Goal: Task Accomplishment & Management: Manage account settings

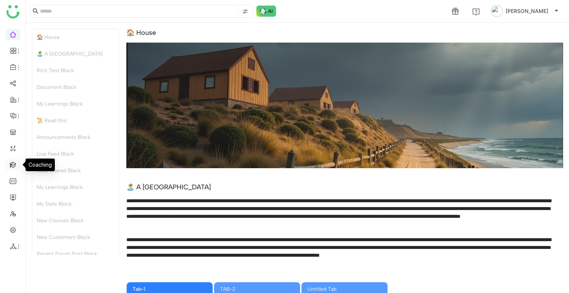
click at [12, 163] on link at bounding box center [13, 164] width 7 height 6
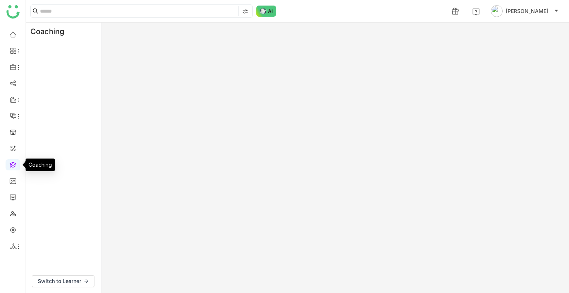
click at [12, 163] on link at bounding box center [13, 164] width 7 height 6
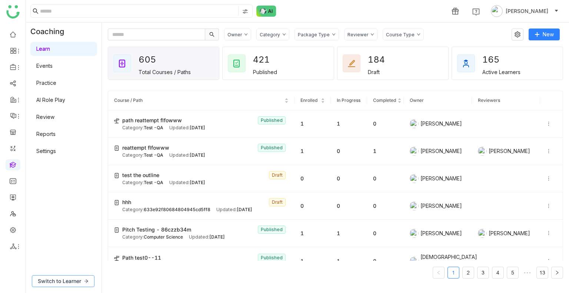
click at [61, 185] on span "Switch to Learner" at bounding box center [59, 281] width 43 height 8
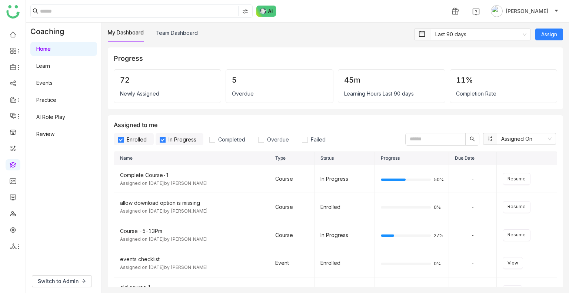
click at [55, 114] on link "AI Role Play" at bounding box center [50, 117] width 29 height 6
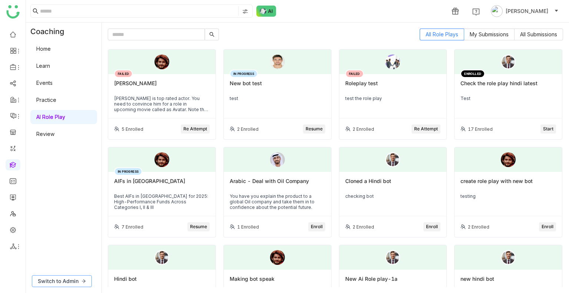
click at [67, 185] on span "Switch to Admin" at bounding box center [58, 281] width 41 height 8
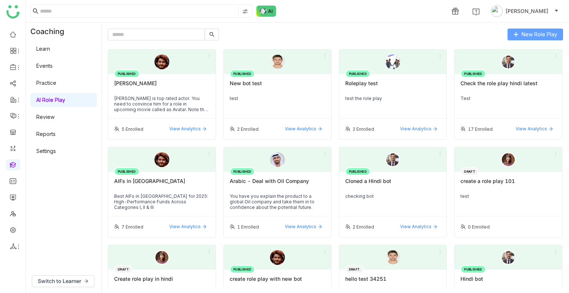
click at [524, 35] on span "New Role Play" at bounding box center [539, 34] width 36 height 8
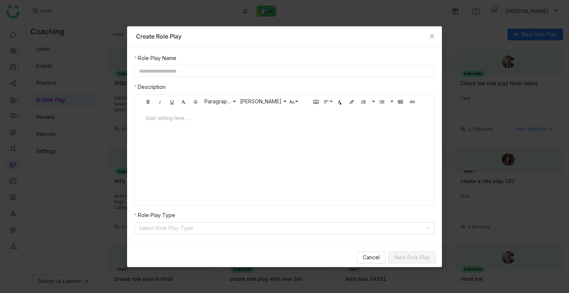
click at [200, 73] on input "text" at bounding box center [284, 71] width 300 height 12
type input "*"
type input "**********"
click at [180, 143] on div "Start writing here ..." at bounding box center [284, 145] width 293 height 74
click at [169, 127] on div at bounding box center [284, 125] width 293 height 22
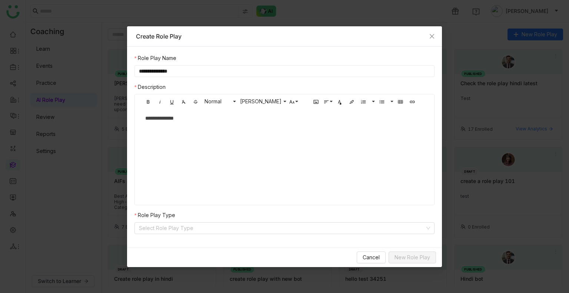
scroll to position [0, 3]
click at [188, 185] on input at bounding box center [282, 227] width 286 height 11
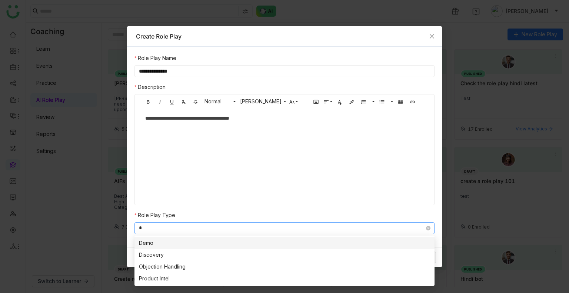
type input "**"
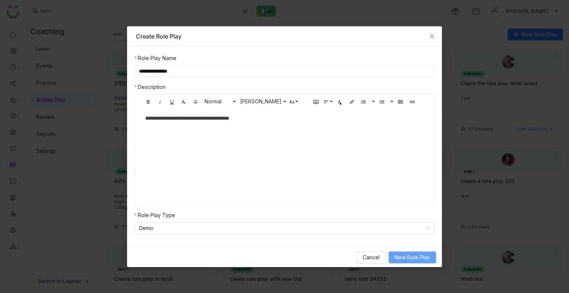
click at [399, 185] on span "New Role Play" at bounding box center [412, 257] width 36 height 8
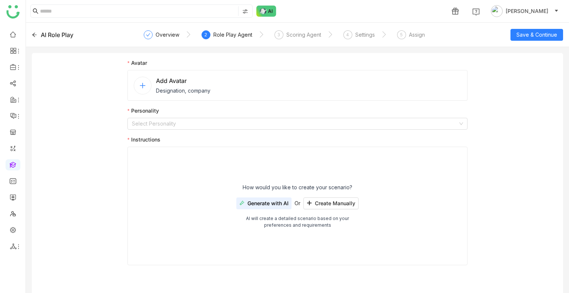
click at [187, 87] on span "Designation, company" at bounding box center [183, 91] width 54 height 8
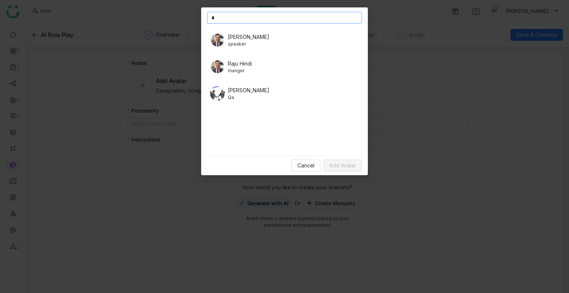
type input "*"
click at [238, 93] on div "Jeff Qa" at bounding box center [284, 93] width 155 height 21
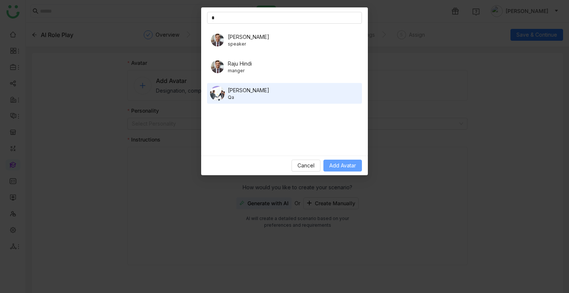
click at [330, 164] on span "Add Avatar" at bounding box center [342, 165] width 27 height 8
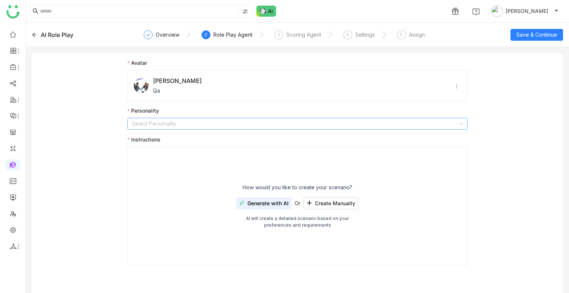
click at [174, 125] on input at bounding box center [295, 123] width 326 height 11
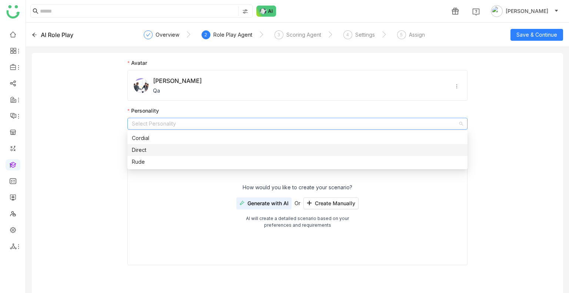
click at [162, 149] on div "Direct" at bounding box center [297, 150] width 331 height 8
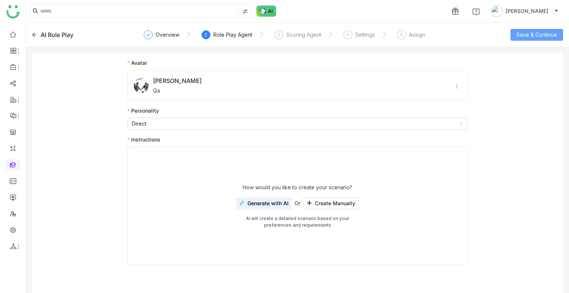
click at [535, 31] on span "Save & Continue" at bounding box center [536, 35] width 41 height 8
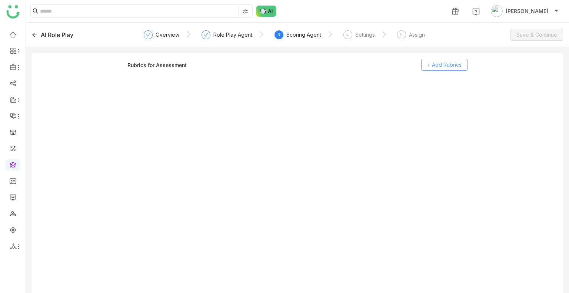
click at [435, 67] on span "+ Add Rubrics" at bounding box center [444, 65] width 34 height 8
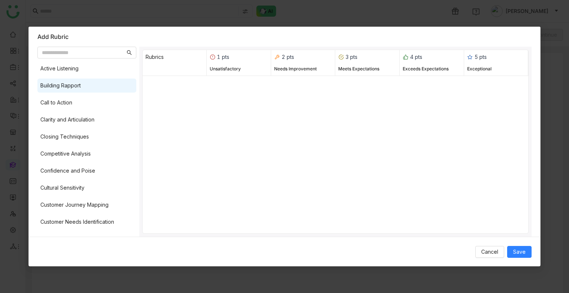
click at [54, 84] on div "Building Rapport" at bounding box center [60, 85] width 40 height 8
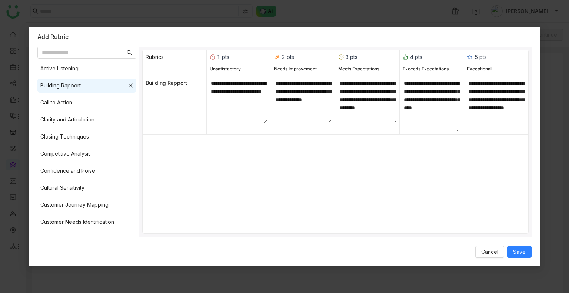
click at [69, 129] on div "Active Listening Building Rapport Call to Action Clarity and Articulation Closi…" at bounding box center [86, 147] width 99 height 172
click at [71, 140] on div "Closing Techniques" at bounding box center [64, 137] width 48 height 8
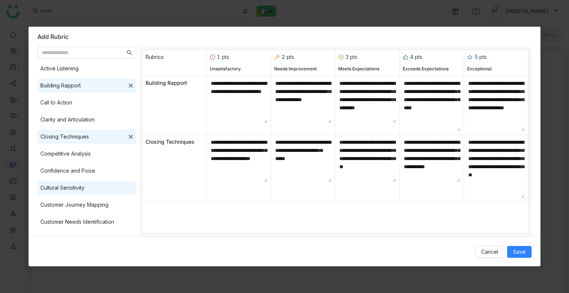
click at [84, 185] on div "Cultural Sensitivity" at bounding box center [86, 188] width 99 height 14
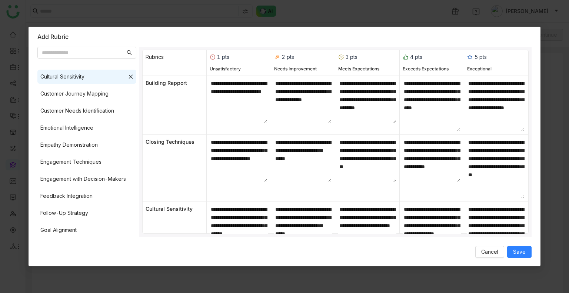
scroll to position [114, 0]
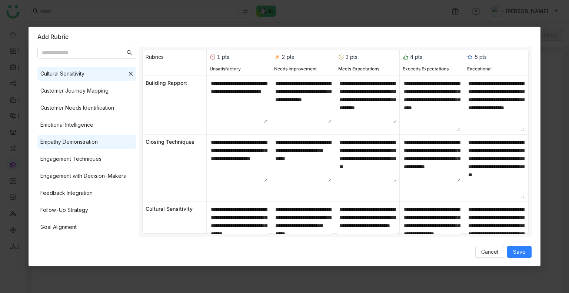
click at [87, 142] on div "Empathy Demonstration" at bounding box center [68, 142] width 57 height 8
click at [94, 185] on div "Feedback Integration" at bounding box center [86, 193] width 99 height 14
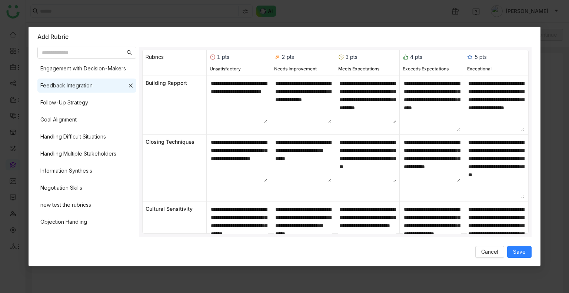
scroll to position [222, 0]
click at [87, 150] on div "Handling Multiple Stakeholders" at bounding box center [78, 153] width 76 height 8
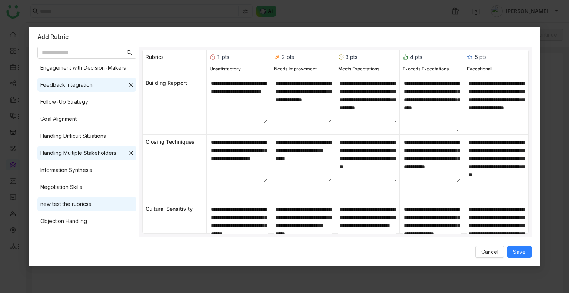
click at [89, 185] on div "new test the rubricss" at bounding box center [86, 204] width 99 height 14
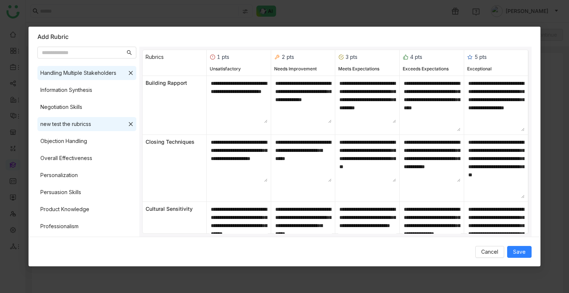
scroll to position [304, 0]
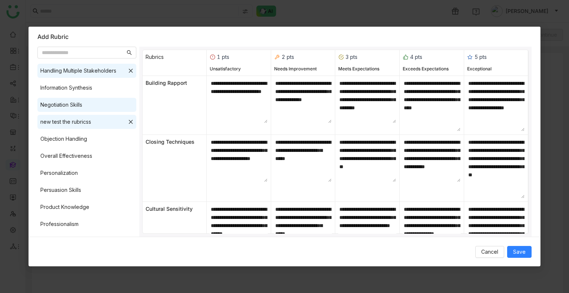
click at [85, 105] on div "Negotiation Skills" at bounding box center [86, 105] width 99 height 14
click at [85, 170] on div "Personalization" at bounding box center [86, 173] width 99 height 14
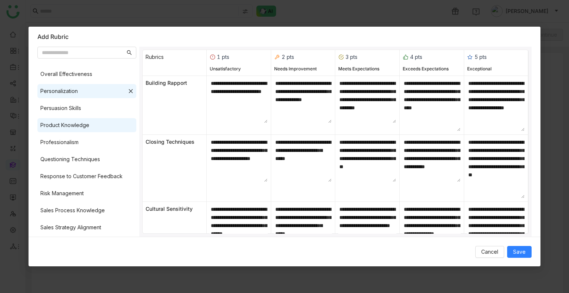
scroll to position [386, 0]
click at [83, 129] on div "Product Knowledge" at bounding box center [86, 125] width 99 height 14
click at [85, 138] on div "Professionalism" at bounding box center [86, 142] width 99 height 14
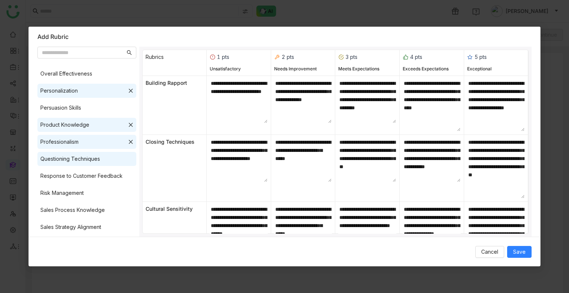
click at [86, 160] on div "Questioning Techniques" at bounding box center [70, 159] width 60 height 8
click at [90, 185] on div "Risk Management" at bounding box center [86, 193] width 99 height 14
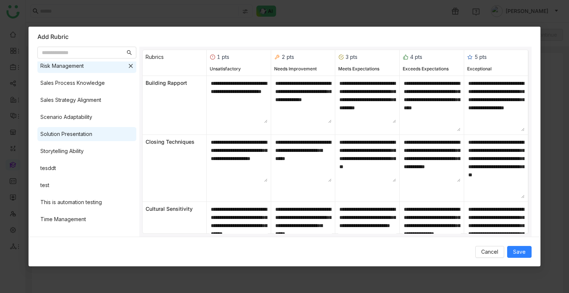
scroll to position [514, 0]
click at [82, 125] on div "Active Listening Building Rapport Call to Action Clarity and Articulation Closi…" at bounding box center [86, 147] width 99 height 172
click at [83, 131] on div "Solution Presentation" at bounding box center [66, 134] width 52 height 8
click at [83, 175] on div "Active Listening Building Rapport Call to Action Clarity and Articulation Closi…" at bounding box center [86, 147] width 99 height 172
click at [86, 185] on div "This is automation testing" at bounding box center [86, 202] width 99 height 14
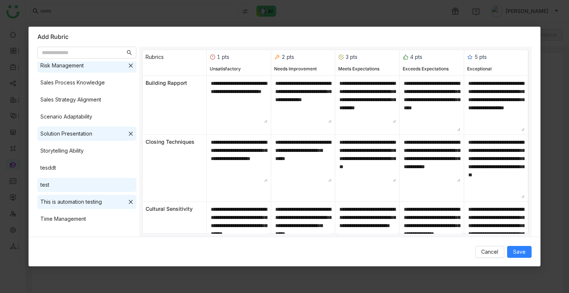
click at [80, 178] on div "test" at bounding box center [86, 185] width 99 height 14
click at [517, 185] on span "Save" at bounding box center [519, 252] width 13 height 8
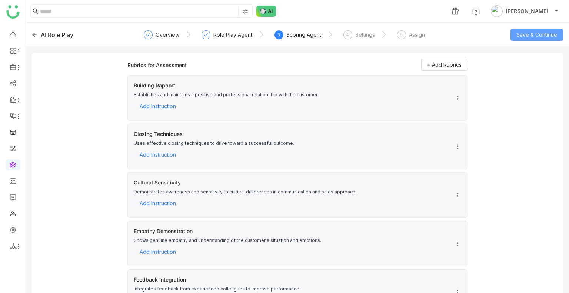
click at [524, 35] on span "Save & Continue" at bounding box center [536, 35] width 41 height 8
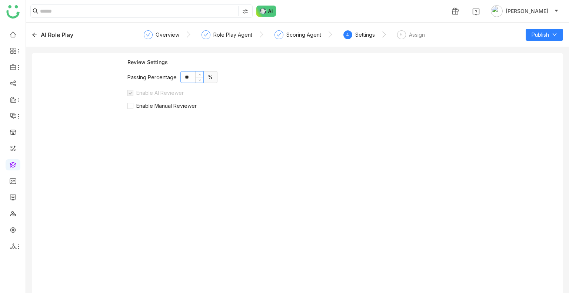
click at [187, 74] on input "**" at bounding box center [192, 76] width 23 height 11
type input "**"
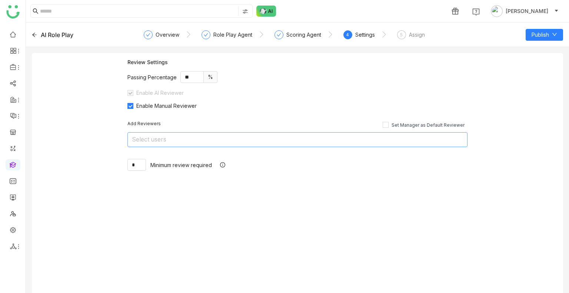
click at [192, 139] on nz-select-top-control "Select users" at bounding box center [297, 139] width 340 height 15
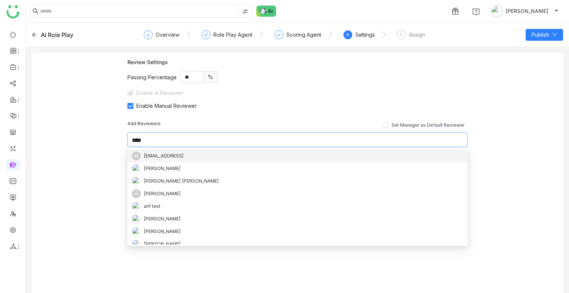
type input "*****"
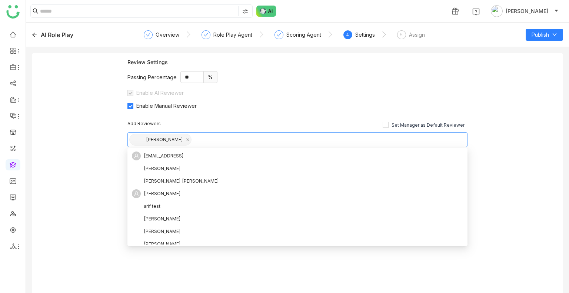
click at [238, 123] on div "Add Reviewers Set Manager as Default Reviewer" at bounding box center [297, 124] width 340 height 7
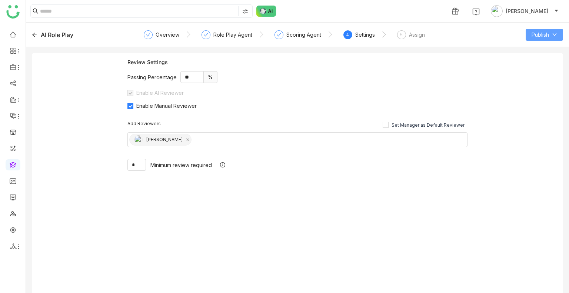
click at [540, 31] on span "Publish" at bounding box center [539, 35] width 17 height 8
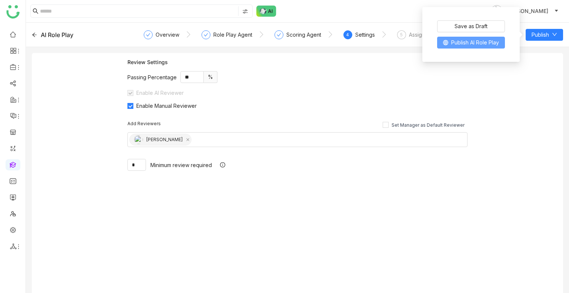
click at [481, 44] on span "Publish AI Role Play" at bounding box center [475, 42] width 48 height 8
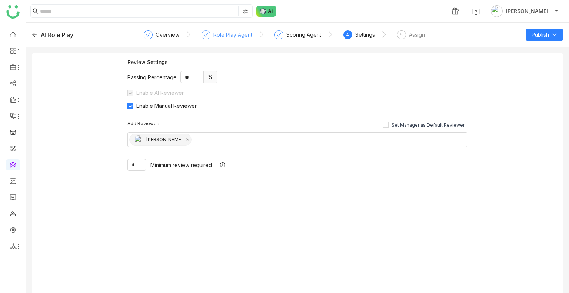
click at [228, 41] on div "Role Play Agent" at bounding box center [226, 36] width 51 height 13
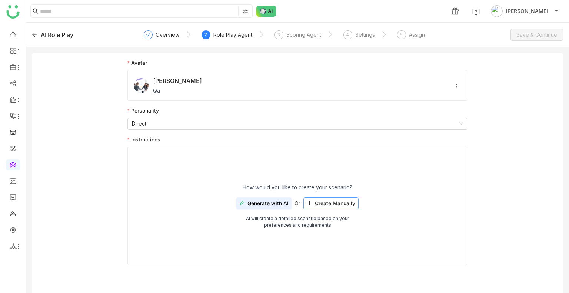
click at [328, 185] on button "Create Manually" at bounding box center [330, 203] width 55 height 12
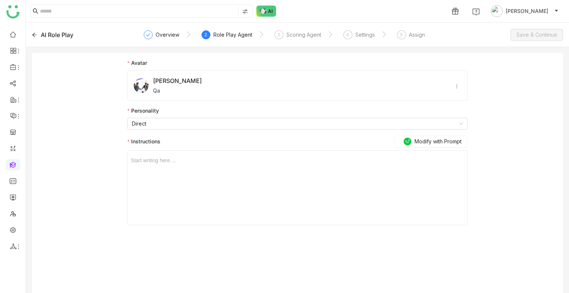
click at [192, 157] on div at bounding box center [297, 160] width 333 height 8
click at [548, 36] on span "Save & Continue" at bounding box center [536, 35] width 41 height 8
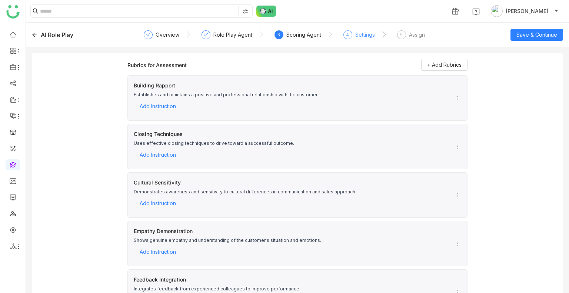
click at [351, 36] on div "4 Settings" at bounding box center [358, 36] width 31 height 13
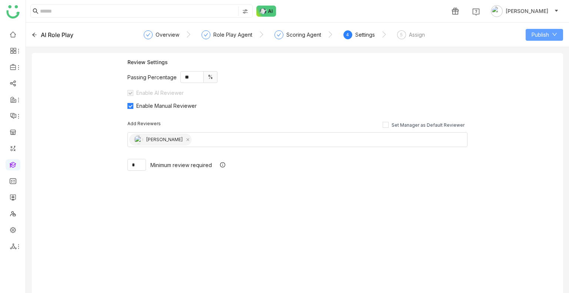
click at [541, 31] on span "Publish" at bounding box center [539, 35] width 17 height 8
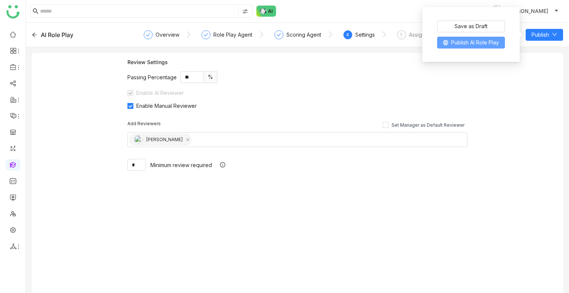
click at [481, 44] on span "Publish AI Role Play" at bounding box center [475, 42] width 48 height 8
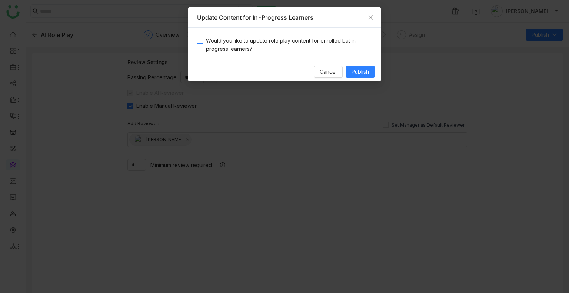
click at [265, 43] on span "Would you like to update role play content for enrolled but in-progress learner…" at bounding box center [287, 45] width 169 height 16
click at [365, 66] on button "Publish" at bounding box center [359, 72] width 29 height 12
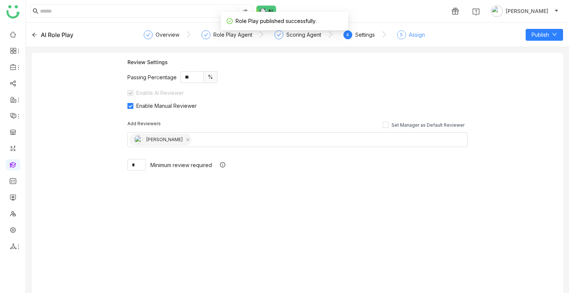
click at [405, 31] on div "5 Assign" at bounding box center [411, 36] width 28 height 13
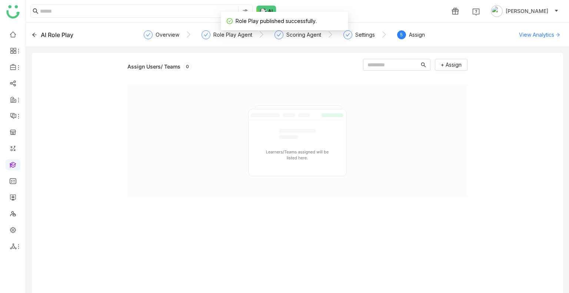
click at [441, 58] on div "Assign Users/ Teams 0 + Assign" at bounding box center [297, 176] width 531 height 246
click at [446, 66] on span "+ Assign" at bounding box center [451, 65] width 21 height 8
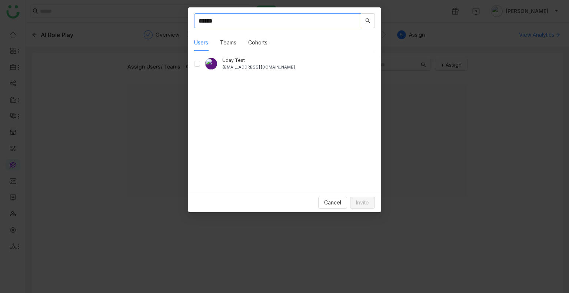
type input "******"
click at [199, 68] on div "Uday Test udaybhanu.gtm@gmail.com" at bounding box center [284, 63] width 181 height 13
click at [198, 66] on label at bounding box center [197, 64] width 6 height 8
click at [366, 185] on span "Invite" at bounding box center [362, 202] width 13 height 8
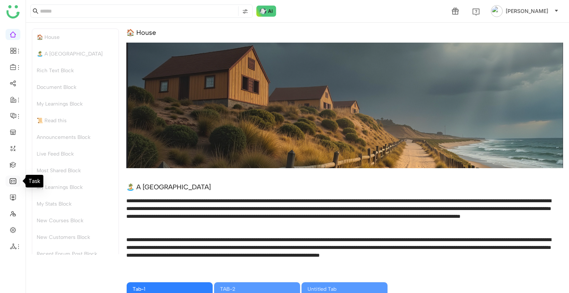
click at [14, 178] on link at bounding box center [13, 180] width 7 height 6
click at [14, 163] on link at bounding box center [13, 164] width 7 height 6
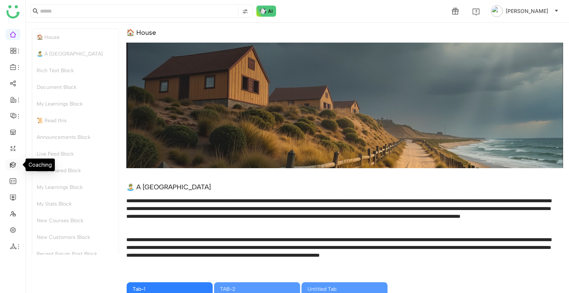
click at [14, 163] on link at bounding box center [13, 164] width 7 height 6
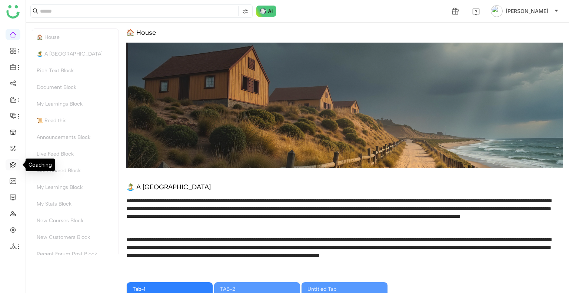
click at [14, 163] on link at bounding box center [13, 164] width 7 height 6
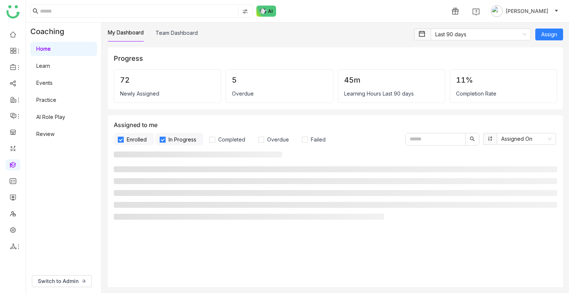
click at [51, 120] on link "AI Role Play" at bounding box center [50, 117] width 29 height 6
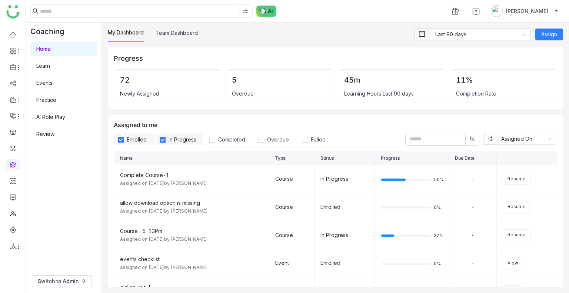
click at [51, 120] on link "AI Role Play" at bounding box center [50, 117] width 29 height 6
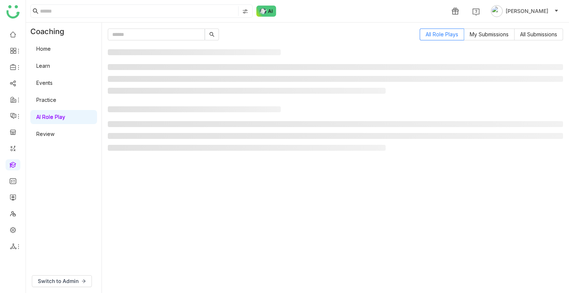
click at [51, 120] on link "AI Role Play" at bounding box center [50, 117] width 29 height 6
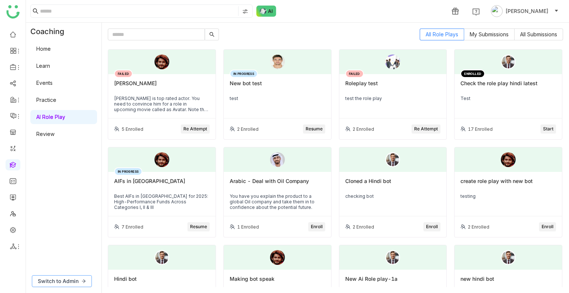
click at [63, 284] on span "Switch to Admin" at bounding box center [58, 281] width 41 height 8
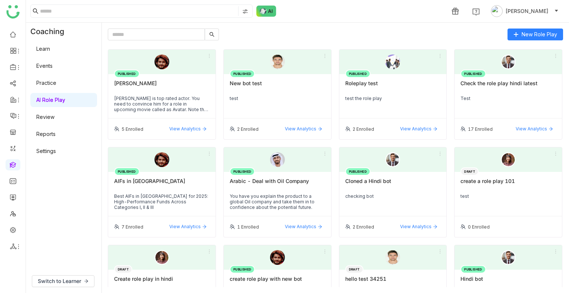
click at [53, 149] on link "Settings" at bounding box center [46, 151] width 20 height 6
click at [44, 151] on link "Settings" at bounding box center [46, 151] width 20 height 6
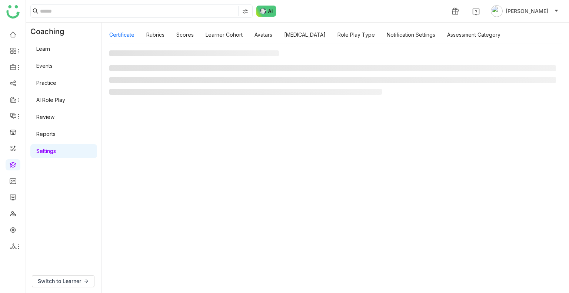
click at [44, 151] on link "Settings" at bounding box center [46, 151] width 20 height 6
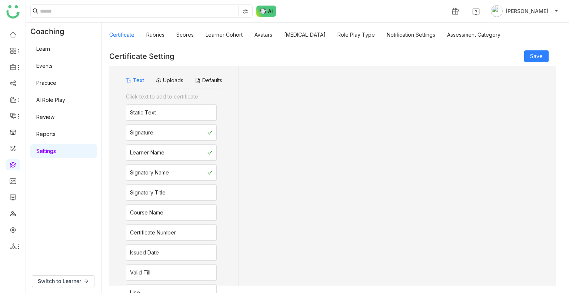
click at [44, 151] on link "Settings" at bounding box center [46, 151] width 20 height 6
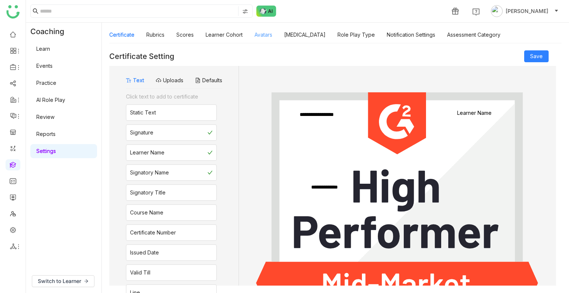
click at [260, 37] on link "Avatars" at bounding box center [263, 34] width 18 height 6
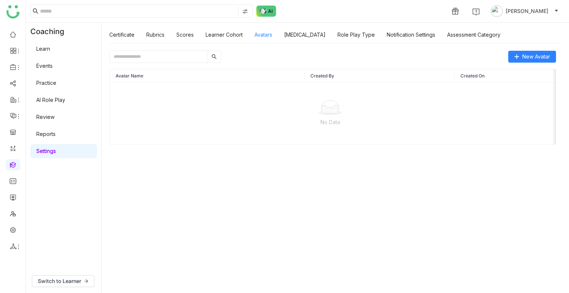
click at [260, 37] on link "Avatars" at bounding box center [263, 34] width 18 height 6
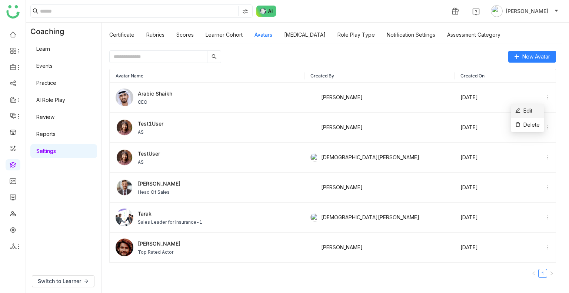
click at [536, 105] on li "Edit" at bounding box center [526, 111] width 33 height 14
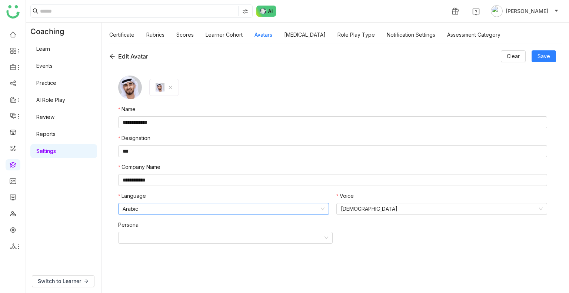
click at [324, 210] on icon at bounding box center [322, 209] width 4 height 4
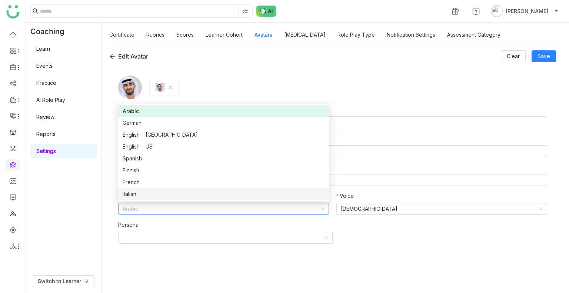
click at [398, 262] on form "**********" at bounding box center [332, 176] width 429 height 201
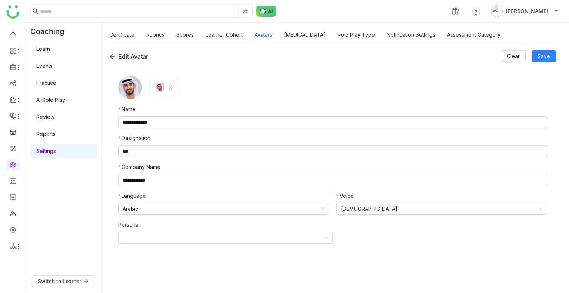
click at [110, 54] on icon at bounding box center [112, 56] width 6 height 6
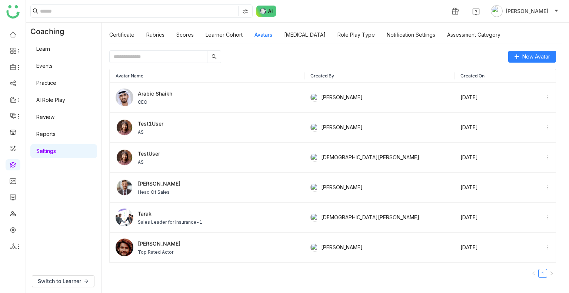
click at [53, 120] on link "Review" at bounding box center [45, 117] width 18 height 6
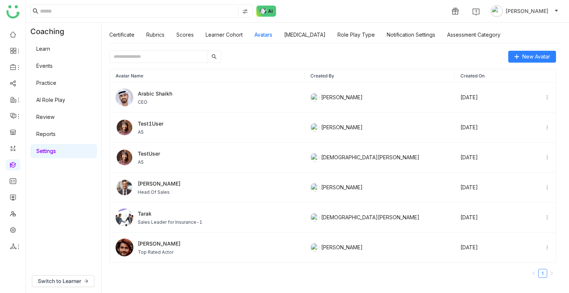
click at [53, 120] on link "Review" at bounding box center [45, 117] width 18 height 6
click at [271, 12] on img at bounding box center [266, 11] width 20 height 11
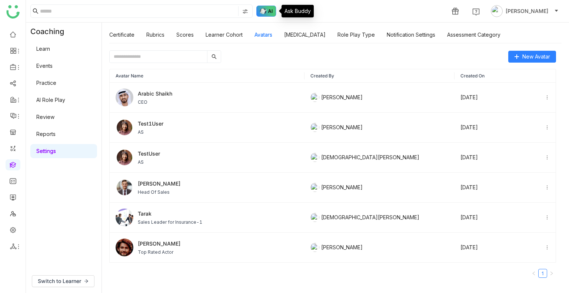
click at [271, 12] on img at bounding box center [266, 11] width 20 height 11
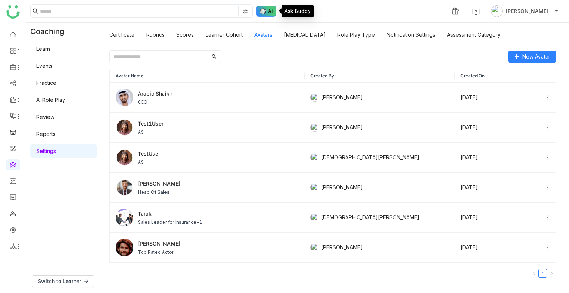
click at [271, 12] on img at bounding box center [266, 11] width 20 height 11
click at [260, 13] on img at bounding box center [266, 11] width 20 height 11
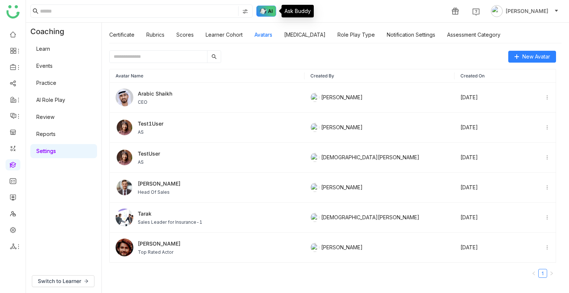
click at [260, 13] on img at bounding box center [266, 11] width 20 height 11
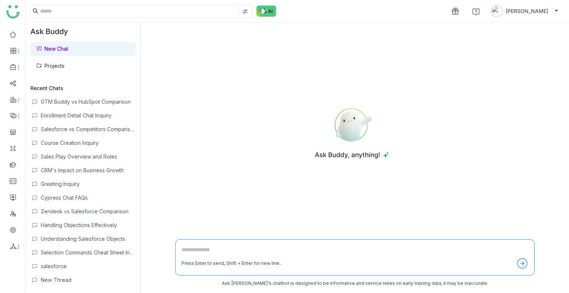
click at [207, 251] on textarea at bounding box center [354, 251] width 346 height 12
type textarea "*"
type textarea "**********"
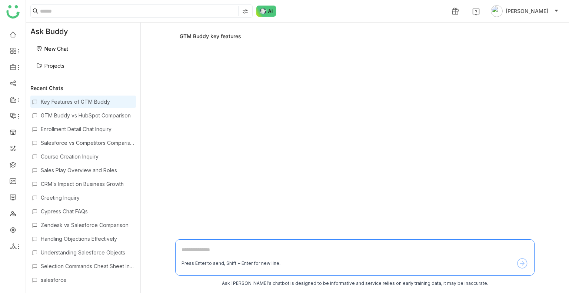
click at [68, 48] on link "New Chat" at bounding box center [52, 49] width 32 height 6
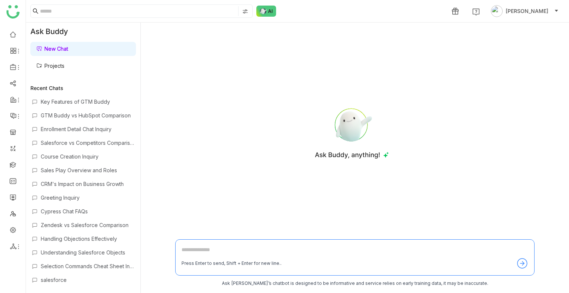
click at [68, 52] on link "New Chat" at bounding box center [52, 49] width 32 height 6
click at [197, 247] on textarea at bounding box center [354, 251] width 346 height 12
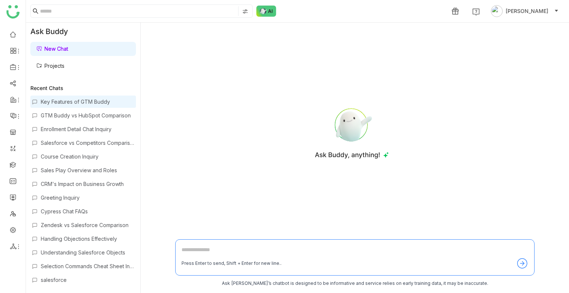
click at [74, 103] on div "Key Features of GTM Buddy" at bounding box center [88, 101] width 94 height 6
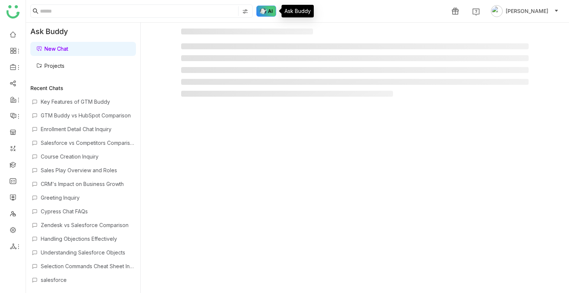
click at [265, 11] on img at bounding box center [266, 11] width 20 height 11
click at [16, 33] on link at bounding box center [13, 34] width 7 height 6
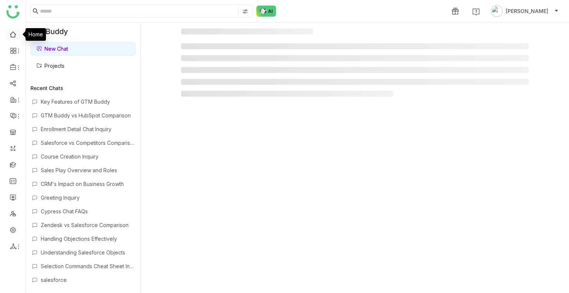
click at [16, 33] on link at bounding box center [13, 34] width 7 height 6
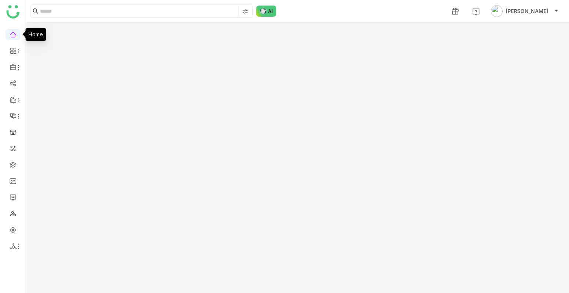
click at [16, 33] on link at bounding box center [13, 34] width 7 height 6
click at [259, 9] on img at bounding box center [266, 11] width 20 height 11
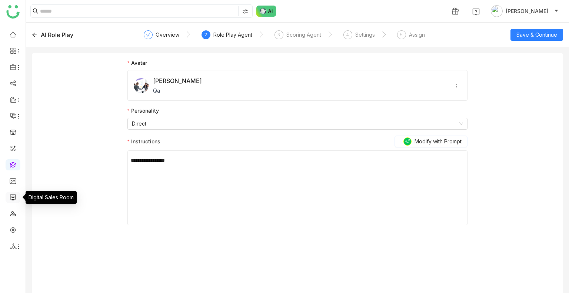
click at [14, 197] on link at bounding box center [13, 197] width 7 height 6
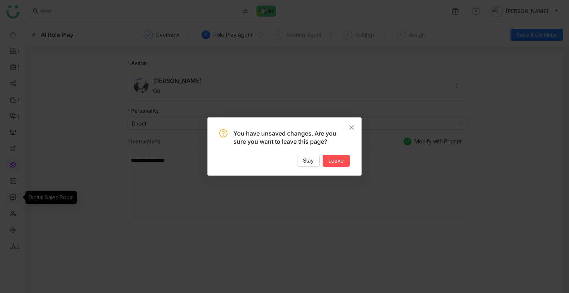
click at [14, 197] on nz-modal-confirm-container "You have unsaved changes. Are you sure you want to leave this page? Stay Leave" at bounding box center [284, 146] width 569 height 293
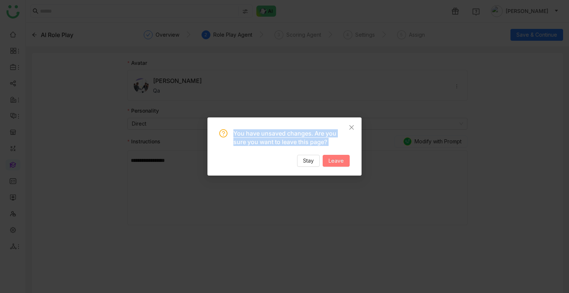
click at [331, 158] on span "Leave" at bounding box center [335, 161] width 15 height 8
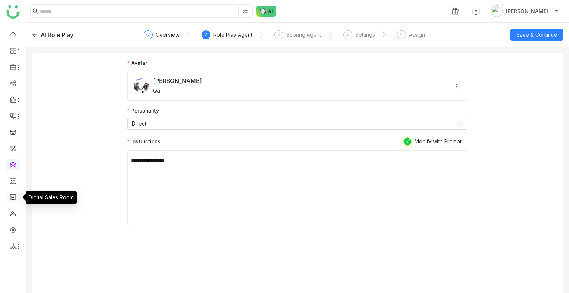
click at [16, 194] on link at bounding box center [13, 197] width 7 height 6
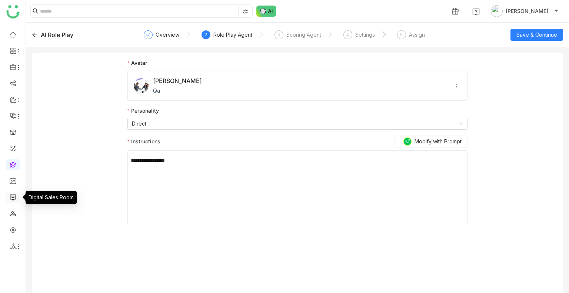
click at [16, 194] on link at bounding box center [13, 197] width 7 height 6
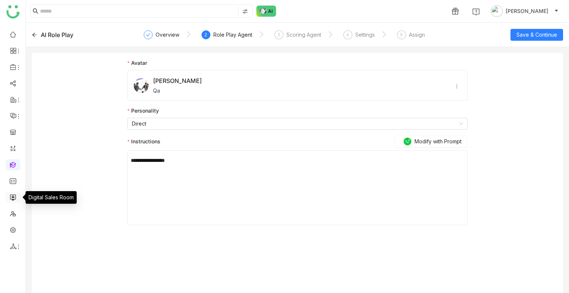
click at [16, 194] on link at bounding box center [13, 197] width 7 height 6
click at [13, 194] on link at bounding box center [13, 197] width 7 height 6
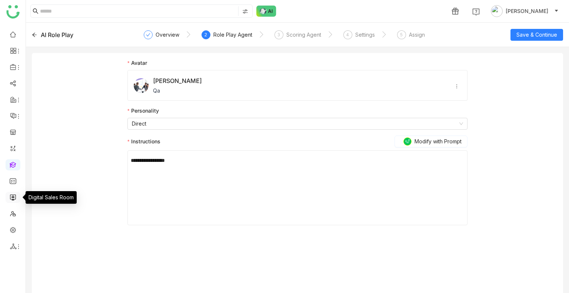
click at [13, 194] on link at bounding box center [13, 197] width 7 height 6
click at [35, 33] on icon at bounding box center [34, 34] width 5 height 5
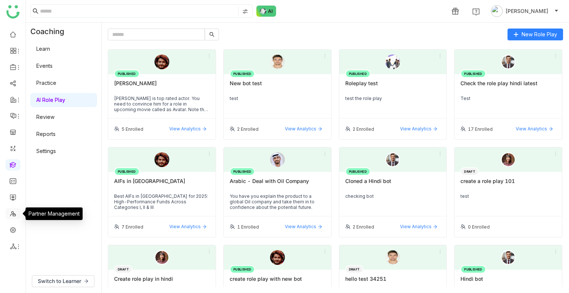
click at [11, 212] on link at bounding box center [13, 213] width 7 height 6
drag, startPoint x: 11, startPoint y: 212, endPoint x: 13, endPoint y: 194, distance: 18.6
click at [13, 194] on ul at bounding box center [13, 140] width 26 height 233
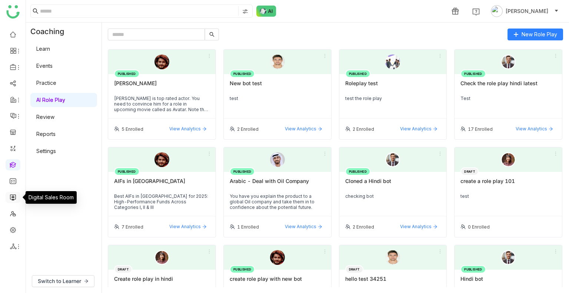
click at [13, 194] on link at bounding box center [13, 197] width 7 height 6
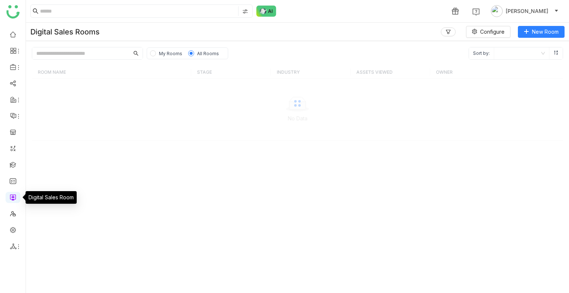
click at [13, 194] on link at bounding box center [13, 197] width 7 height 6
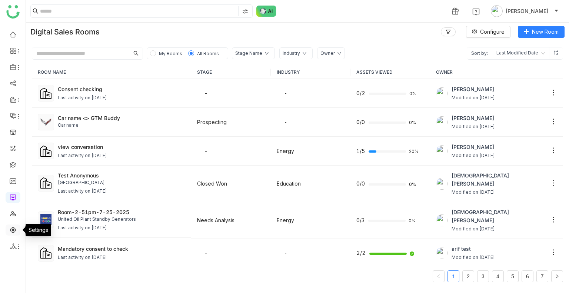
click at [12, 232] on link at bounding box center [13, 229] width 7 height 6
click at [10, 231] on link at bounding box center [13, 229] width 7 height 6
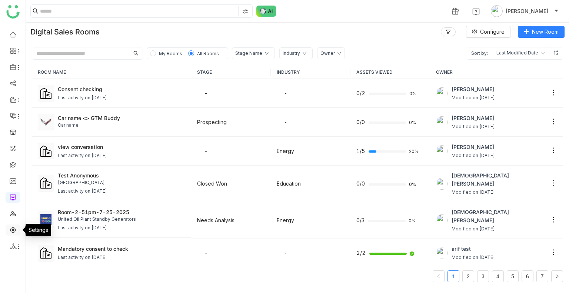
click at [10, 231] on link at bounding box center [13, 229] width 7 height 6
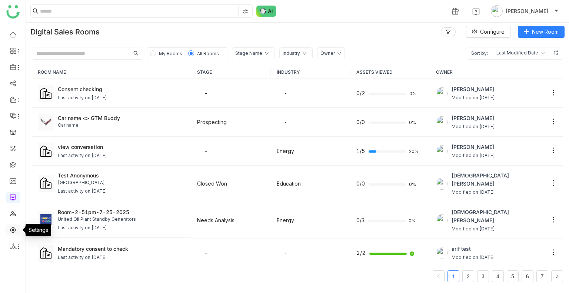
click at [10, 231] on link at bounding box center [13, 229] width 7 height 6
drag, startPoint x: 4, startPoint y: 231, endPoint x: 9, endPoint y: 231, distance: 4.8
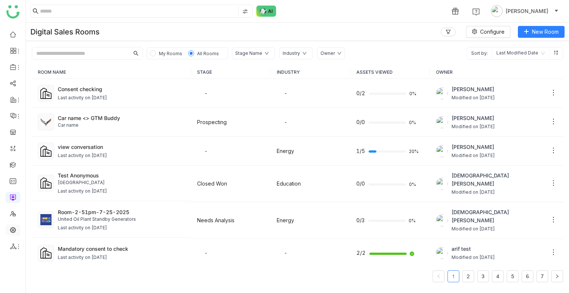
click at [9, 231] on ul at bounding box center [13, 140] width 26 height 233
click at [10, 231] on link at bounding box center [13, 229] width 7 height 6
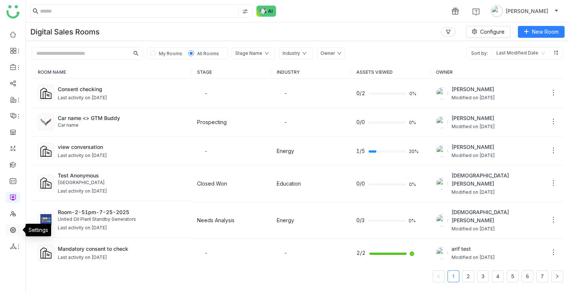
click at [10, 231] on link at bounding box center [13, 229] width 7 height 6
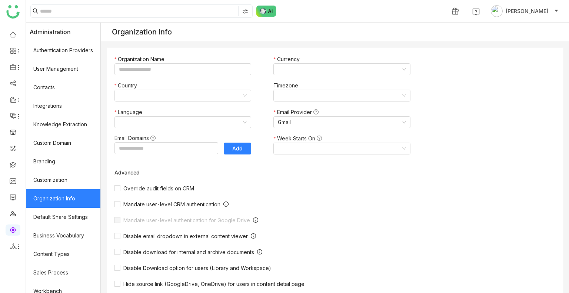
type input "*******"
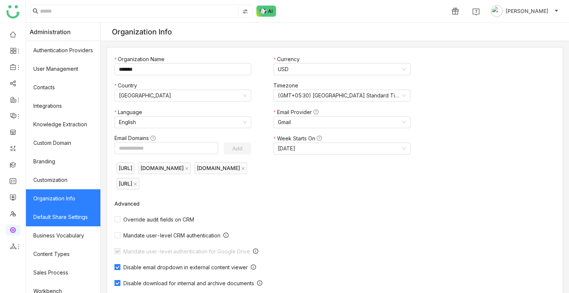
scroll to position [100, 0]
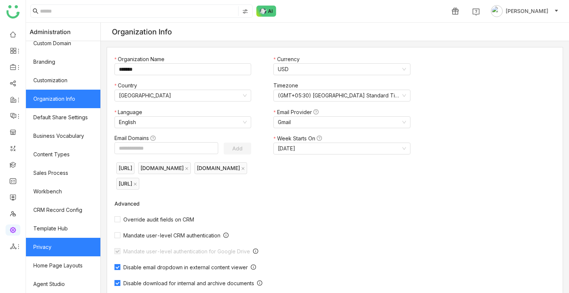
click at [65, 247] on link "Privacy" at bounding box center [63, 247] width 74 height 19
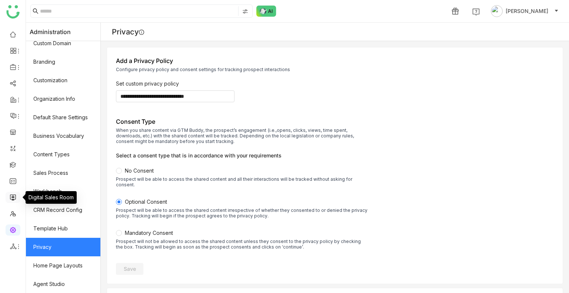
click at [13, 197] on link at bounding box center [13, 197] width 7 height 6
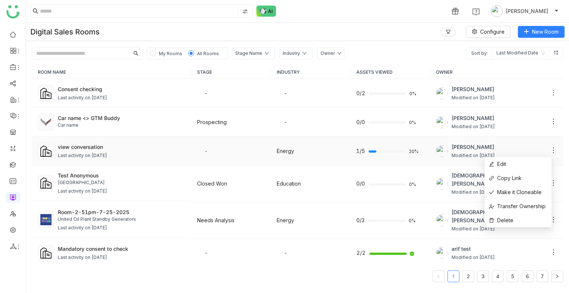
click at [549, 150] on icon at bounding box center [552, 150] width 7 height 7
click at [524, 183] on li "Copy Link" at bounding box center [517, 178] width 67 height 14
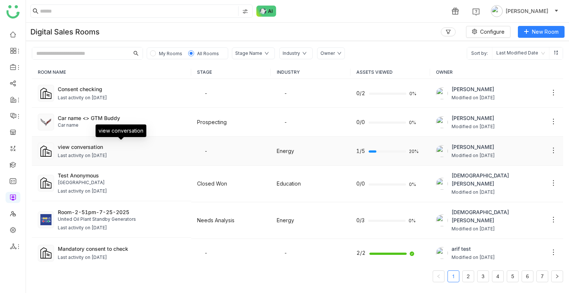
click at [137, 145] on div "view conversation" at bounding box center [121, 147] width 127 height 8
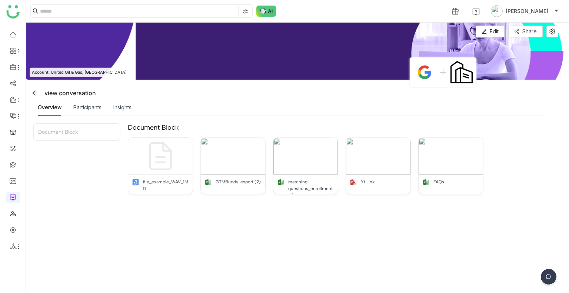
click at [124, 113] on div "Insights" at bounding box center [122, 107] width 18 height 17
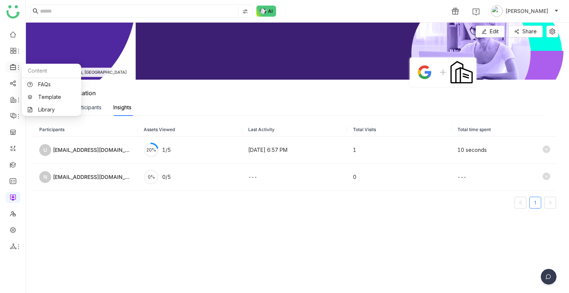
click at [11, 69] on icon at bounding box center [13, 67] width 7 height 7
click at [44, 107] on link "Library" at bounding box center [51, 109] width 48 height 5
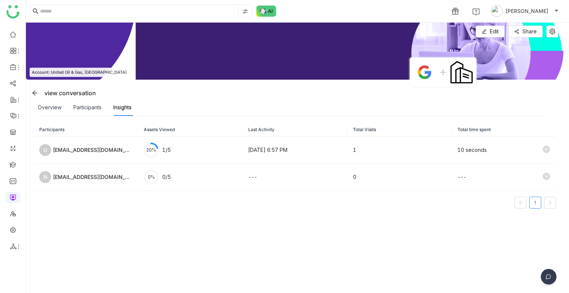
click at [44, 104] on body "1 [PERSON_NAME] Edit Edit Share Account: United Oil & Gas, [GEOGRAPHIC_DATA] vi…" at bounding box center [284, 146] width 569 height 293
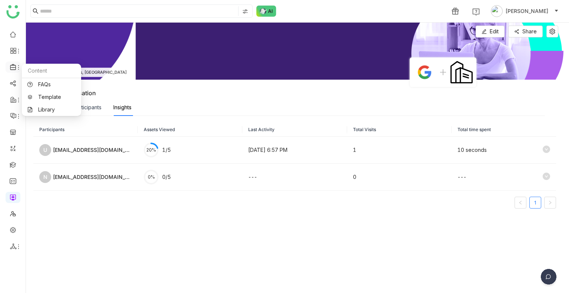
click at [16, 68] on icon at bounding box center [19, 67] width 6 height 6
click at [47, 110] on link "Library" at bounding box center [51, 109] width 48 height 5
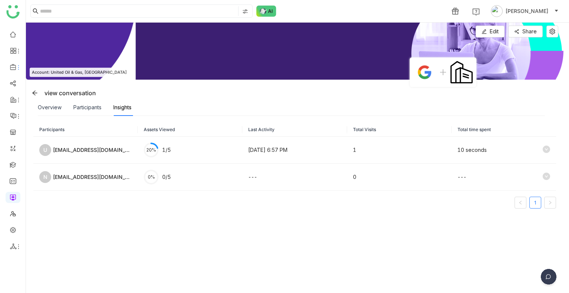
click at [47, 110] on body "1 [PERSON_NAME] Edit Edit Share Account: United Oil & Gas, [GEOGRAPHIC_DATA] vi…" at bounding box center [284, 146] width 569 height 293
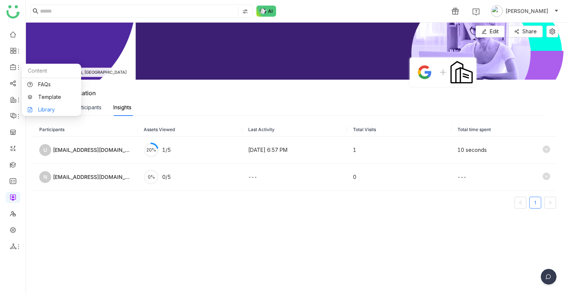
click at [47, 110] on div "Overview" at bounding box center [50, 107] width 24 height 8
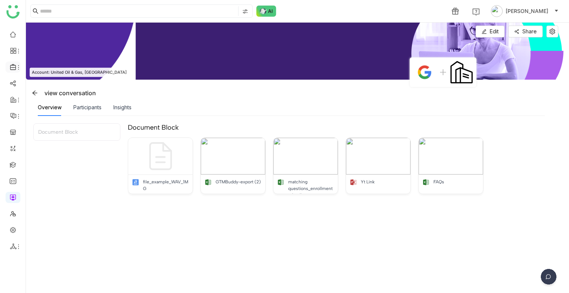
click at [14, 63] on li at bounding box center [13, 66] width 15 height 11
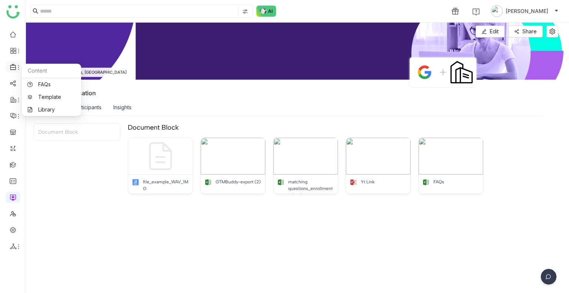
click at [13, 68] on icon at bounding box center [13, 67] width 7 height 7
click at [50, 109] on link "Library" at bounding box center [51, 109] width 48 height 5
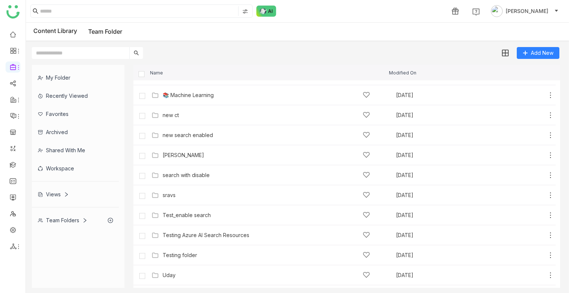
scroll to position [252, 0]
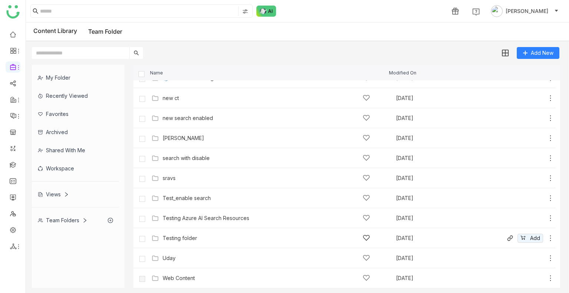
click at [189, 233] on div "Testing folder [DATE] Add" at bounding box center [352, 237] width 404 height 11
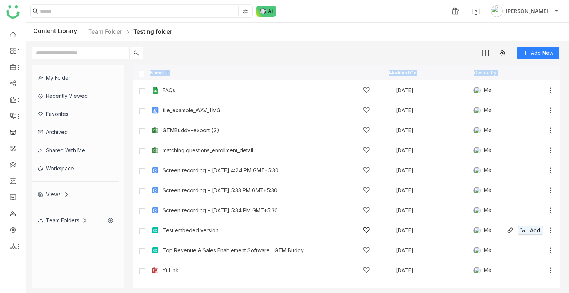
click at [550, 229] on icon at bounding box center [549, 230] width 7 height 7
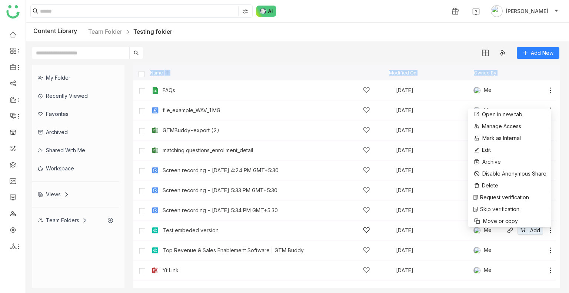
click at [244, 238] on div "Test embeded version [DATE] Me Add" at bounding box center [344, 230] width 422 height 20
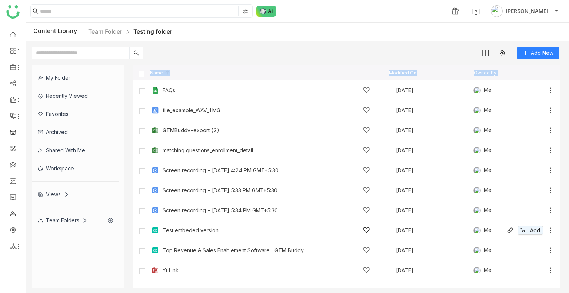
click at [232, 232] on div "Test embeded version" at bounding box center [266, 230] width 207 height 8
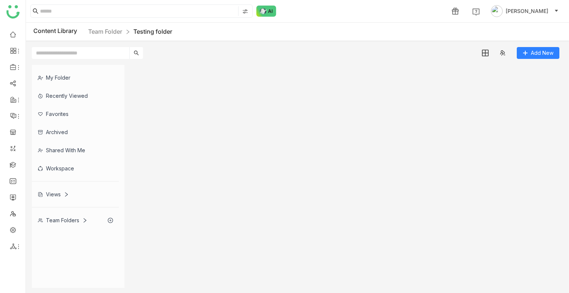
click at [232, 232] on gtmb-list-view at bounding box center [346, 176] width 426 height 223
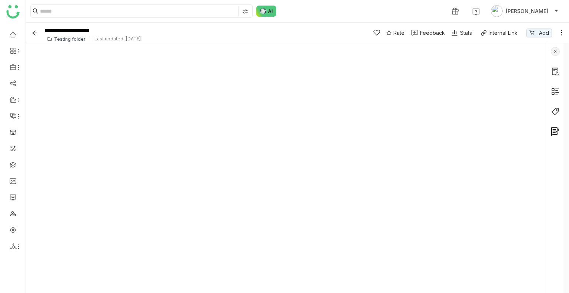
click at [355, 11] on div "1 [PERSON_NAME]" at bounding box center [297, 11] width 543 height 22
click at [554, 53] on img at bounding box center [554, 51] width 9 height 9
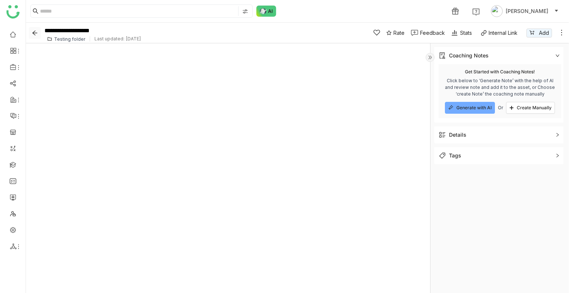
click at [36, 31] on icon "Back" at bounding box center [35, 33] width 6 height 6
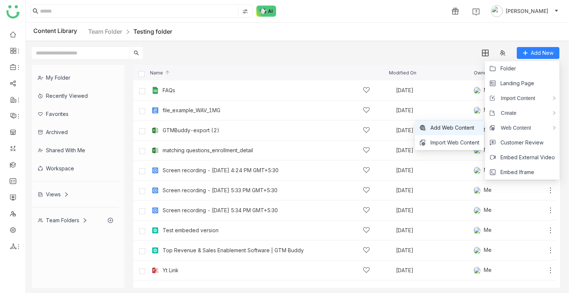
click at [453, 128] on span "Add Web Content" at bounding box center [452, 128] width 44 height 8
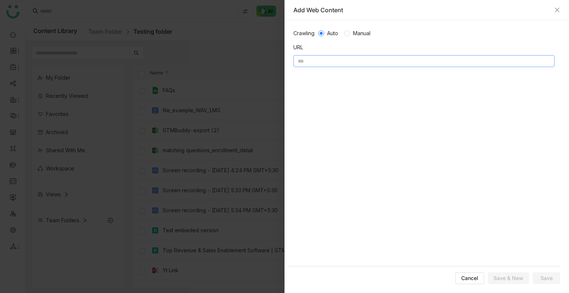
click at [317, 61] on input at bounding box center [423, 61] width 261 height 12
paste input "**********"
type input "**********"
click at [544, 277] on span "Save" at bounding box center [546, 277] width 12 height 7
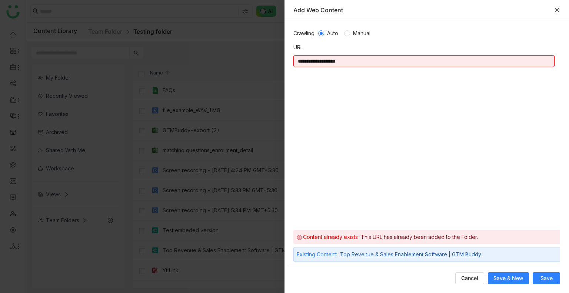
click at [556, 10] on icon "Close" at bounding box center [557, 10] width 4 height 4
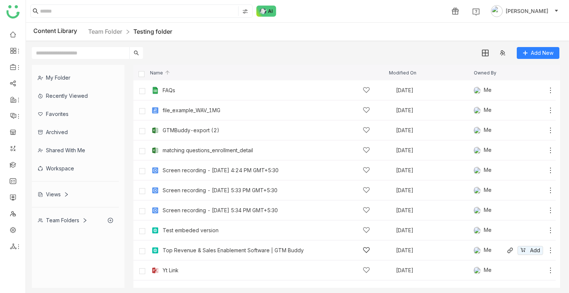
click at [548, 248] on icon at bounding box center [549, 250] width 7 height 7
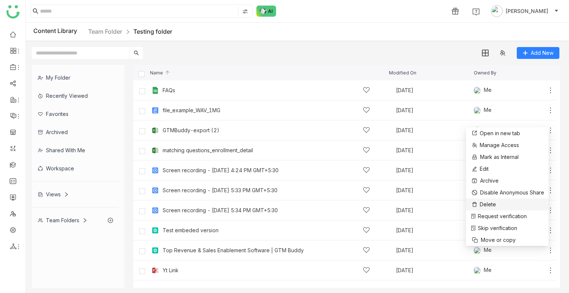
click at [500, 205] on li "Delete" at bounding box center [507, 204] width 83 height 12
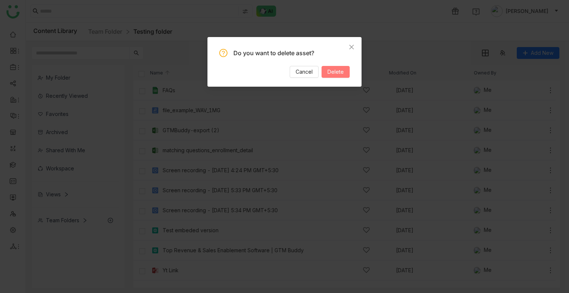
click at [334, 74] on span "Delete" at bounding box center [335, 72] width 16 height 8
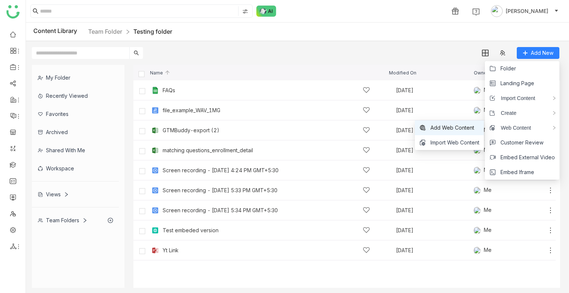
click at [445, 130] on span "Add Web Content" at bounding box center [452, 128] width 44 height 8
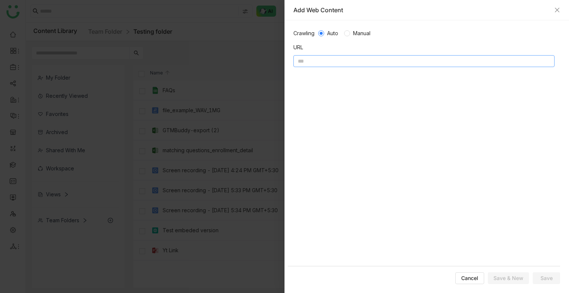
click at [320, 63] on input at bounding box center [423, 61] width 261 height 12
type input "**********"
click at [536, 277] on button "Save" at bounding box center [545, 278] width 27 height 12
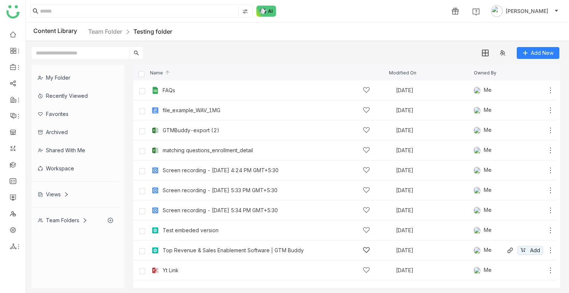
click at [335, 251] on div "Top Revenue & Sales Enablement Software | GTM Buddy" at bounding box center [266, 250] width 207 height 8
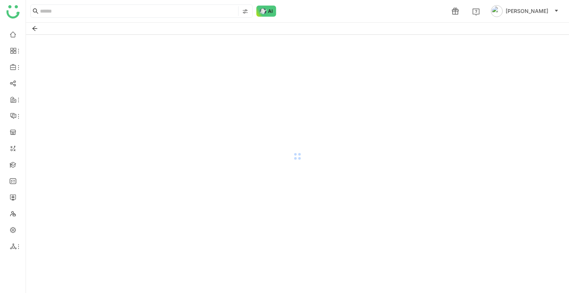
click at [335, 251] on div at bounding box center [297, 156] width 543 height 243
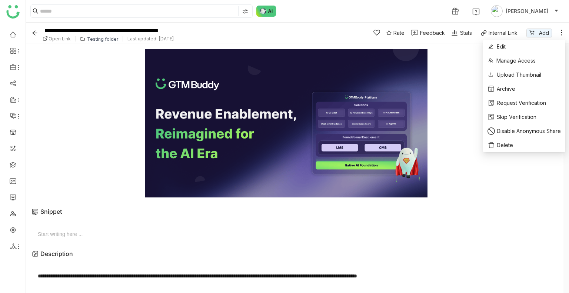
click at [562, 31] on icon at bounding box center [561, 32] width 7 height 7
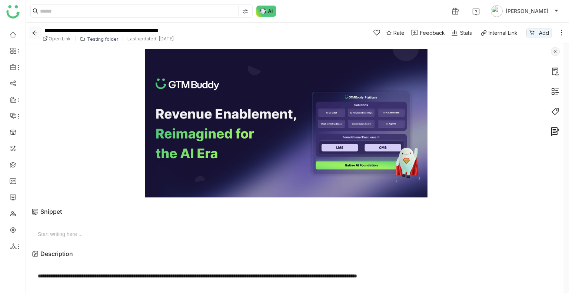
click at [32, 34] on icon "Back" at bounding box center [35, 33] width 6 height 6
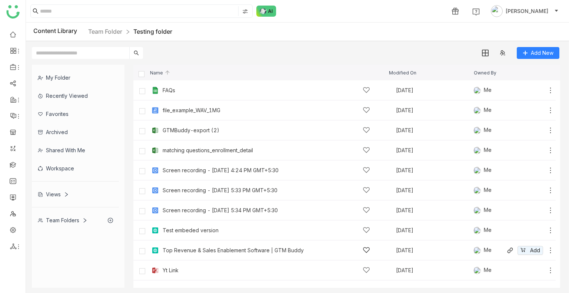
click at [224, 254] on div "Top Revenue & Sales Enablement Software | GTM Buddy" at bounding box center [266, 250] width 207 height 8
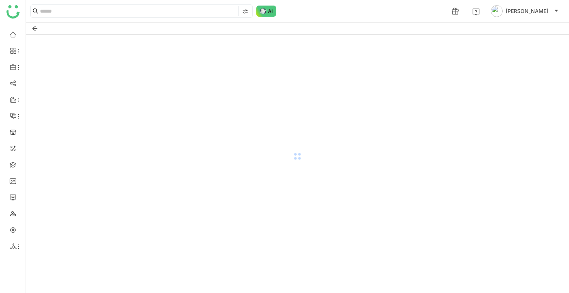
click at [224, 254] on div at bounding box center [297, 156] width 543 height 243
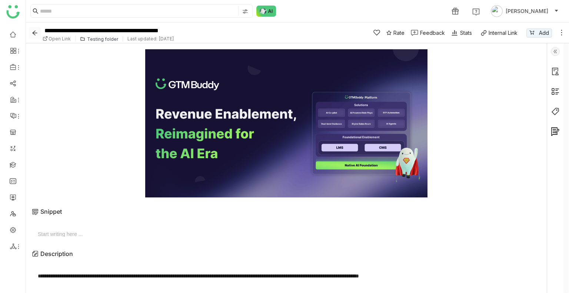
click at [32, 31] on icon "Back" at bounding box center [35, 33] width 6 height 6
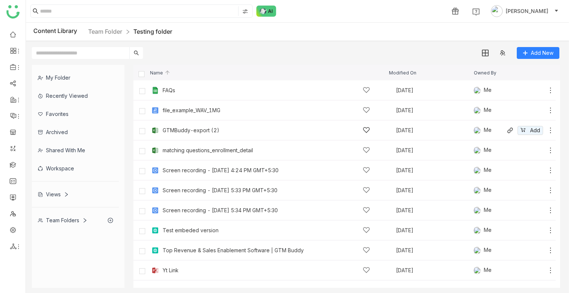
click at [550, 130] on icon at bounding box center [550, 130] width 1 height 6
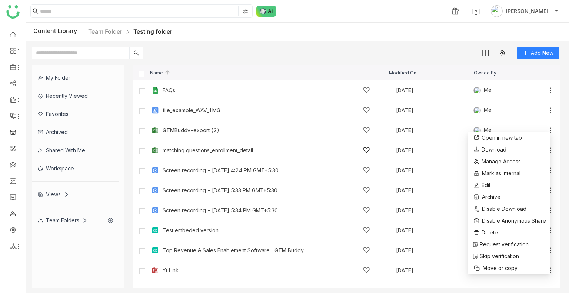
click at [228, 145] on div "matching questions_enrollment_detail [DATE] Me Add" at bounding box center [352, 149] width 404 height 11
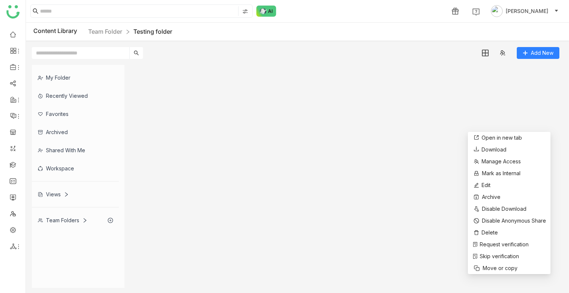
click at [228, 145] on gtmb-list-view at bounding box center [346, 176] width 426 height 223
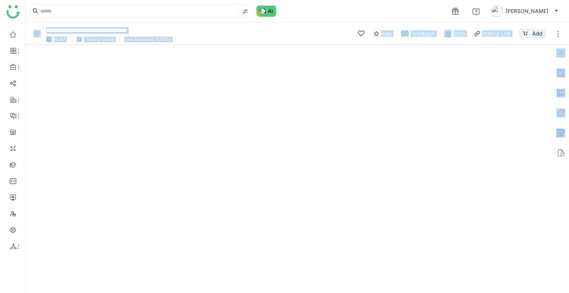
click at [558, 33] on icon at bounding box center [557, 33] width 7 height 7
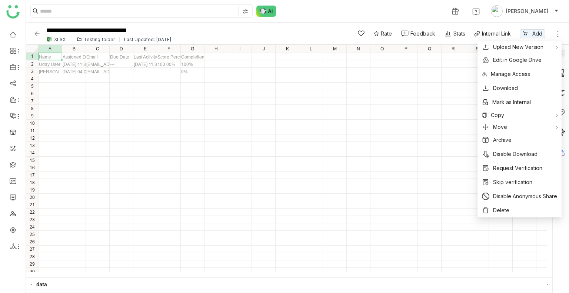
click at [38, 32] on img at bounding box center [36, 33] width 7 height 7
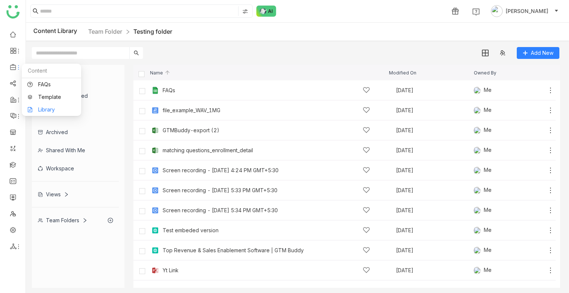
click at [49, 107] on link "Library" at bounding box center [51, 109] width 48 height 5
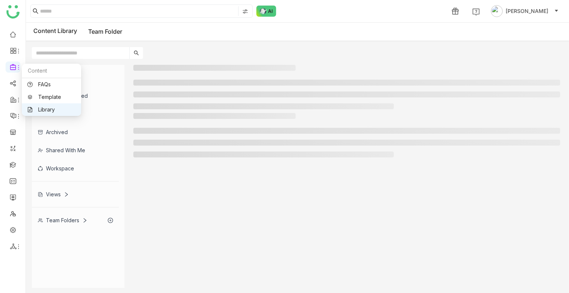
click at [49, 107] on link "Library" at bounding box center [51, 109] width 48 height 5
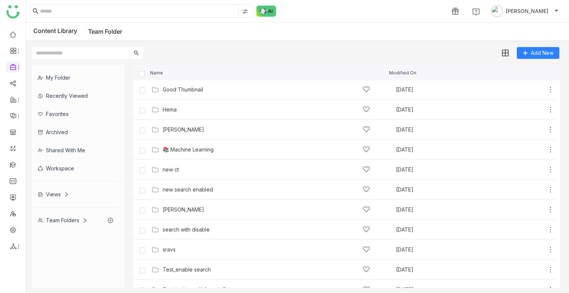
scroll to position [252, 0]
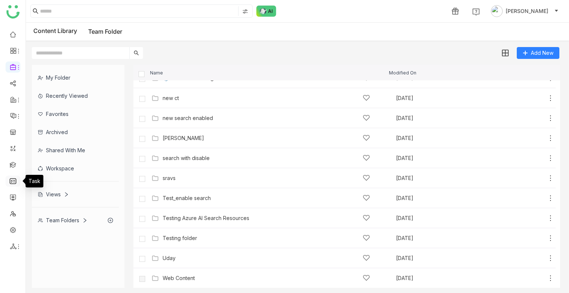
click at [10, 177] on link at bounding box center [13, 180] width 7 height 6
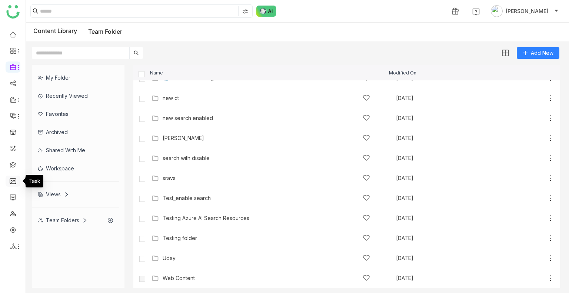
click at [10, 177] on link at bounding box center [13, 180] width 7 height 6
click at [12, 180] on link at bounding box center [13, 180] width 7 height 6
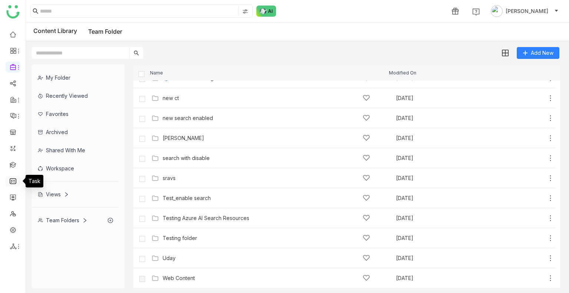
click at [12, 180] on link at bounding box center [13, 180] width 7 height 6
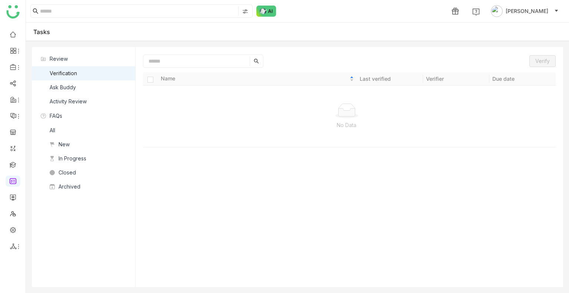
click at [87, 85] on nz-list-item "Ask Buddy" at bounding box center [83, 87] width 103 height 14
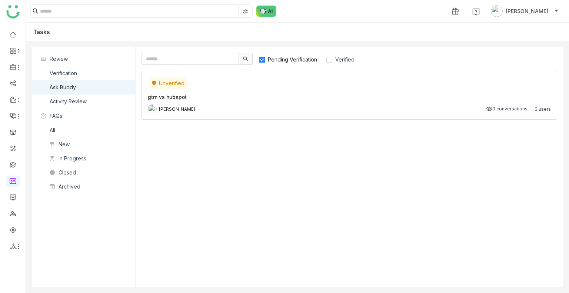
click at [395, 102] on div "Unverified gtm vs hubspot [PERSON_NAME] 0 conversations 0 users" at bounding box center [348, 95] width 415 height 49
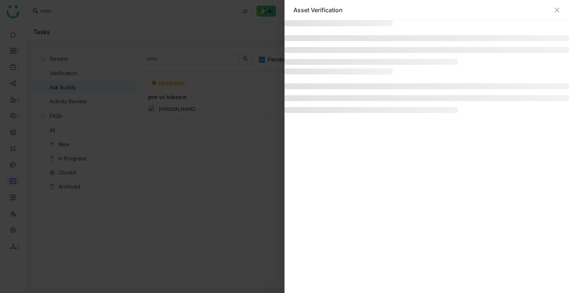
click at [395, 102] on div "Asset Verification" at bounding box center [284, 146] width 569 height 293
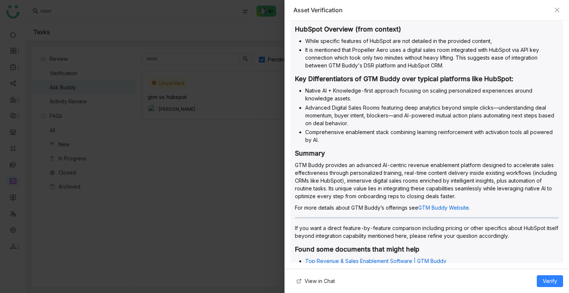
scroll to position [382, 0]
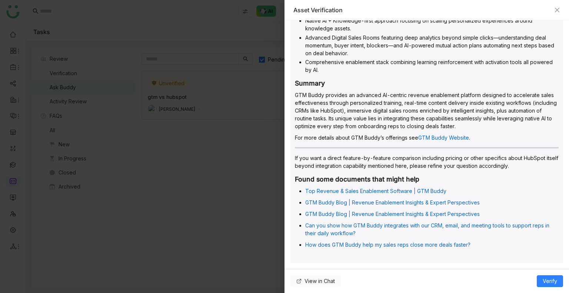
click at [321, 282] on span "View in Chat" at bounding box center [319, 281] width 30 height 8
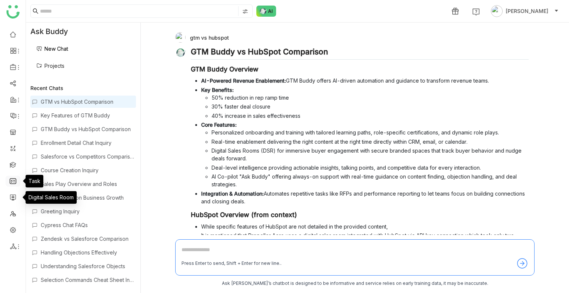
click at [12, 177] on link at bounding box center [13, 180] width 7 height 6
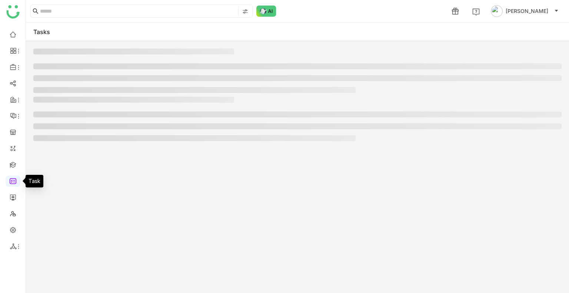
click at [12, 177] on link at bounding box center [13, 180] width 7 height 6
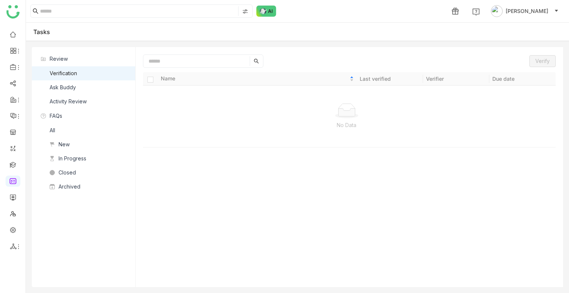
click at [93, 87] on nz-list-item "Ask Buddy" at bounding box center [83, 87] width 103 height 14
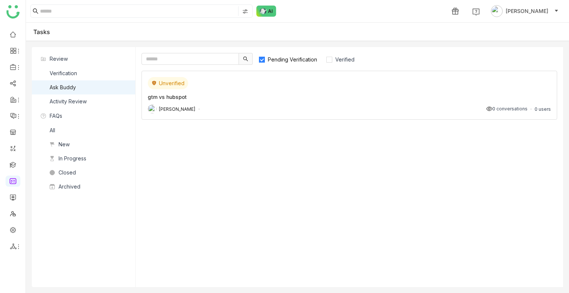
click at [257, 106] on div "[PERSON_NAME] 0 conversations 0 users" at bounding box center [349, 108] width 403 height 9
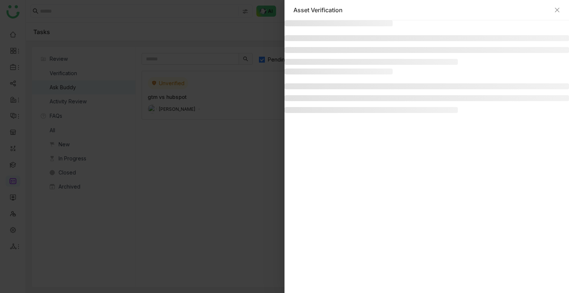
click at [257, 106] on div at bounding box center [284, 146] width 569 height 293
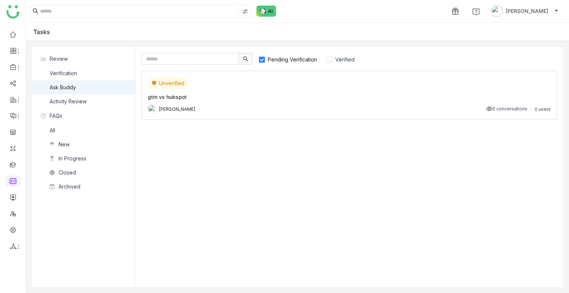
click at [257, 106] on div "[PERSON_NAME] 0 conversations 0 users" at bounding box center [349, 108] width 403 height 9
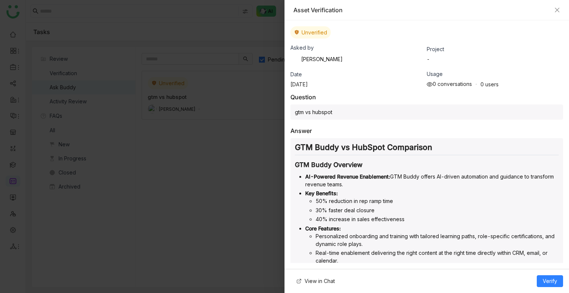
click at [338, 107] on div "gtm vs hubspot" at bounding box center [426, 111] width 272 height 15
click at [422, 65] on div "Asked by [PERSON_NAME] Project - Date [DATE] Usage 0 conversations 0 users" at bounding box center [426, 65] width 272 height 43
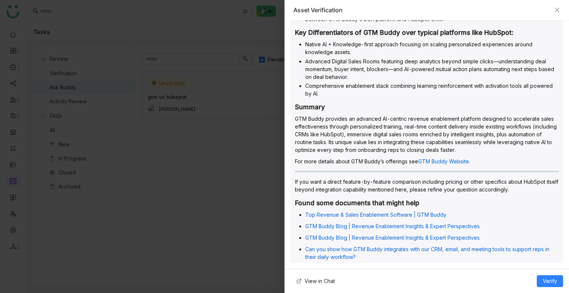
scroll to position [382, 0]
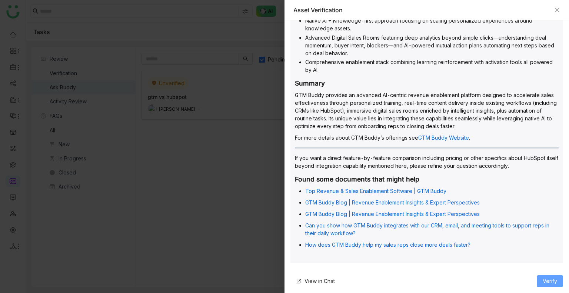
click at [551, 280] on span "Verify" at bounding box center [549, 281] width 14 height 8
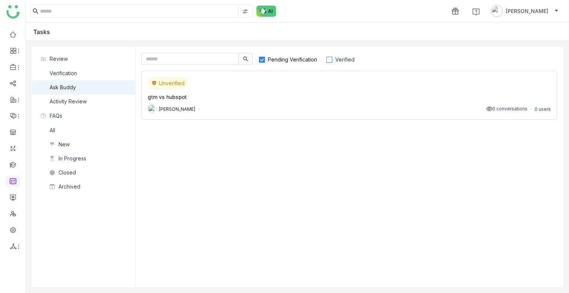
click at [336, 62] on span "Verified" at bounding box center [344, 59] width 25 height 6
click at [290, 61] on span "Pending Verification" at bounding box center [292, 59] width 55 height 6
click at [342, 57] on span "Verified" at bounding box center [344, 59] width 25 height 6
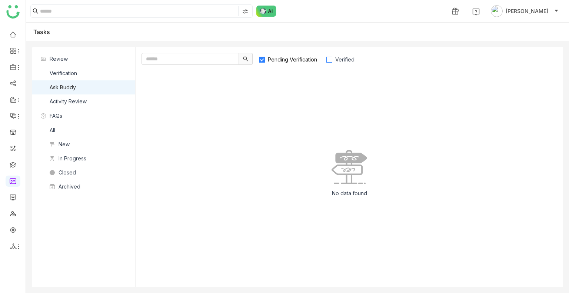
click at [342, 57] on span "Verified" at bounding box center [344, 59] width 25 height 6
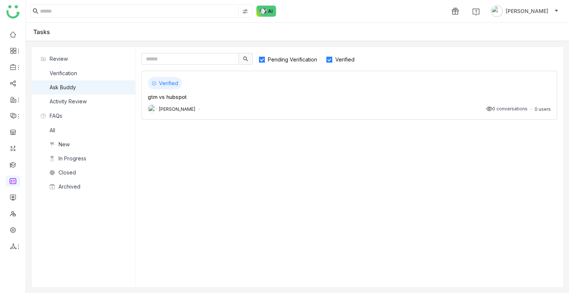
click at [287, 62] on span "Pending Verification" at bounding box center [292, 59] width 55 height 6
click at [234, 101] on div "Verified gtm vs hubspot [PERSON_NAME] 0 conversations 0 users" at bounding box center [348, 95] width 415 height 49
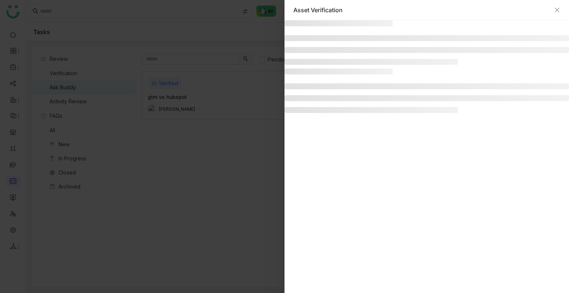
click at [234, 101] on div at bounding box center [284, 146] width 569 height 293
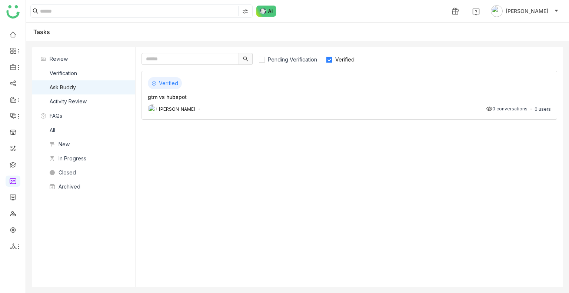
click at [234, 101] on div "Verified gtm vs hubspot [PERSON_NAME] 0 conversations 0 users" at bounding box center [348, 95] width 415 height 49
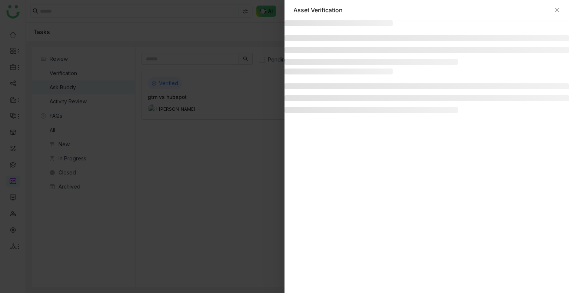
click at [257, 139] on div at bounding box center [284, 146] width 569 height 293
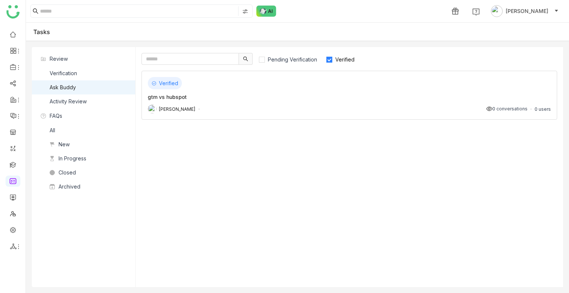
click at [337, 60] on span "Verified" at bounding box center [344, 59] width 25 height 6
click at [291, 64] on label "Pending Verification" at bounding box center [291, 59] width 66 height 12
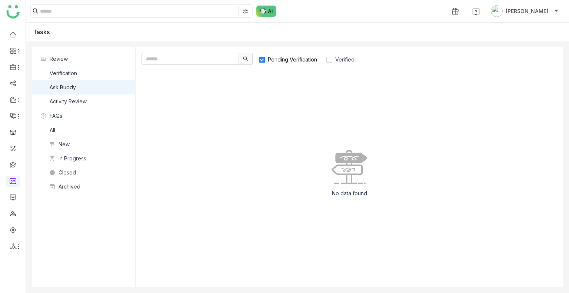
click at [291, 63] on label "Pending Verification" at bounding box center [291, 59] width 66 height 12
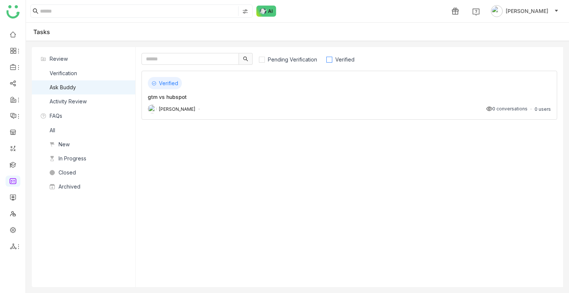
click at [335, 58] on span "Verified" at bounding box center [344, 59] width 25 height 6
click at [246, 99] on div "gtm vs hubspot" at bounding box center [349, 97] width 403 height 8
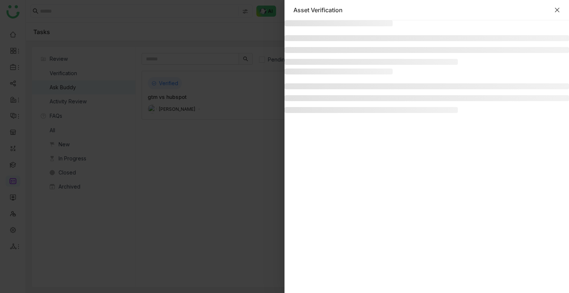
click at [558, 10] on icon "Close" at bounding box center [557, 10] width 6 height 6
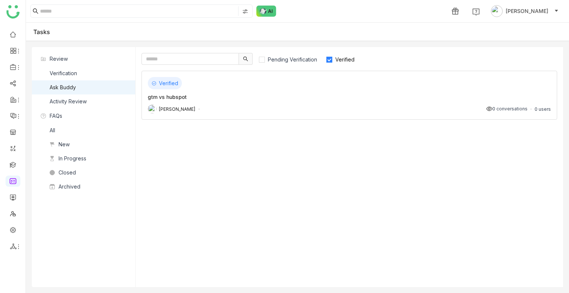
click at [347, 60] on span "Verified" at bounding box center [344, 59] width 25 height 6
click at [246, 96] on div "gtm vs hubspot" at bounding box center [349, 97] width 403 height 8
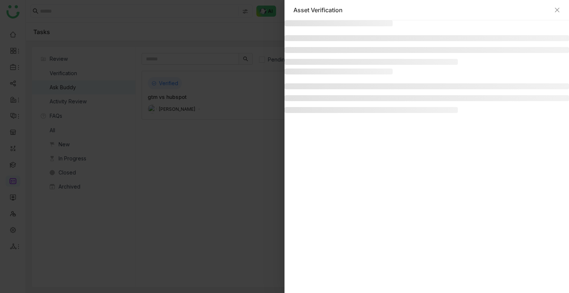
click at [246, 96] on div at bounding box center [284, 146] width 569 height 293
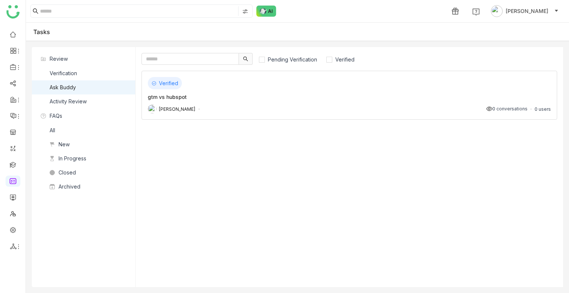
click at [246, 96] on div "gtm vs hubspot" at bounding box center [349, 97] width 403 height 8
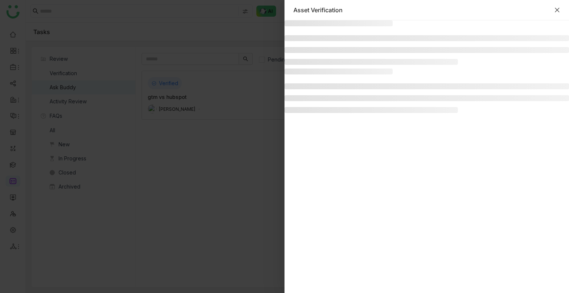
click at [556, 9] on icon "Close" at bounding box center [557, 10] width 6 height 6
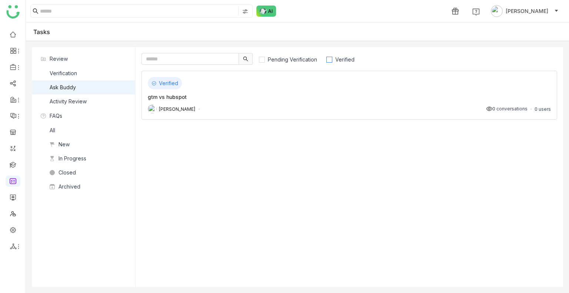
click at [347, 57] on span "Verified" at bounding box center [344, 59] width 25 height 6
click at [345, 86] on div "Verified" at bounding box center [349, 83] width 403 height 12
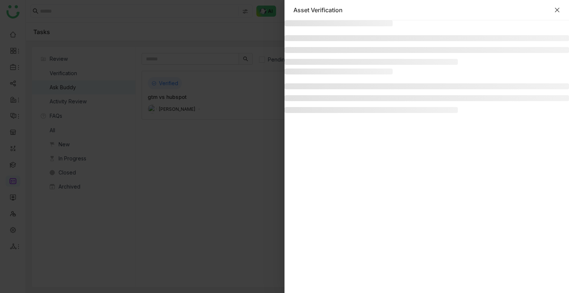
click at [556, 11] on icon "Close" at bounding box center [557, 10] width 6 height 6
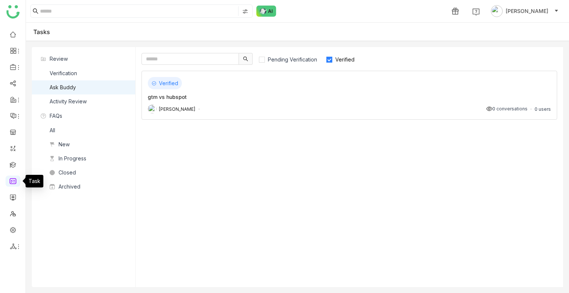
click at [14, 178] on link at bounding box center [13, 180] width 7 height 6
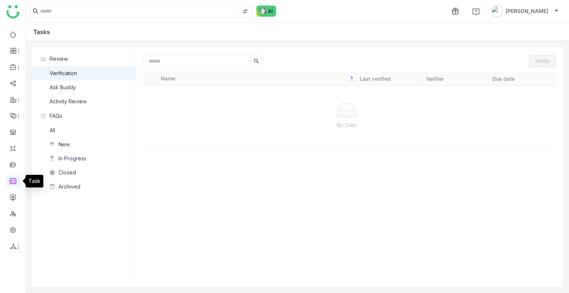
click at [14, 178] on link at bounding box center [13, 180] width 7 height 6
click at [13, 161] on link at bounding box center [13, 164] width 7 height 6
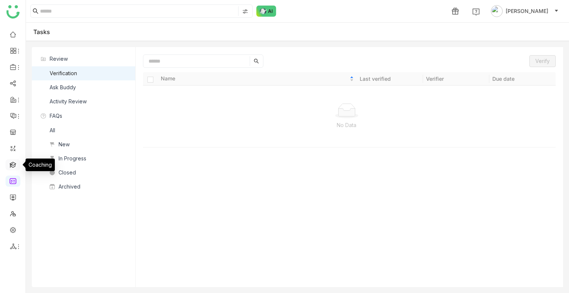
click at [13, 161] on link at bounding box center [13, 164] width 7 height 6
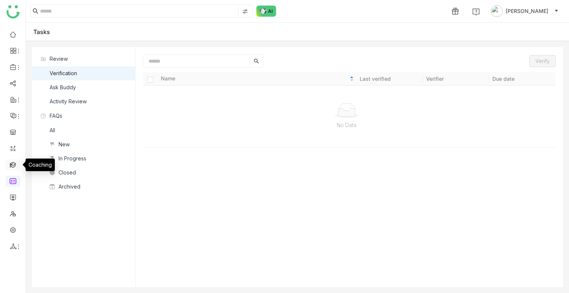
click at [13, 161] on link at bounding box center [13, 164] width 7 height 6
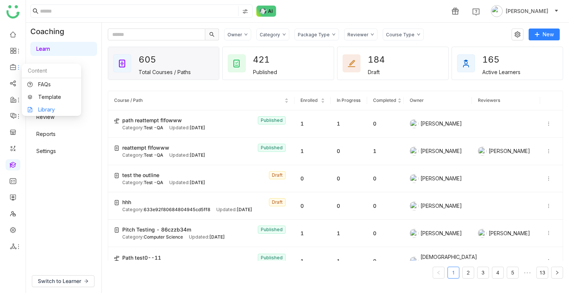
click at [58, 107] on link "Library" at bounding box center [51, 109] width 48 height 5
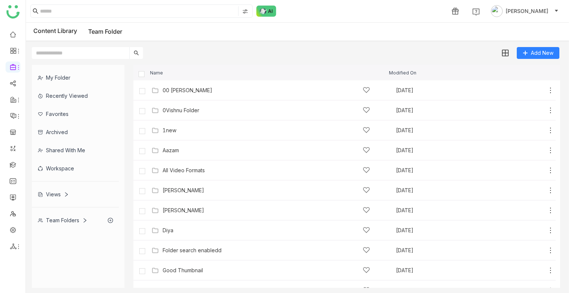
click at [58, 106] on div "Favorites" at bounding box center [75, 114] width 87 height 18
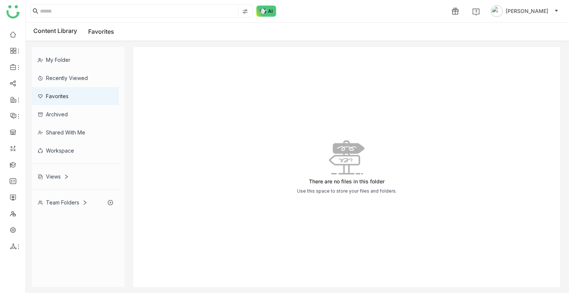
click at [68, 199] on div "Team Folders" at bounding box center [63, 202] width 50 height 6
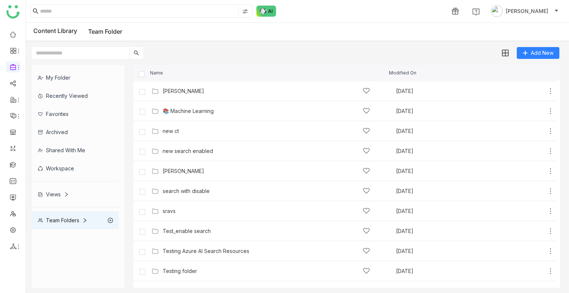
scroll to position [252, 0]
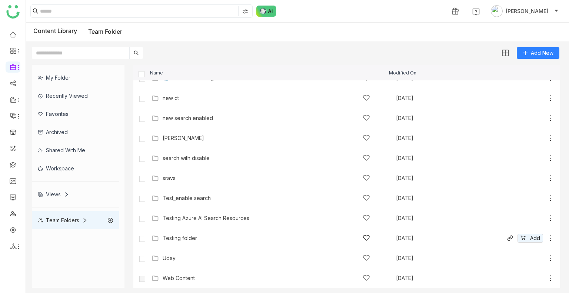
click at [183, 240] on div "Testing folder" at bounding box center [180, 238] width 34 height 6
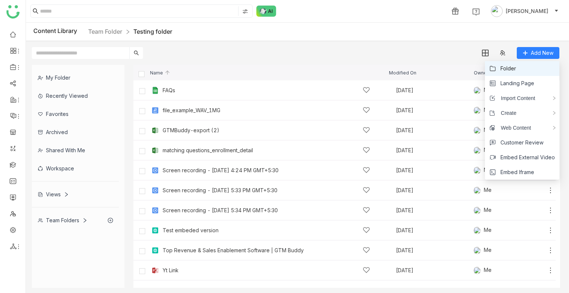
click at [519, 67] on li "Folder" at bounding box center [522, 68] width 74 height 15
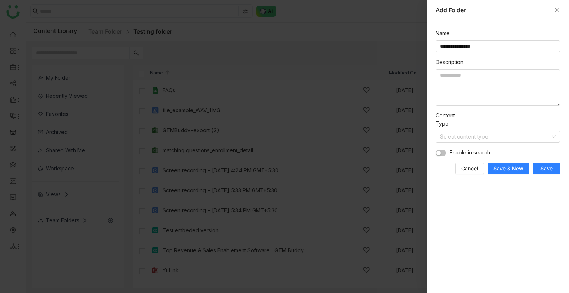
type input "**********"
click at [441, 154] on button "button" at bounding box center [440, 153] width 10 height 6
click at [457, 134] on input at bounding box center [495, 136] width 110 height 11
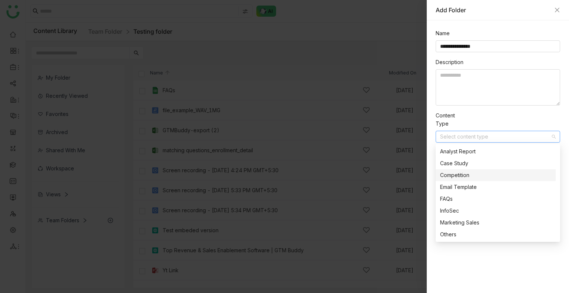
click at [462, 176] on div "Competition" at bounding box center [495, 175] width 111 height 8
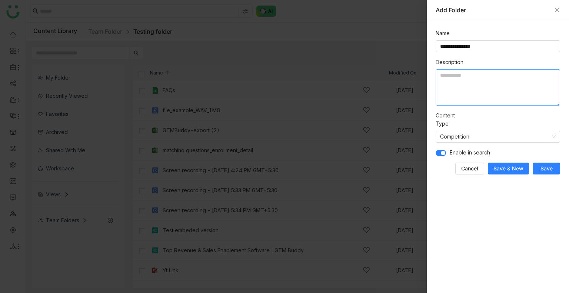
click at [448, 86] on textarea at bounding box center [497, 87] width 124 height 36
click at [454, 50] on input "**********" at bounding box center [497, 46] width 124 height 12
click at [454, 80] on textarea at bounding box center [497, 87] width 124 height 36
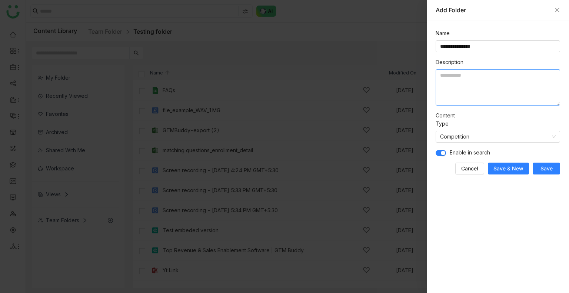
paste textarea "**********"
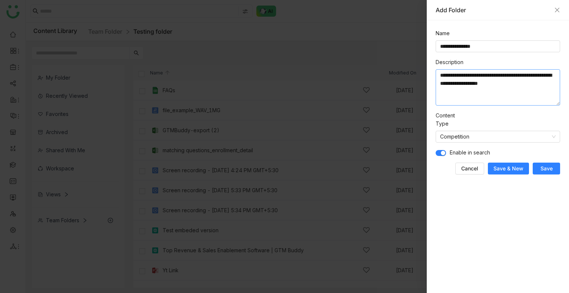
type textarea "**********"
click at [538, 168] on button "Save" at bounding box center [545, 169] width 27 height 12
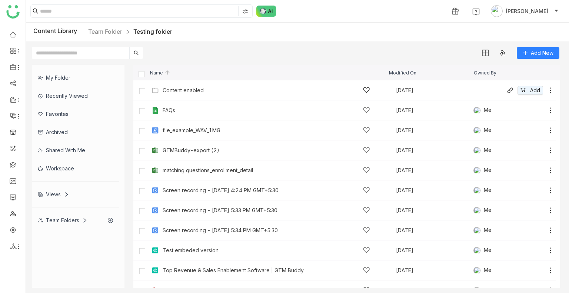
click at [546, 90] on icon at bounding box center [549, 90] width 7 height 7
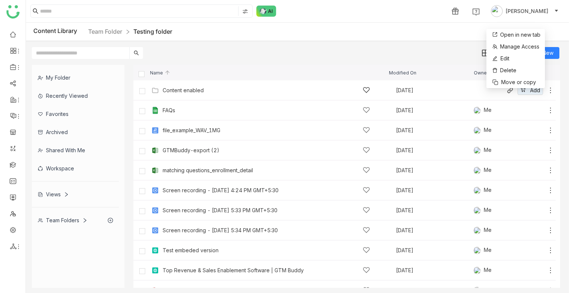
click at [244, 93] on div "Content enabled" at bounding box center [266, 90] width 207 height 8
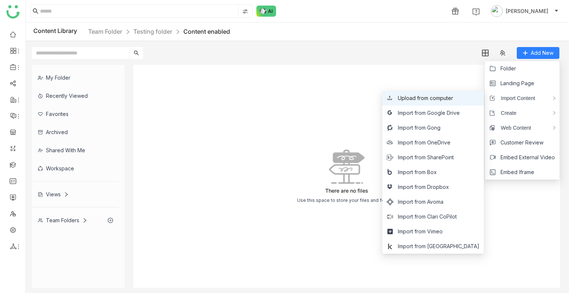
click at [447, 97] on span "Upload from computer" at bounding box center [425, 98] width 55 height 8
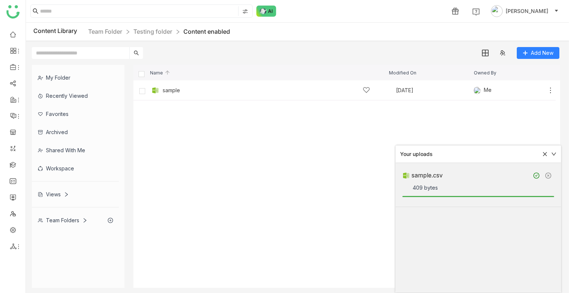
click at [256, 200] on cdk-virtual-scroll-viewport "sample Aug 16, 2025 Me Add" at bounding box center [346, 183] width 426 height 207
click at [550, 91] on icon at bounding box center [549, 90] width 7 height 7
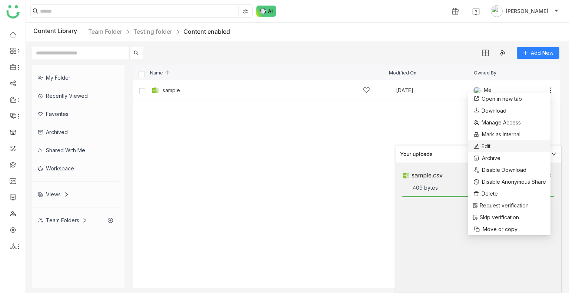
click at [489, 148] on span "Edit" at bounding box center [485, 146] width 9 height 8
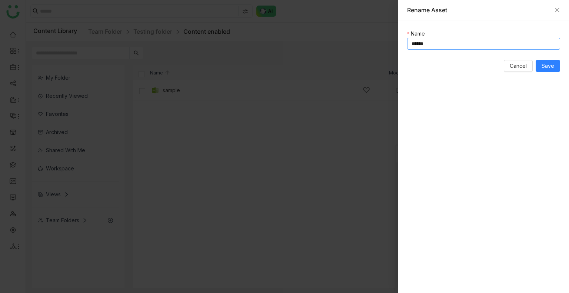
click at [411, 43] on input "******" at bounding box center [483, 44] width 153 height 12
paste input "**********"
type input "**********"
click at [540, 69] on button "Save" at bounding box center [547, 66] width 24 height 12
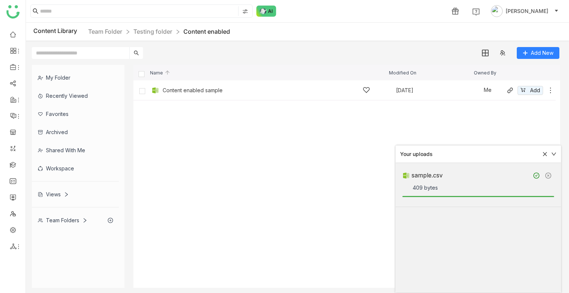
click at [287, 93] on div "Content enabled sample" at bounding box center [266, 90] width 207 height 8
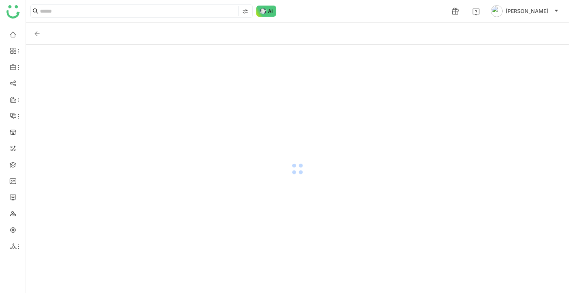
click at [287, 93] on div at bounding box center [297, 169] width 543 height 248
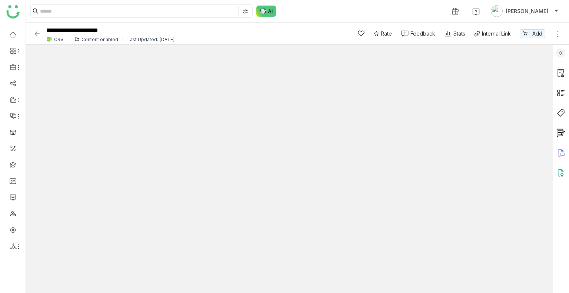
click at [564, 52] on img at bounding box center [560, 52] width 9 height 9
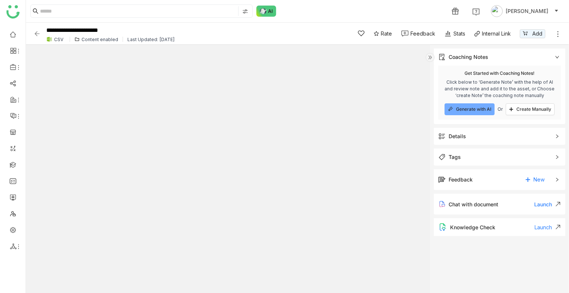
click at [478, 154] on span "Tags" at bounding box center [494, 157] width 112 height 8
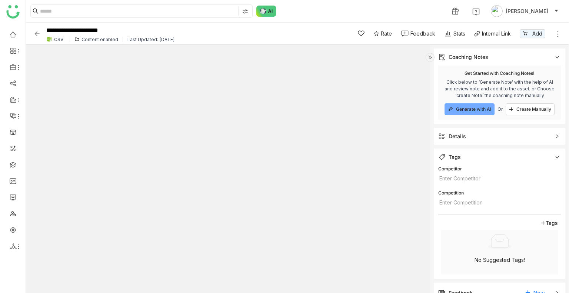
scroll to position [59, 0]
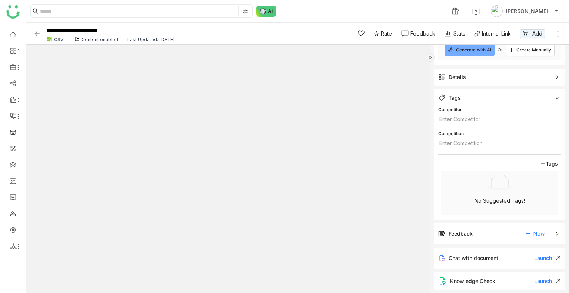
click at [474, 99] on span "Tags" at bounding box center [494, 98] width 112 height 8
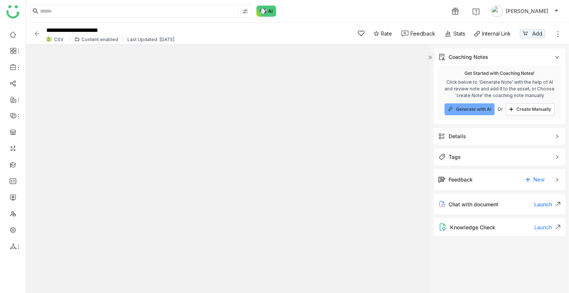
click at [474, 99] on div "Get Started with Coaching Notes! Click below to ‘Generate Note’ with the help o…" at bounding box center [499, 93] width 123 height 54
click at [477, 155] on span "Tags" at bounding box center [494, 157] width 112 height 8
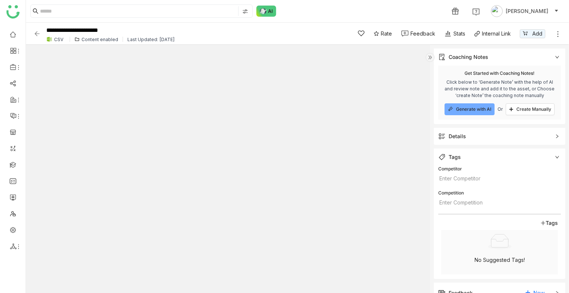
click at [35, 34] on img at bounding box center [36, 33] width 7 height 7
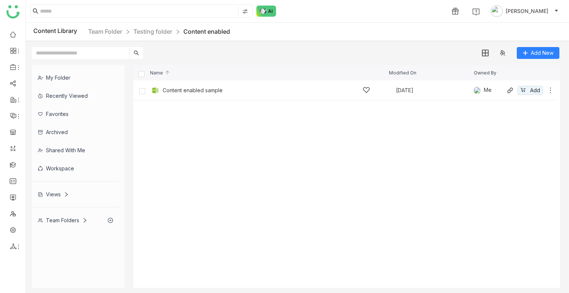
click at [551, 88] on icon at bounding box center [549, 90] width 7 height 7
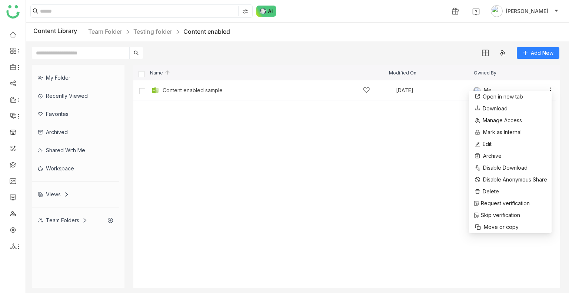
click at [177, 143] on cdk-virtual-scroll-viewport "Content enabled sample Aug 16, 2025 Me Add" at bounding box center [346, 183] width 426 height 207
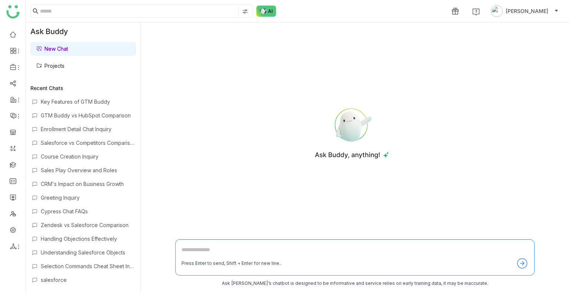
click at [250, 250] on textarea at bounding box center [354, 251] width 346 height 12
click at [202, 250] on textarea "**********" at bounding box center [354, 251] width 346 height 12
type textarea "**********"
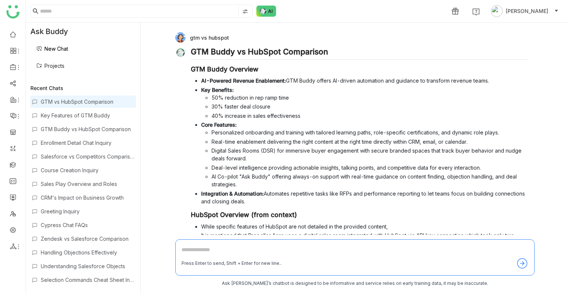
scroll to position [244, 0]
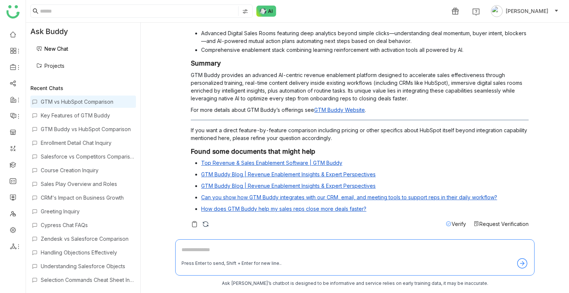
click at [479, 223] on span "Request Verification" at bounding box center [503, 224] width 49 height 6
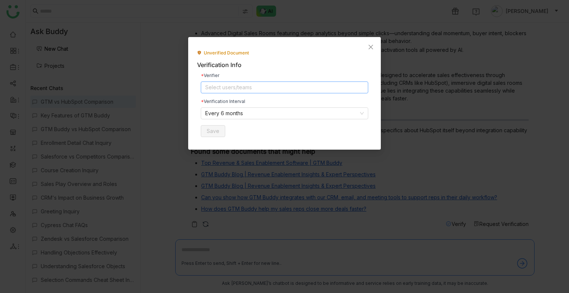
click at [220, 83] on nz-select-top-control "Select users/teams" at bounding box center [284, 87] width 167 height 12
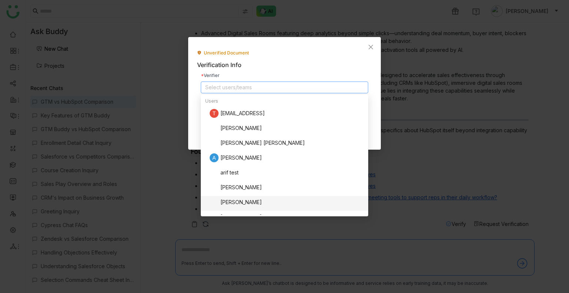
scroll to position [120, 0]
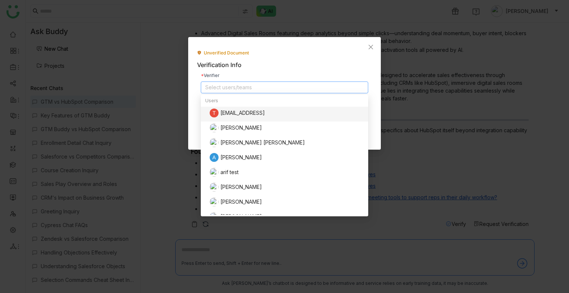
click at [238, 90] on nz-select-top-control "Select users/teams" at bounding box center [284, 87] width 167 height 12
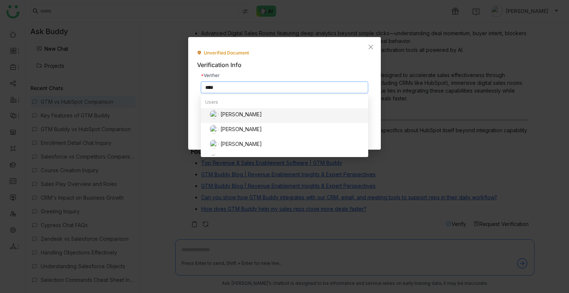
type input "****"
click at [242, 113] on div "[PERSON_NAME]" at bounding box center [287, 114] width 154 height 9
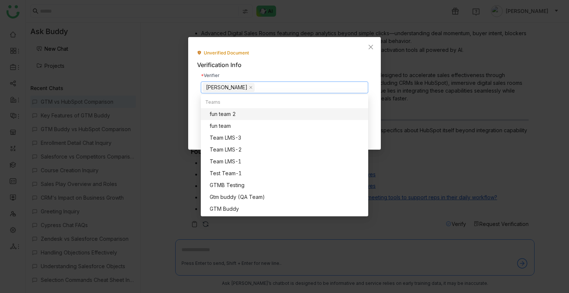
click at [314, 71] on div "Verifier [PERSON_NAME] Verification Interval Every 6 months Save" at bounding box center [284, 105] width 175 height 71
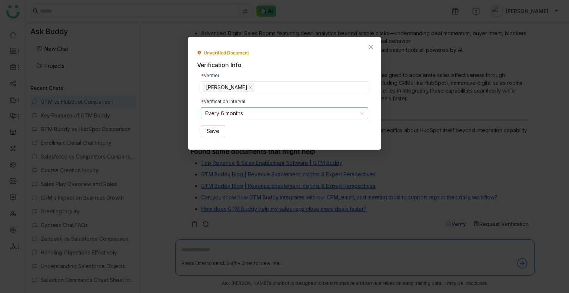
click at [258, 110] on nz-select-item "Every 6 months" at bounding box center [284, 113] width 158 height 11
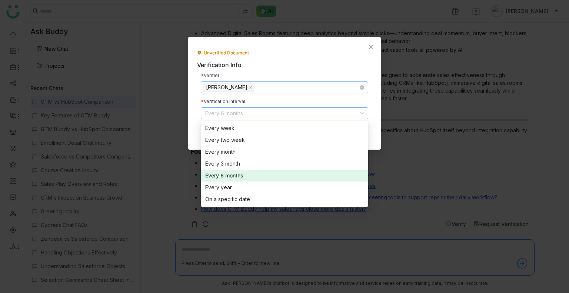
click at [324, 93] on nz-select-top-control "[PERSON_NAME]" at bounding box center [284, 87] width 167 height 12
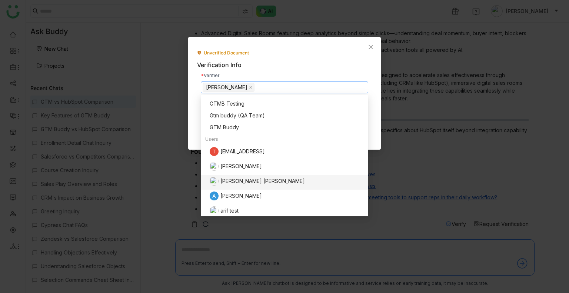
scroll to position [82, 0]
click at [250, 116] on div "Gtm buddy (QA Team)" at bounding box center [287, 115] width 154 height 8
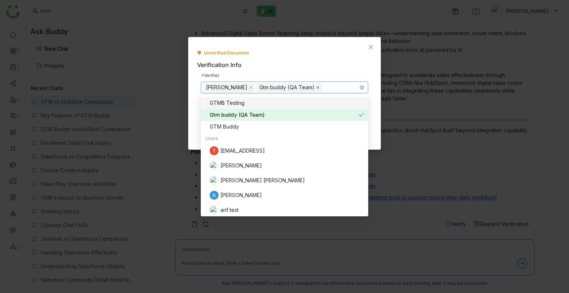
click at [316, 87] on icon at bounding box center [318, 88] width 4 height 4
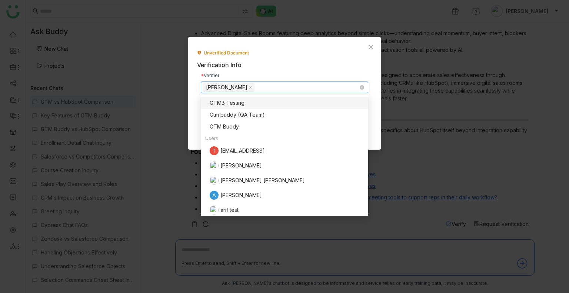
click at [313, 63] on div "Verification Info" at bounding box center [284, 64] width 175 height 9
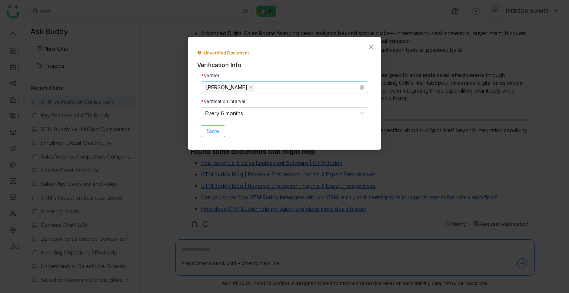
click at [217, 131] on span "Save" at bounding box center [213, 131] width 13 height 8
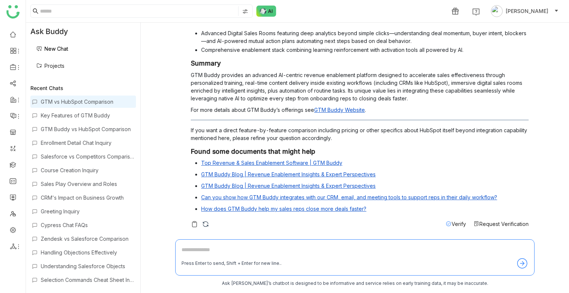
scroll to position [0, 0]
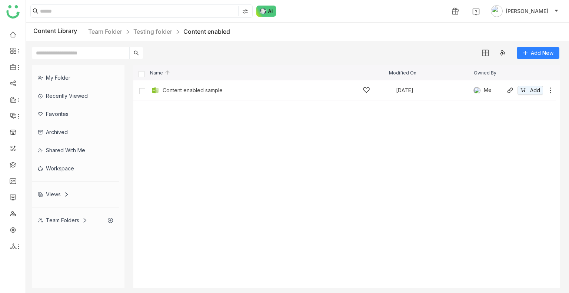
click at [551, 87] on icon at bounding box center [549, 90] width 7 height 7
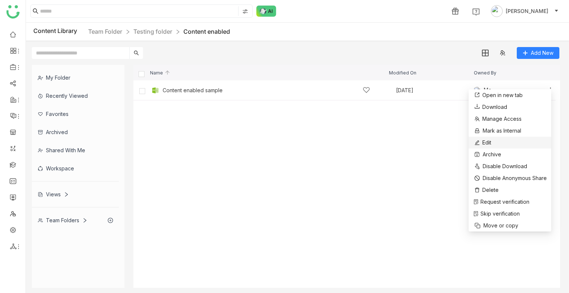
click at [487, 141] on span "Edit" at bounding box center [486, 142] width 9 height 8
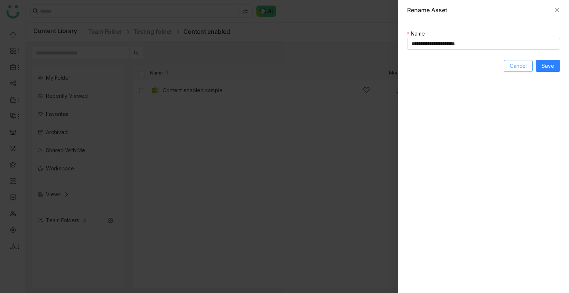
click at [519, 61] on button "Cancel" at bounding box center [517, 66] width 29 height 12
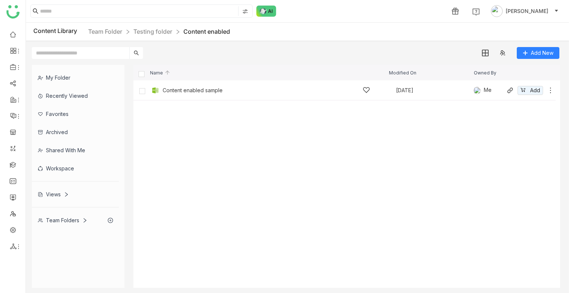
click at [310, 94] on div "Content enabled sample [DATE] Me Add" at bounding box center [352, 89] width 404 height 11
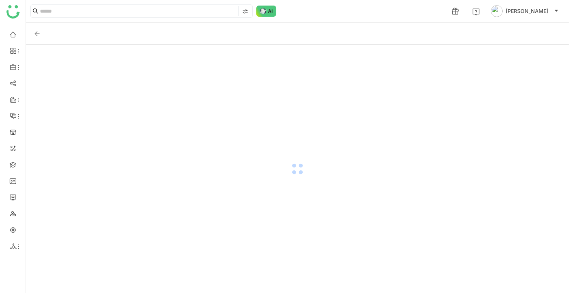
click at [310, 94] on div at bounding box center [297, 169] width 543 height 248
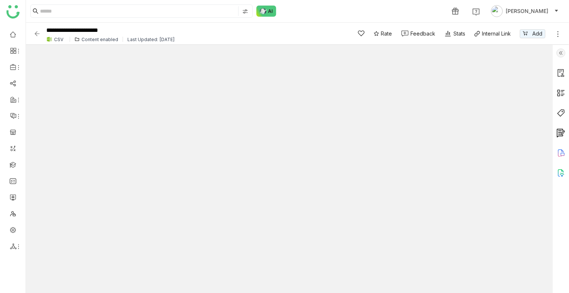
click at [560, 56] on img at bounding box center [560, 52] width 9 height 9
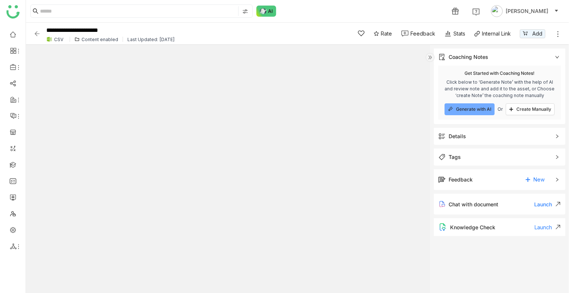
click at [452, 137] on div "Details" at bounding box center [456, 136] width 17 height 8
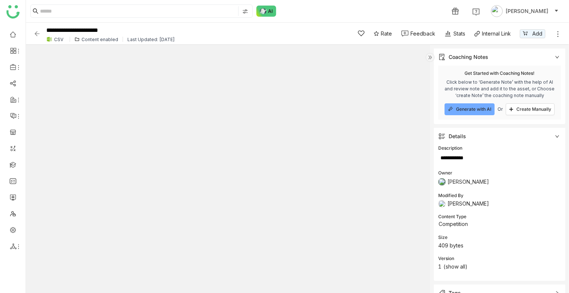
scroll to position [82, 0]
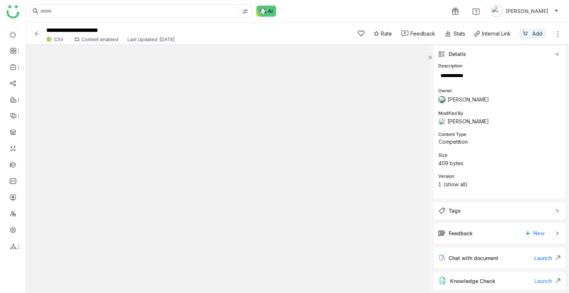
click at [460, 210] on div "Tags" at bounding box center [454, 211] width 12 height 8
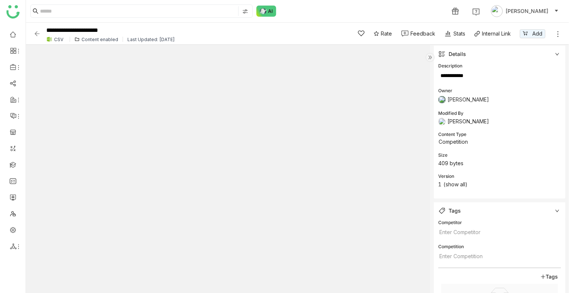
click at [37, 33] on img at bounding box center [36, 33] width 7 height 7
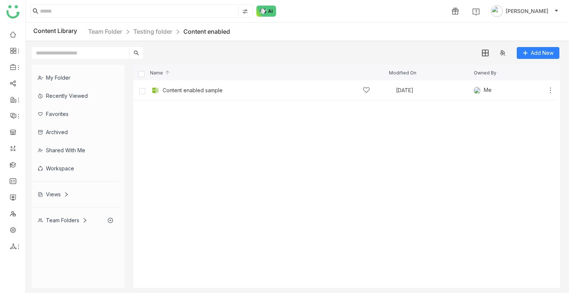
click at [154, 39] on div "Content Library Team Folder Testing folder Content enabled" at bounding box center [297, 32] width 543 height 19
click at [155, 33] on link "Testing folder" at bounding box center [152, 31] width 39 height 7
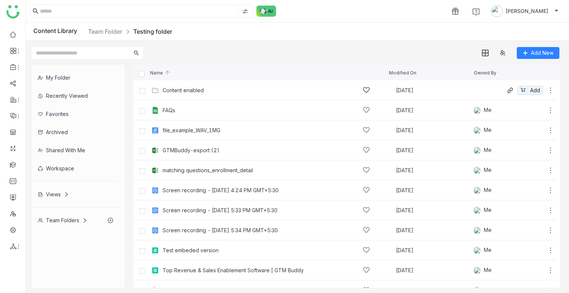
click at [546, 88] on icon at bounding box center [549, 90] width 7 height 7
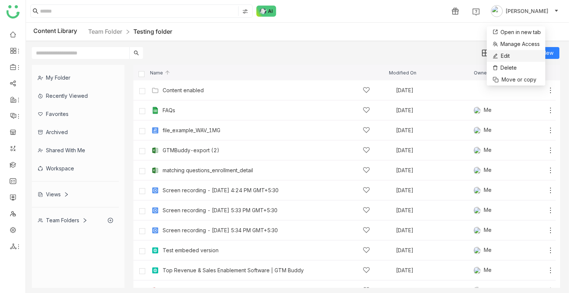
click at [512, 53] on li "Edit" at bounding box center [515, 56] width 58 height 12
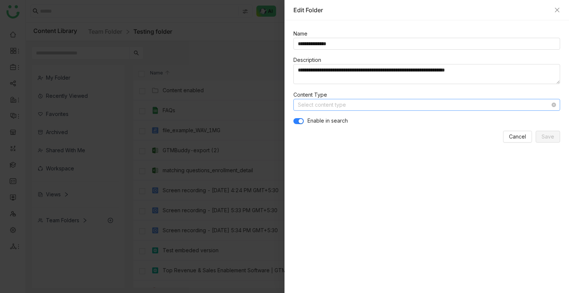
click at [364, 100] on input at bounding box center [424, 104] width 252 height 11
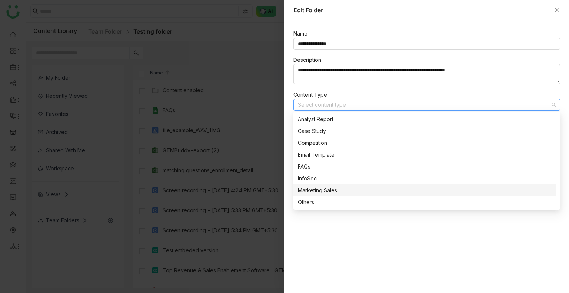
click at [346, 189] on div "Marketing Sales" at bounding box center [424, 190] width 253 height 8
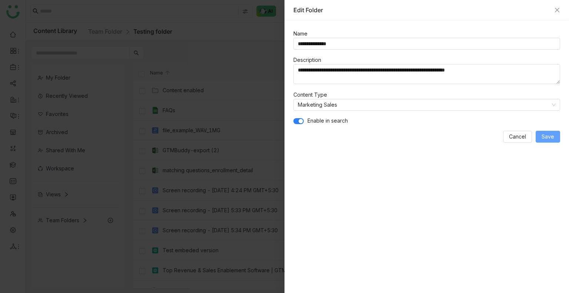
click at [549, 134] on span "Save" at bounding box center [547, 137] width 13 height 8
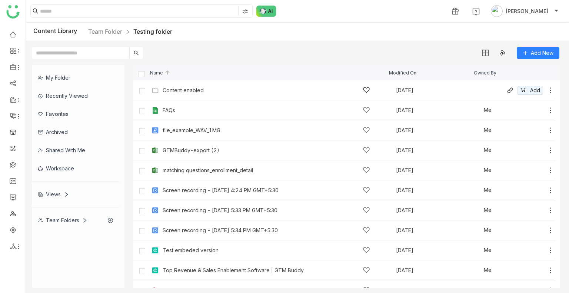
click at [211, 90] on div "Content enabled" at bounding box center [266, 90] width 207 height 8
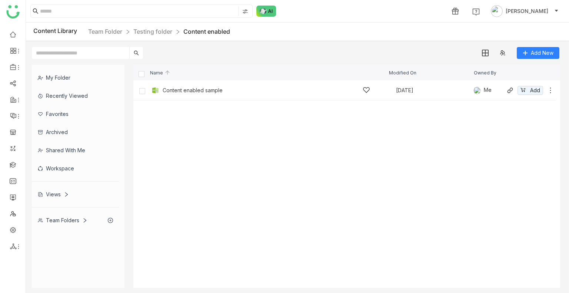
click at [233, 90] on div "Content enabled sample" at bounding box center [266, 90] width 207 height 8
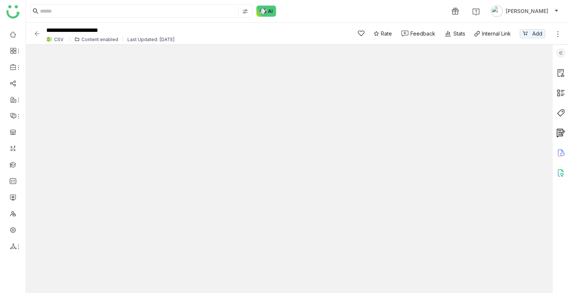
click at [315, 17] on div "1 [PERSON_NAME]" at bounding box center [297, 11] width 543 height 22
click at [560, 50] on img at bounding box center [560, 52] width 9 height 9
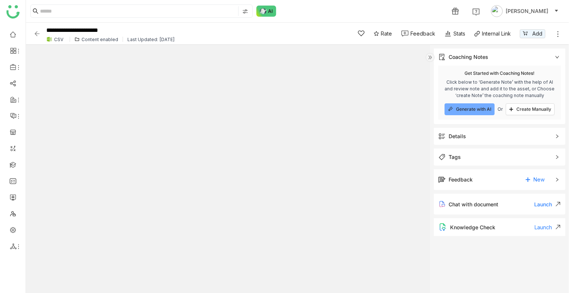
click at [463, 137] on div "Details" at bounding box center [456, 136] width 17 height 8
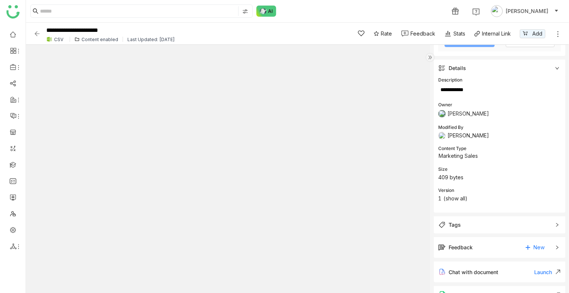
scroll to position [82, 0]
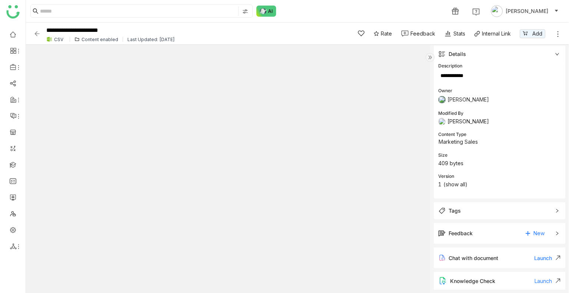
click at [429, 56] on img at bounding box center [429, 57] width 9 height 9
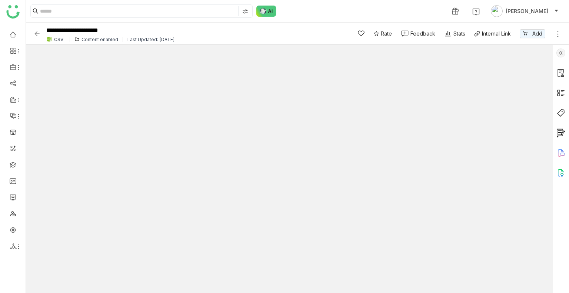
scroll to position [0, 0]
click at [557, 53] on img at bounding box center [560, 52] width 9 height 9
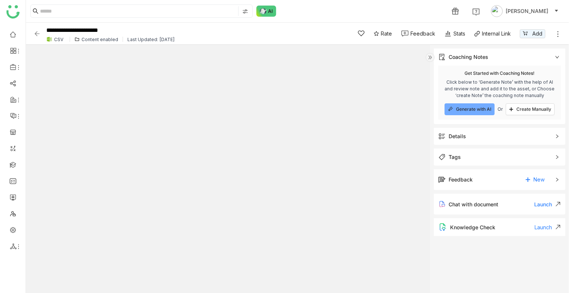
click at [465, 135] on span "Details" at bounding box center [494, 136] width 112 height 8
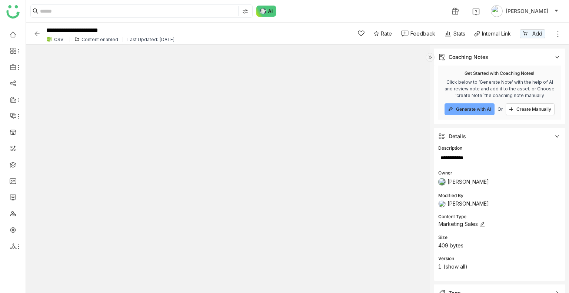
click at [452, 223] on nz-select-item "Marketing Sales" at bounding box center [478, 223] width 81 height 11
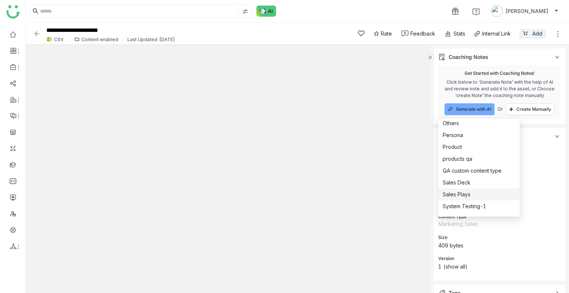
scroll to position [87, 0]
click at [458, 177] on div "Sales Deck" at bounding box center [478, 181] width 73 height 8
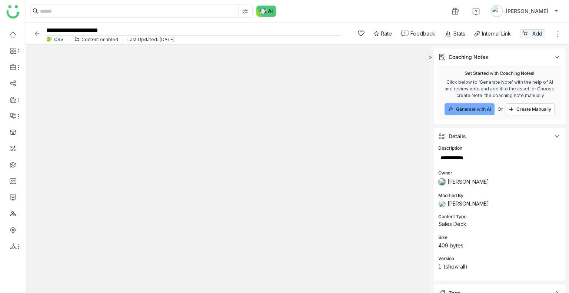
click at [132, 29] on input "**********" at bounding box center [192, 31] width 297 height 10
click at [37, 34] on img at bounding box center [36, 33] width 7 height 7
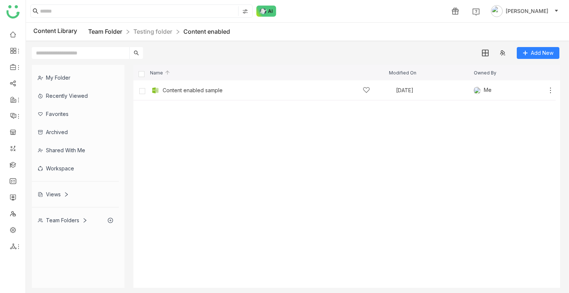
click at [116, 31] on link "Team Folder" at bounding box center [105, 31] width 34 height 7
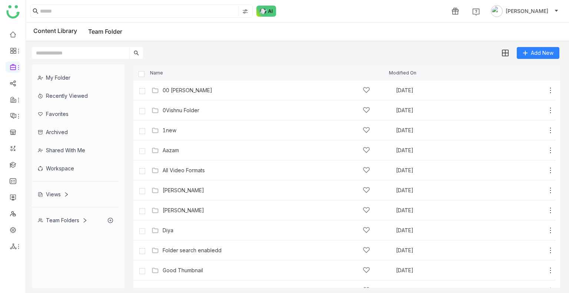
click at [104, 53] on input "text" at bounding box center [80, 53] width 97 height 12
paste input "**********"
type input "**********"
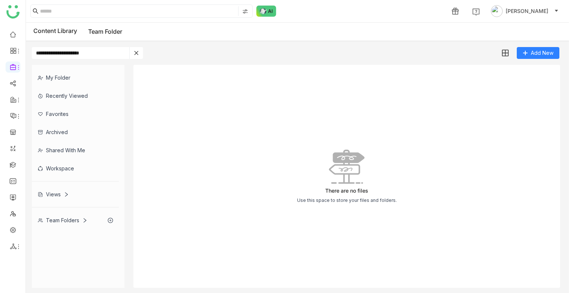
click at [104, 53] on input "**********" at bounding box center [80, 53] width 97 height 12
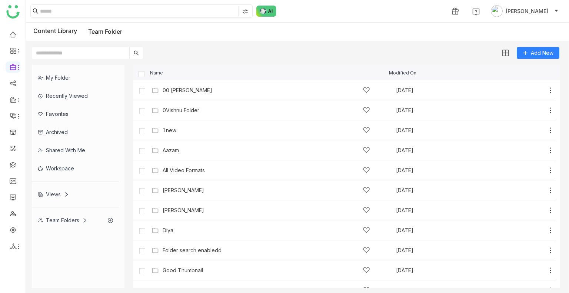
click at [115, 15] on input at bounding box center [138, 11] width 197 height 10
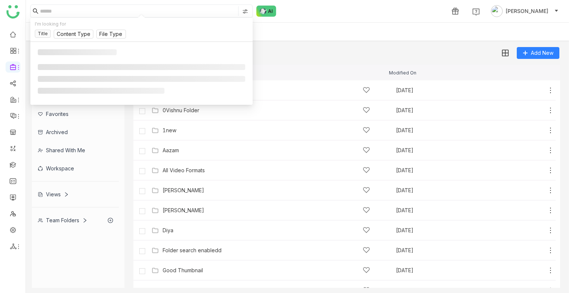
paste input "**********"
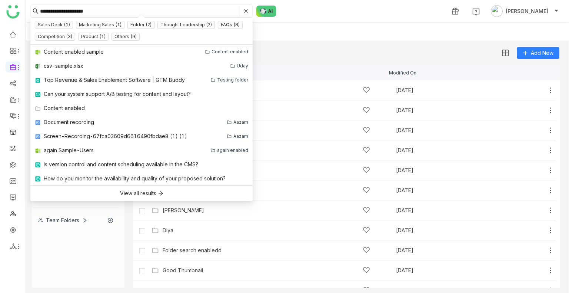
type input "**********"
click at [334, 47] on div "Add New" at bounding box center [295, 50] width 539 height 18
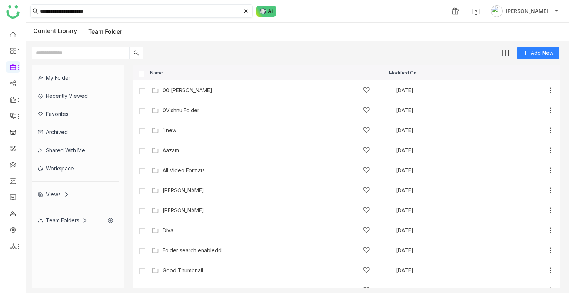
click at [116, 9] on input "**********" at bounding box center [139, 11] width 198 height 10
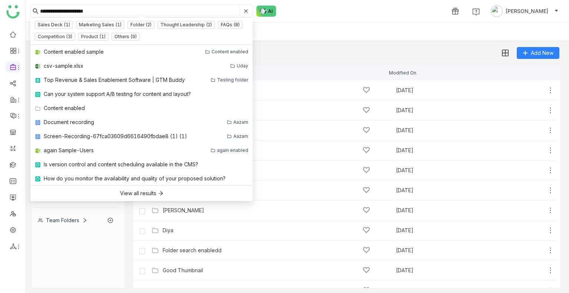
click at [297, 55] on div "Add New" at bounding box center [295, 50] width 539 height 18
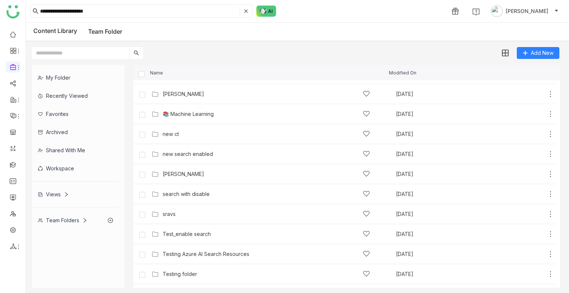
scroll to position [252, 0]
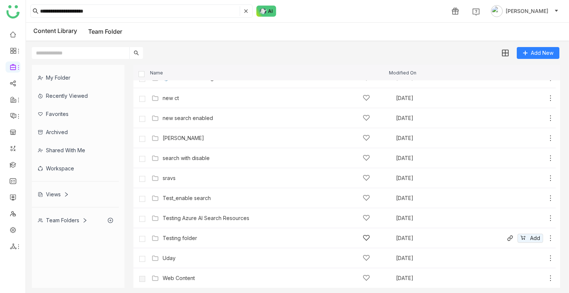
click at [198, 234] on div "Testing folder" at bounding box center [266, 238] width 207 height 8
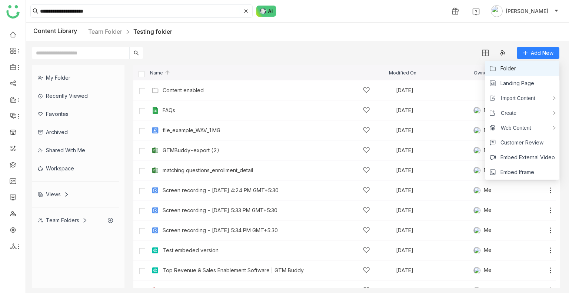
click at [522, 67] on li "Folder" at bounding box center [522, 68] width 74 height 15
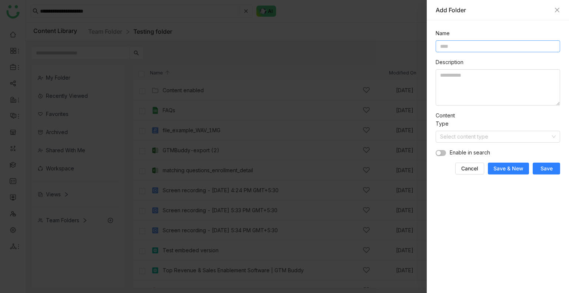
click at [471, 46] on input at bounding box center [497, 46] width 124 height 12
type input "**********"
click at [463, 84] on textarea at bounding box center [497, 87] width 124 height 36
click at [461, 43] on input "**********" at bounding box center [497, 46] width 124 height 12
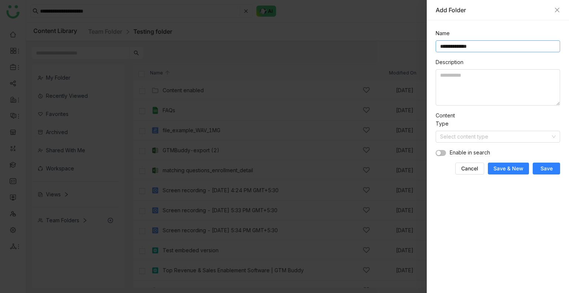
click at [461, 43] on input "**********" at bounding box center [497, 46] width 124 height 12
click at [458, 74] on textarea at bounding box center [497, 87] width 124 height 36
paste textarea "**********"
click at [475, 77] on textarea "**********" at bounding box center [497, 87] width 124 height 36
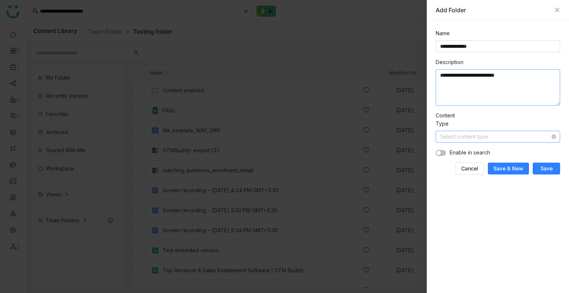
type textarea "**********"
click at [458, 141] on input at bounding box center [495, 136] width 110 height 11
type input "***"
click at [461, 151] on div "Analyst Report" at bounding box center [495, 151] width 111 height 8
click at [546, 171] on span "Save" at bounding box center [546, 168] width 12 height 7
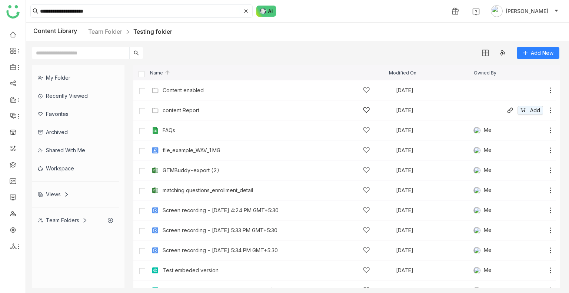
click at [196, 104] on div "content Report [DATE] Add" at bounding box center [352, 109] width 404 height 11
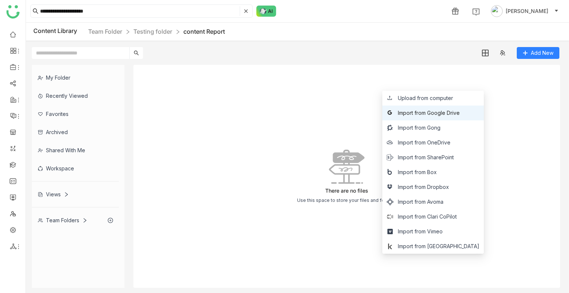
click at [459, 113] on span "Import from Google Drive" at bounding box center [429, 113] width 62 height 8
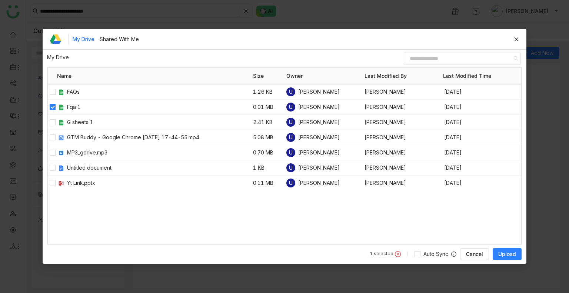
click at [510, 251] on span "Upload" at bounding box center [507, 253] width 18 height 7
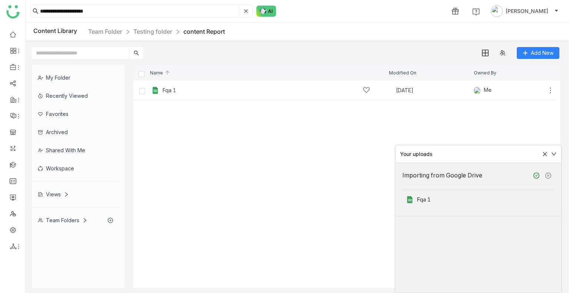
click at [291, 185] on cdk-virtual-scroll-viewport "Fqa 1 [DATE] Me Add" at bounding box center [346, 183] width 426 height 207
click at [255, 90] on div "Fqa 1" at bounding box center [266, 90] width 207 height 8
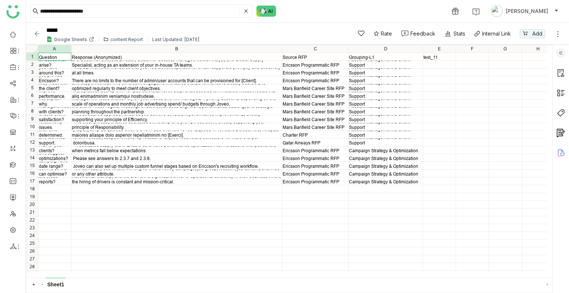
click at [557, 52] on img at bounding box center [560, 52] width 9 height 9
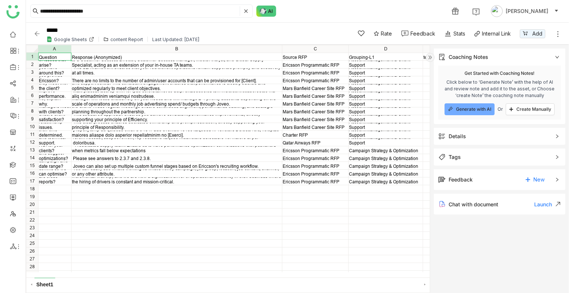
click at [485, 138] on span "Details" at bounding box center [494, 136] width 112 height 8
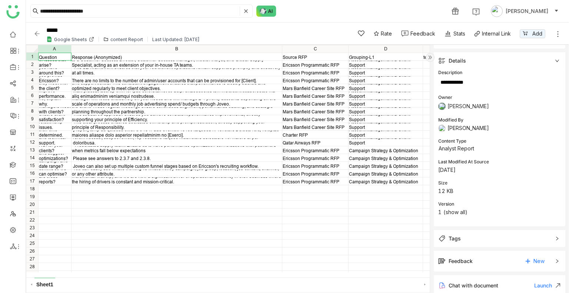
scroll to position [76, 0]
click at [35, 39] on div "***** Google Sheets content Report Last Updated: [DATE]" at bounding box center [187, 33] width 308 height 20
click at [34, 35] on img at bounding box center [36, 33] width 7 height 7
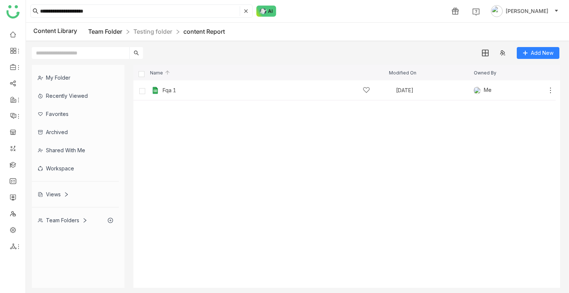
click at [107, 31] on link "Team Folder" at bounding box center [105, 31] width 34 height 7
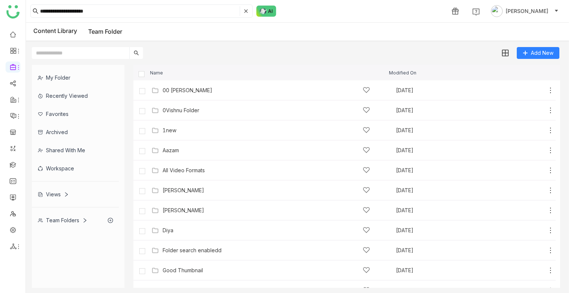
click at [362, 56] on div "Add New" at bounding box center [295, 50] width 539 height 18
click at [540, 64] on span "Folder" at bounding box center [540, 68] width 16 height 8
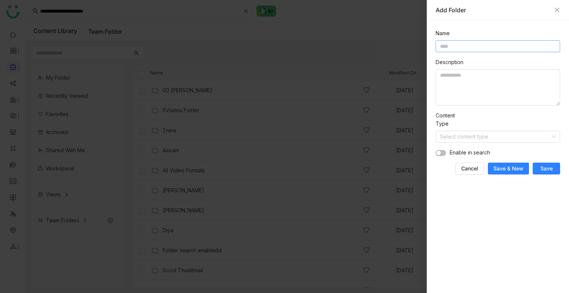
click at [483, 44] on input at bounding box center [497, 46] width 124 height 12
click at [483, 44] on input "**********" at bounding box center [497, 46] width 124 height 12
type input "**********"
paste textarea "**********"
click at [482, 81] on textarea at bounding box center [497, 87] width 124 height 36
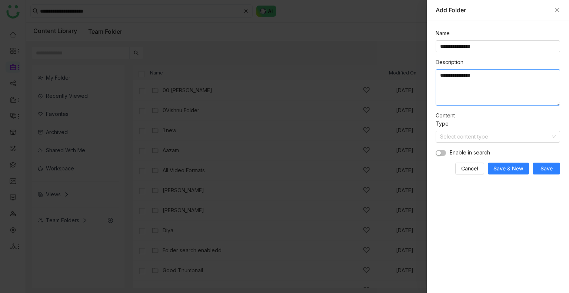
paste textarea "**********"
type textarea "**********"
click at [440, 156] on nz-switch at bounding box center [440, 152] width 10 height 8
click at [459, 141] on input at bounding box center [495, 136] width 110 height 11
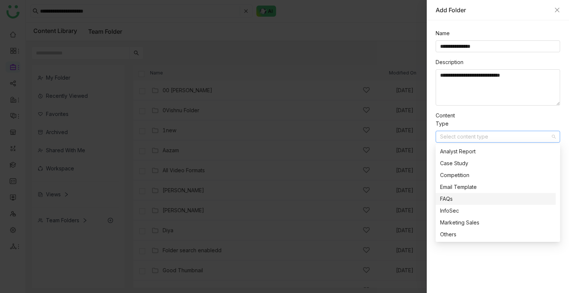
click at [456, 193] on nz-option-item "FAQs" at bounding box center [495, 199] width 120 height 12
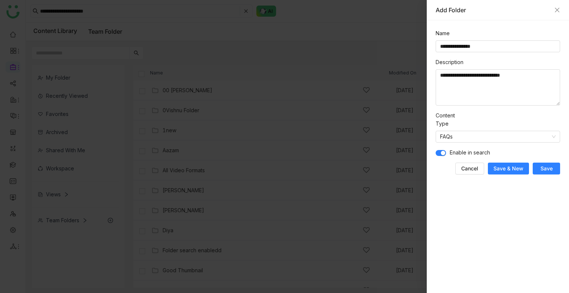
click at [548, 168] on span "Save" at bounding box center [546, 168] width 12 height 7
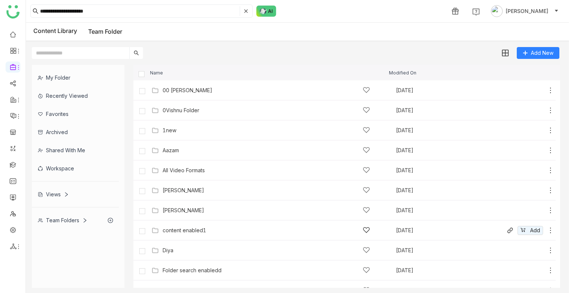
click at [186, 228] on div "content enabled1" at bounding box center [185, 230] width 44 height 6
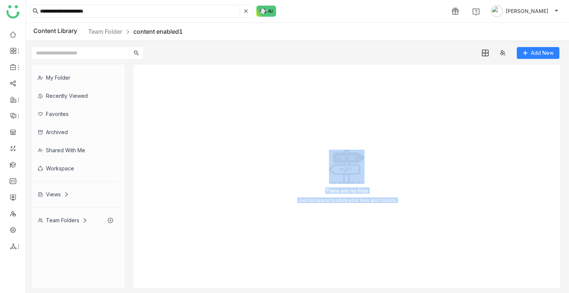
click at [241, 145] on div "There are no files Use this space to store your files and folders." at bounding box center [346, 176] width 426 height 223
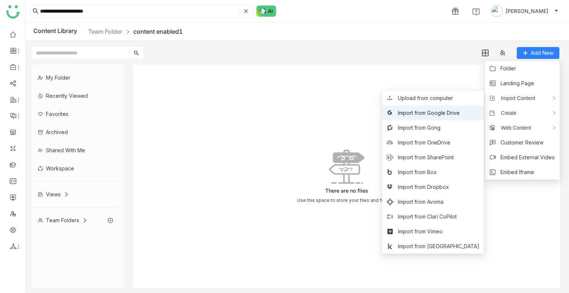
click at [435, 111] on span "Import from Google Drive" at bounding box center [429, 113] width 62 height 8
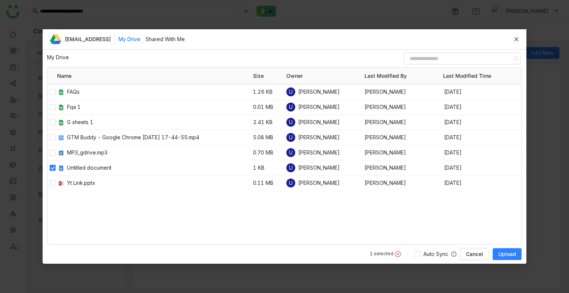
click at [509, 257] on span "Upload" at bounding box center [507, 253] width 18 height 7
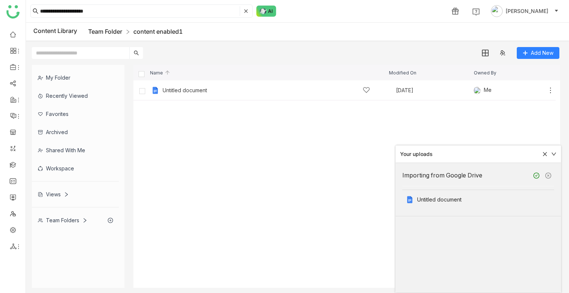
click at [105, 34] on link "Team Folder" at bounding box center [105, 31] width 34 height 7
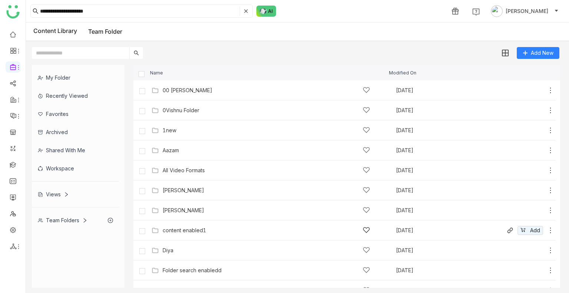
click at [546, 230] on icon at bounding box center [549, 230] width 7 height 7
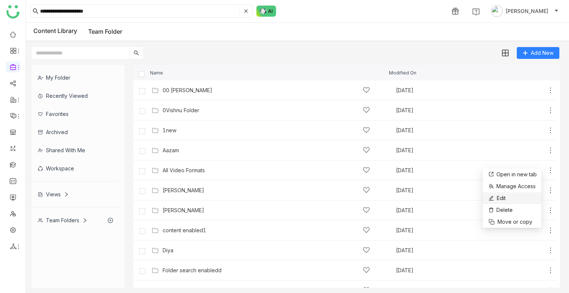
click at [525, 194] on li "Edit" at bounding box center [511, 198] width 58 height 12
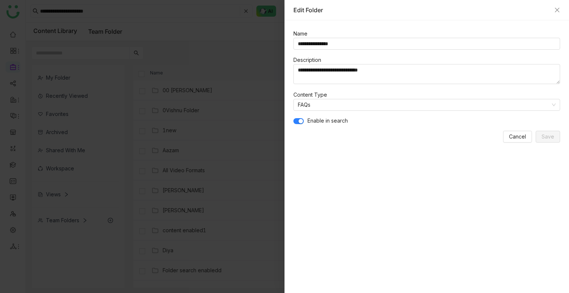
click at [556, 5] on div "Edit Folder" at bounding box center [426, 10] width 284 height 20
click at [557, 11] on icon "Close" at bounding box center [557, 10] width 6 height 6
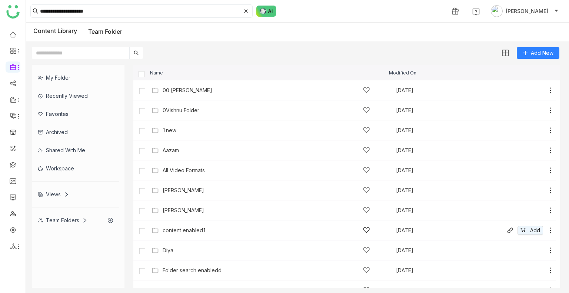
click at [217, 229] on div "content enabled1" at bounding box center [266, 230] width 207 height 8
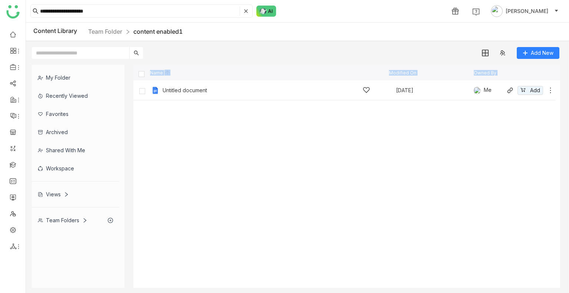
click at [550, 91] on icon at bounding box center [549, 90] width 7 height 7
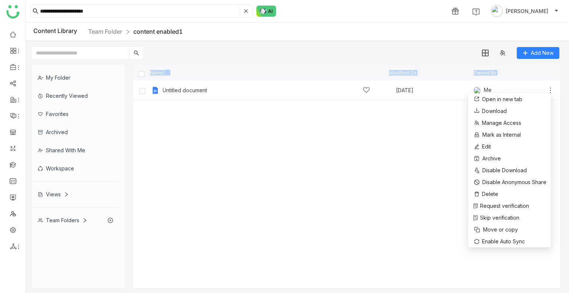
click at [429, 139] on cdk-virtual-scroll-viewport "Untitled document [DATE] Me Add" at bounding box center [346, 183] width 426 height 207
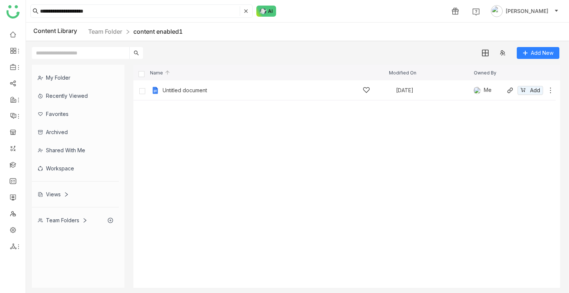
click at [262, 97] on div "Untitled document [DATE] Me Add" at bounding box center [344, 90] width 422 height 20
click at [286, 86] on div "Untitled document [DATE] Me Add" at bounding box center [352, 89] width 404 height 11
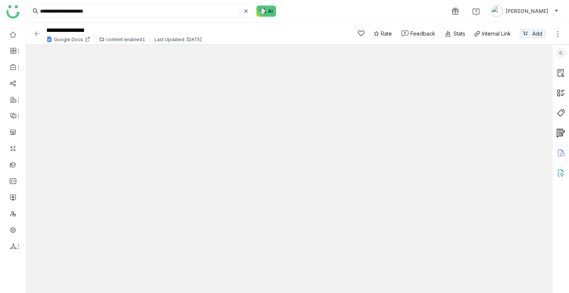
click at [558, 54] on img at bounding box center [560, 52] width 9 height 9
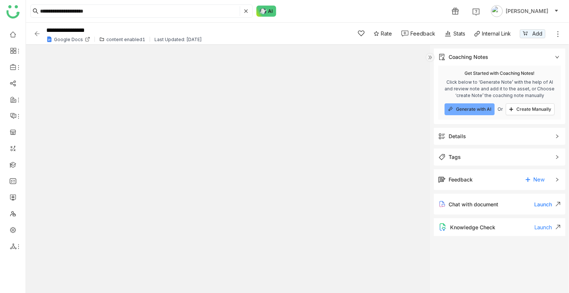
click at [471, 135] on span "Details" at bounding box center [494, 136] width 112 height 8
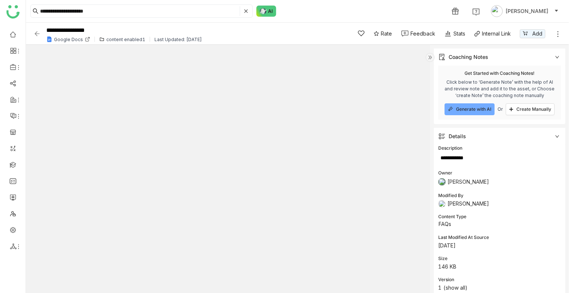
click at [32, 37] on div "**********" at bounding box center [297, 34] width 543 height 22
click at [33, 36] on img at bounding box center [36, 33] width 7 height 7
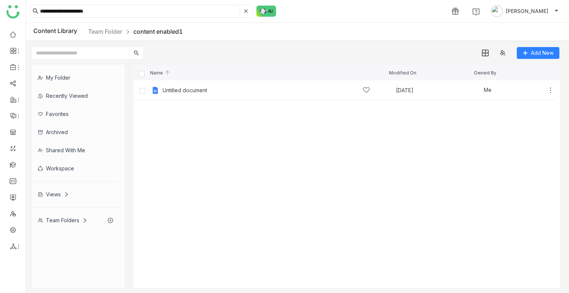
click at [107, 25] on div "Content Library Team Folder content enabled1" at bounding box center [297, 32] width 543 height 19
click at [108, 29] on link "Team Folder" at bounding box center [105, 31] width 34 height 7
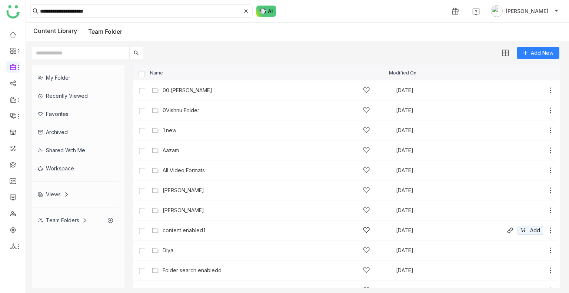
click at [546, 232] on icon at bounding box center [549, 230] width 7 height 7
click at [517, 202] on li "Edit" at bounding box center [515, 200] width 58 height 12
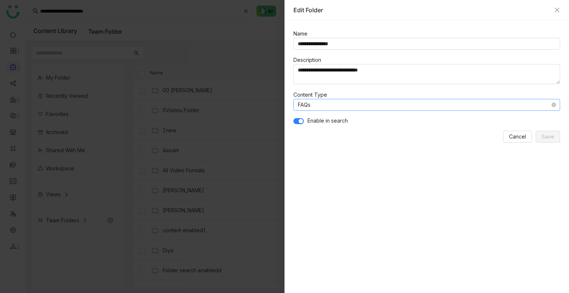
click at [373, 103] on nz-select-item "FAQs" at bounding box center [427, 104] width 258 height 11
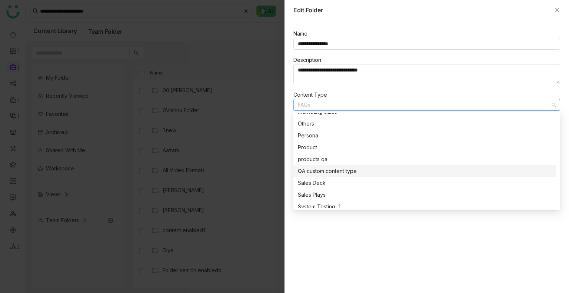
scroll to position [79, 0]
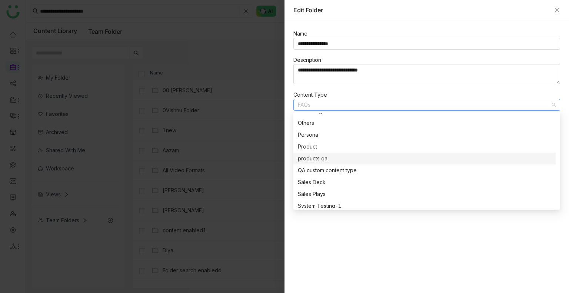
click at [319, 158] on div "products qa" at bounding box center [424, 158] width 253 height 8
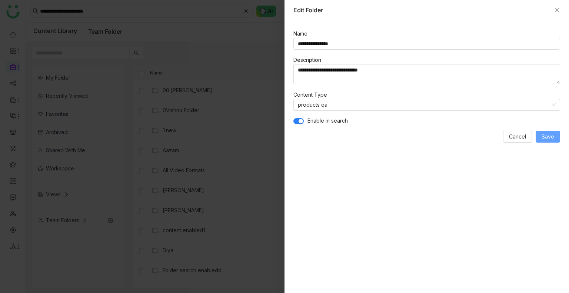
click at [546, 135] on span "Save" at bounding box center [547, 137] width 13 height 8
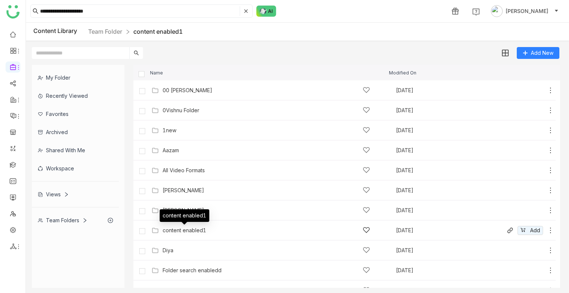
click at [203, 228] on div "content enabled1" at bounding box center [185, 230] width 44 height 6
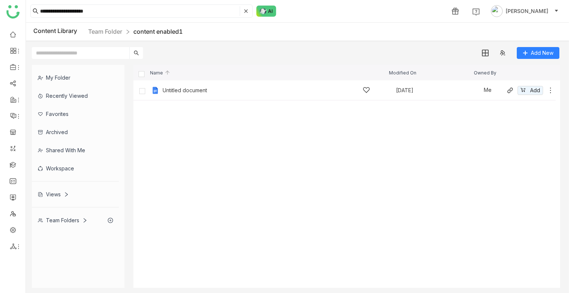
click at [551, 89] on icon at bounding box center [549, 90] width 7 height 7
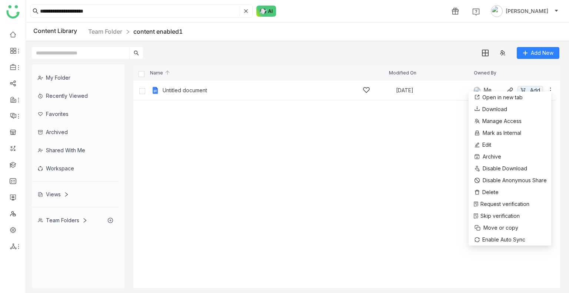
click at [260, 86] on div "Untitled document" at bounding box center [266, 90] width 207 height 8
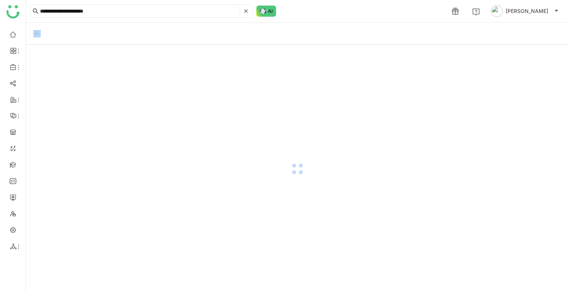
click at [260, 86] on div at bounding box center [297, 169] width 543 height 248
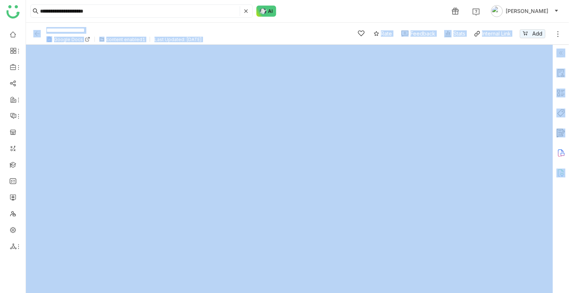
click at [564, 31] on div "**********" at bounding box center [297, 34] width 543 height 22
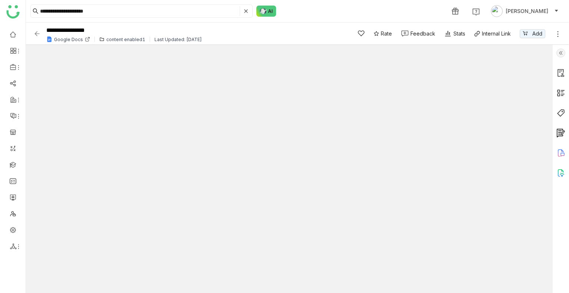
click at [563, 53] on img at bounding box center [560, 52] width 9 height 9
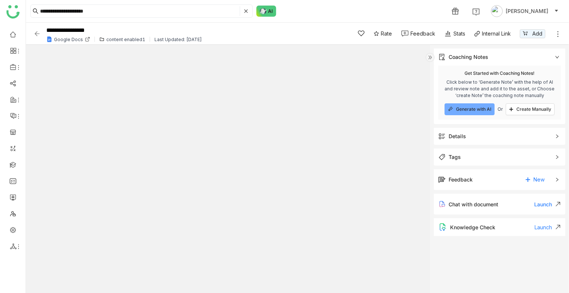
click at [463, 137] on div "Details" at bounding box center [456, 136] width 17 height 8
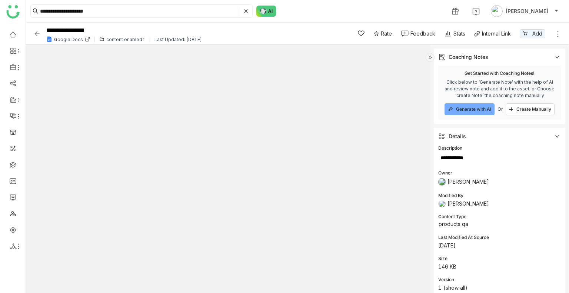
click at [36, 34] on img at bounding box center [36, 33] width 7 height 7
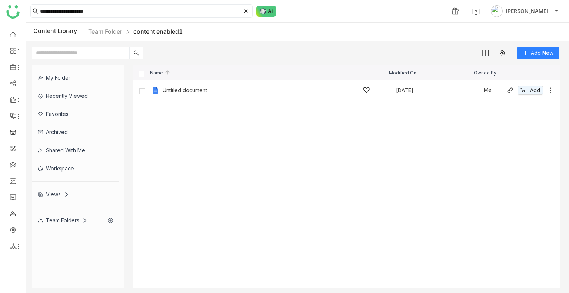
click at [551, 89] on icon at bounding box center [549, 90] width 7 height 7
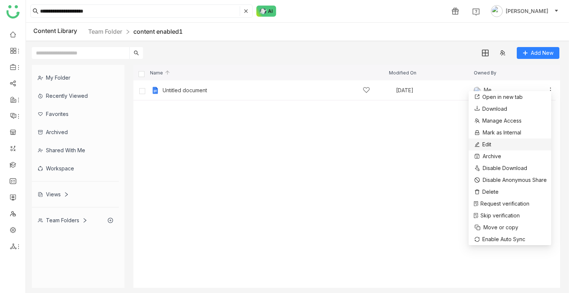
click at [491, 144] on li "Edit" at bounding box center [509, 144] width 83 height 12
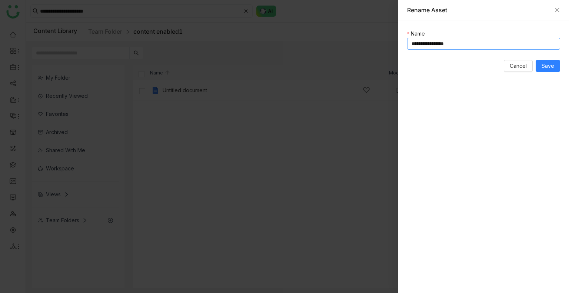
click at [412, 46] on input "**********" at bounding box center [483, 44] width 153 height 12
paste input "**********"
type input "**********"
click at [550, 66] on span "Save" at bounding box center [547, 66] width 13 height 8
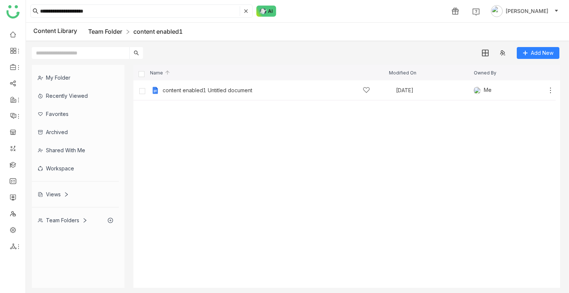
click at [95, 33] on link "Team Folder" at bounding box center [105, 31] width 34 height 7
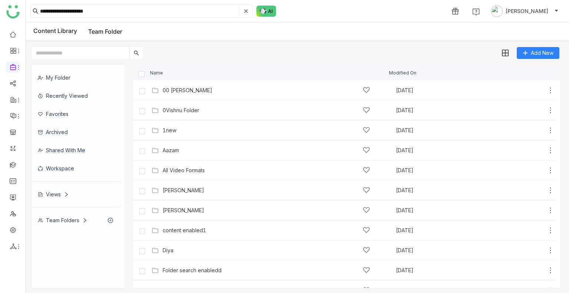
click at [67, 57] on input "text" at bounding box center [80, 53] width 97 height 12
click at [110, 10] on input "**********" at bounding box center [139, 11] width 198 height 10
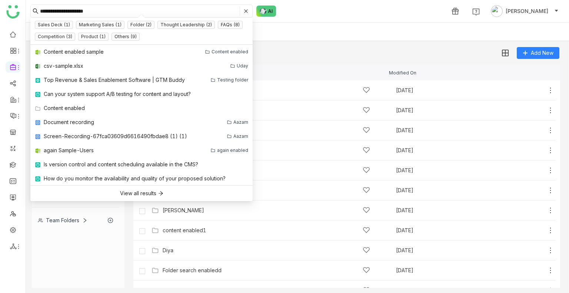
click at [110, 10] on input "**********" at bounding box center [139, 11] width 198 height 10
paste input
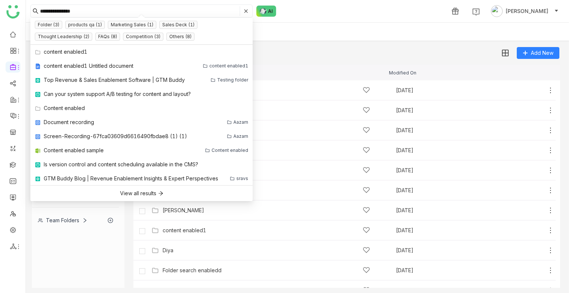
type input "**********"
click at [281, 61] on div "My Folder Recently Viewed Favorites Archived Shared with me Workspace Views Tea…" at bounding box center [297, 176] width 543 height 235
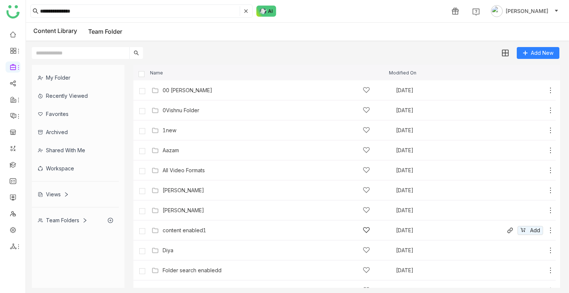
click at [546, 230] on icon at bounding box center [549, 230] width 7 height 7
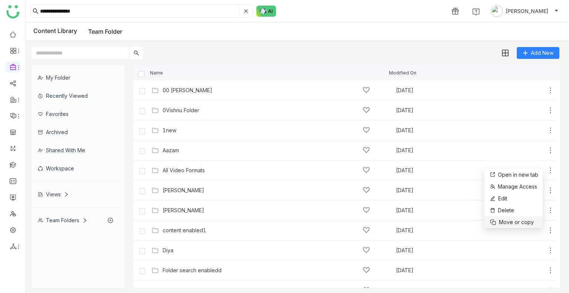
click at [517, 223] on span "Move or copy" at bounding box center [516, 222] width 35 height 8
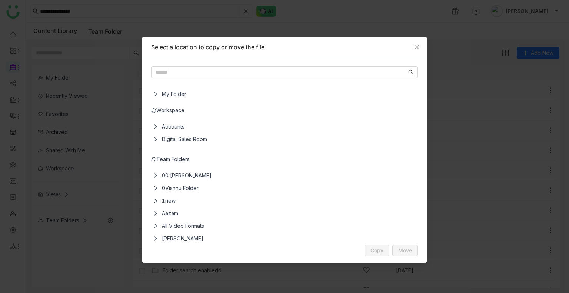
click at [165, 96] on span "My Folder" at bounding box center [286, 94] width 254 height 13
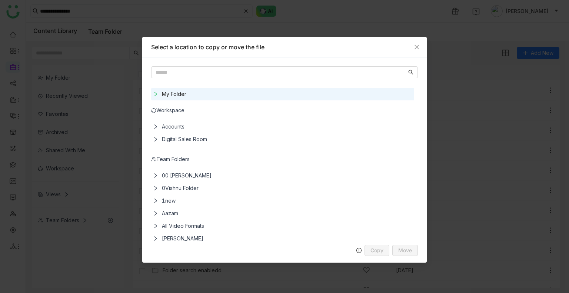
click at [155, 93] on icon at bounding box center [155, 93] width 5 height 5
click at [179, 95] on span "My Folder" at bounding box center [286, 94] width 254 height 13
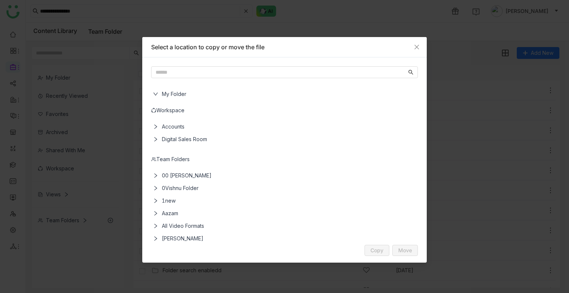
click at [179, 95] on span "My Folder" at bounding box center [286, 94] width 254 height 13
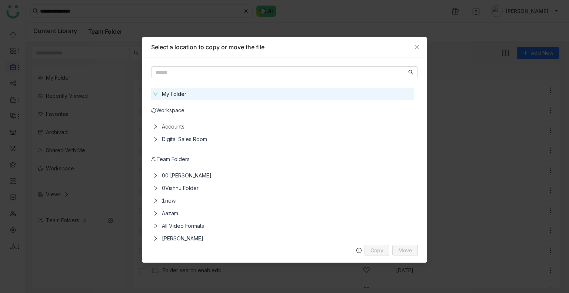
click at [178, 177] on span "00 [PERSON_NAME]" at bounding box center [286, 175] width 254 height 13
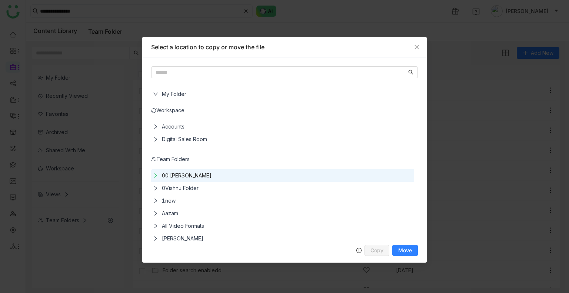
click at [156, 174] on icon at bounding box center [155, 175] width 5 height 5
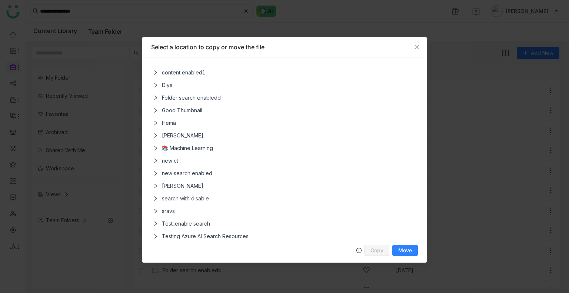
scroll to position [236, 0]
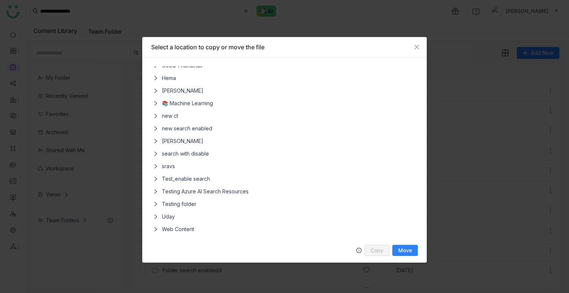
click at [159, 167] on span "sravs" at bounding box center [286, 166] width 254 height 13
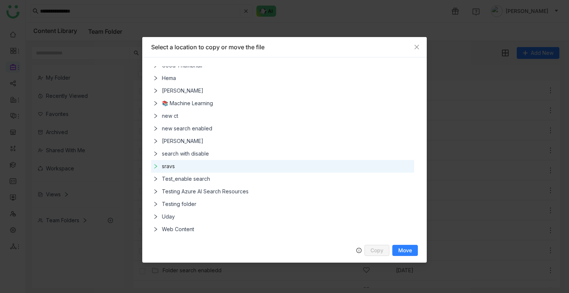
click at [158, 166] on nz-tree-node-title "sravs" at bounding box center [285, 166] width 257 height 13
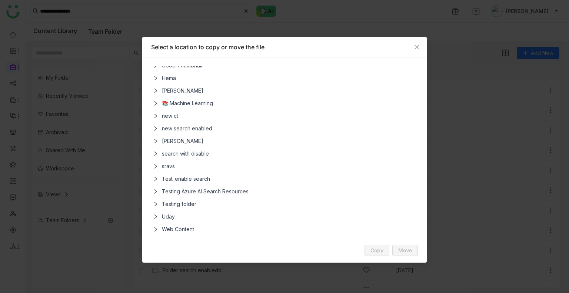
click at [165, 165] on span "sravs" at bounding box center [286, 166] width 254 height 13
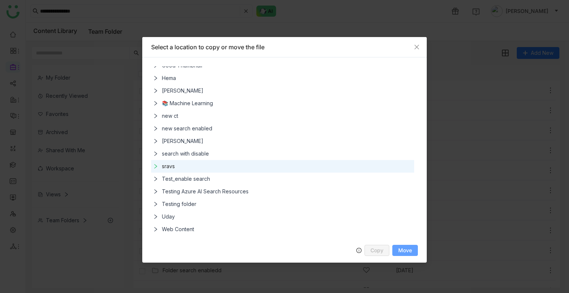
click at [406, 247] on span "Move" at bounding box center [405, 250] width 14 height 6
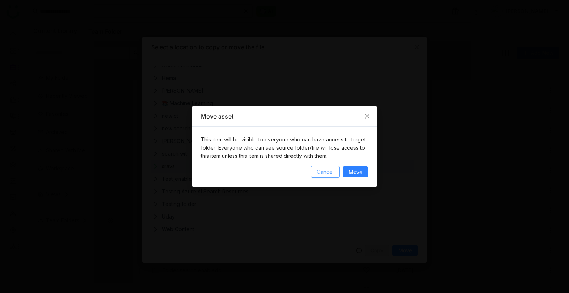
click at [331, 171] on span "Cancel" at bounding box center [325, 172] width 17 height 8
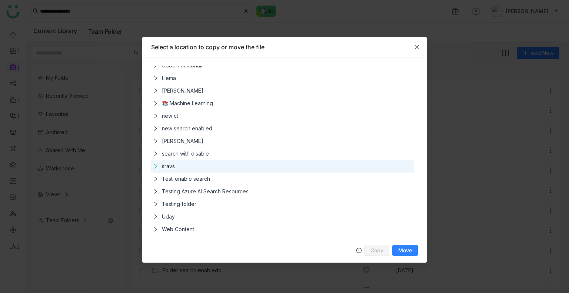
click at [414, 45] on icon "Close" at bounding box center [417, 47] width 6 height 6
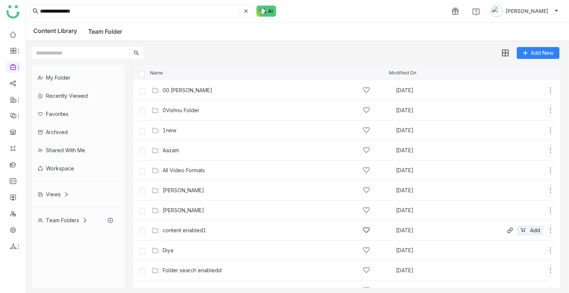
click at [546, 229] on icon at bounding box center [549, 230] width 7 height 7
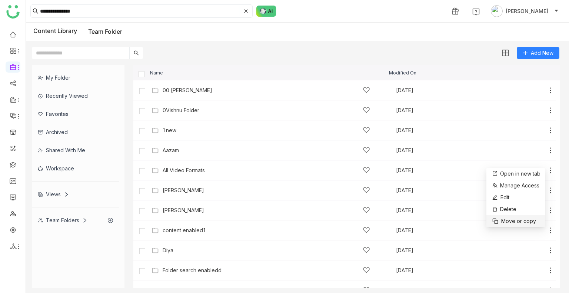
click at [517, 222] on span "Move or copy" at bounding box center [518, 221] width 35 height 8
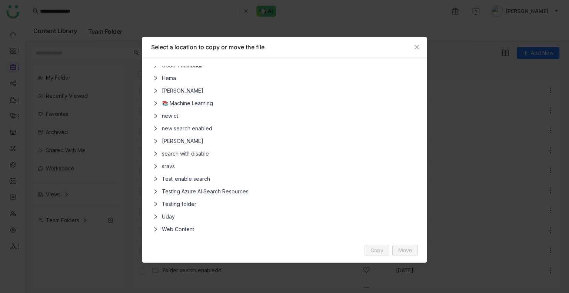
click at [168, 166] on span "sravs" at bounding box center [286, 166] width 254 height 13
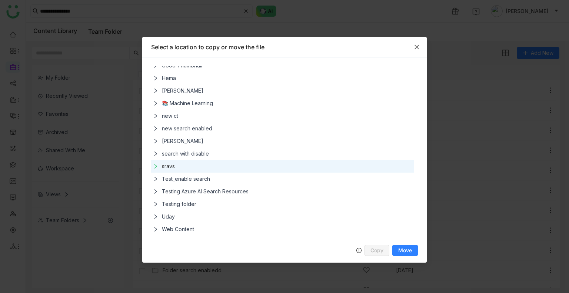
click at [418, 47] on icon "Close" at bounding box center [417, 47] width 6 height 6
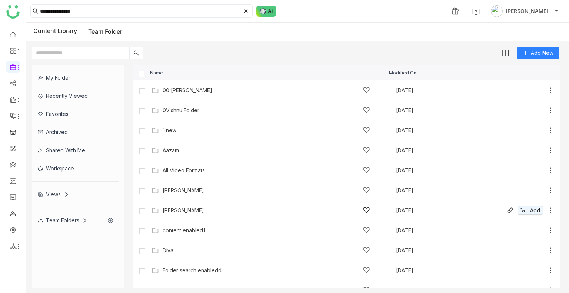
scroll to position [272, 0]
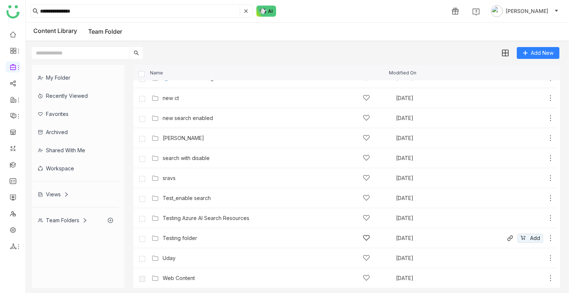
click at [179, 241] on div "Testing folder" at bounding box center [266, 238] width 207 height 8
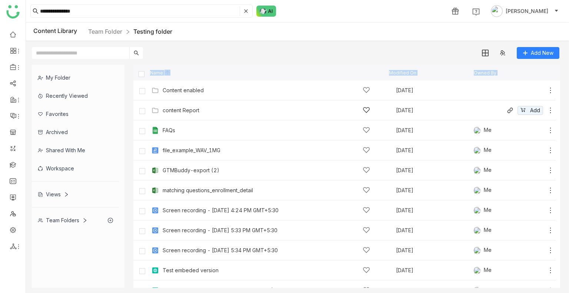
click at [206, 111] on div "content Report" at bounding box center [266, 110] width 207 height 8
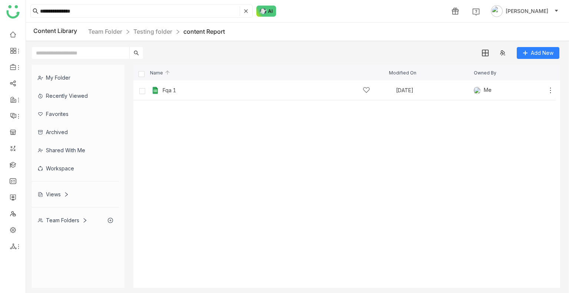
click at [154, 35] on nz-breadcrumb "Team Folder Testing folder content Report" at bounding box center [156, 31] width 137 height 9
click at [154, 30] on link "Testing folder" at bounding box center [152, 31] width 39 height 7
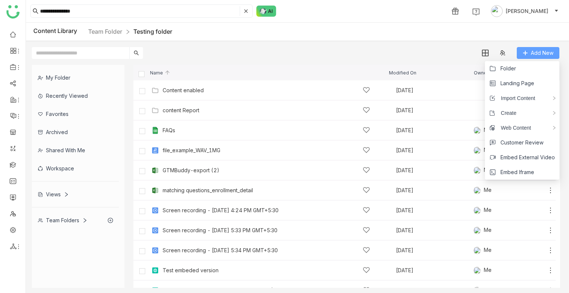
click at [524, 54] on icon at bounding box center [524, 52] width 5 height 5
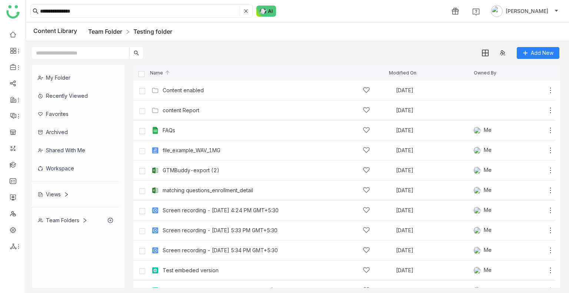
click at [103, 29] on link "Team Folder" at bounding box center [105, 31] width 34 height 7
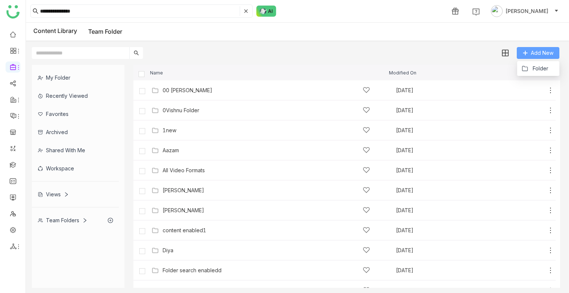
click at [526, 54] on icon at bounding box center [524, 52] width 5 height 5
click at [532, 69] on button "Folder" at bounding box center [534, 68] width 27 height 8
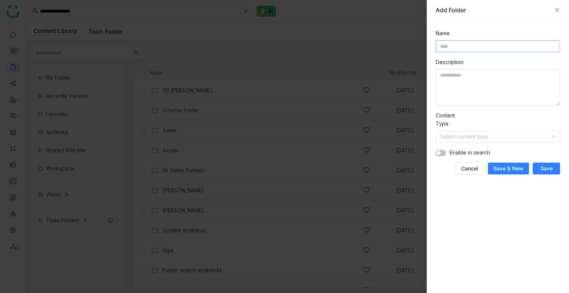
click at [453, 44] on input at bounding box center [497, 46] width 124 height 12
type input "**********"
click at [467, 137] on input at bounding box center [495, 136] width 110 height 11
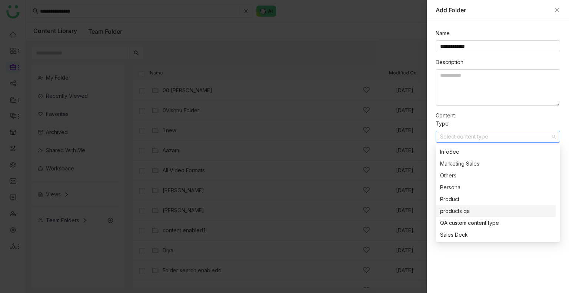
scroll to position [59, 0]
click at [458, 200] on div "Product" at bounding box center [495, 199] width 111 height 8
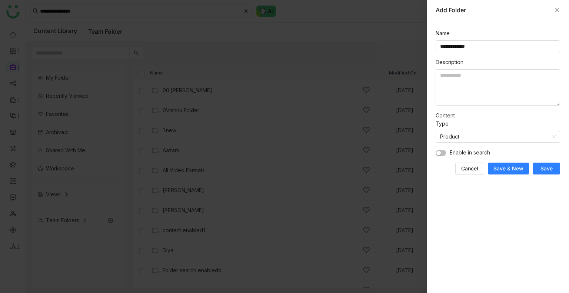
click at [542, 171] on span "Save" at bounding box center [546, 168] width 12 height 7
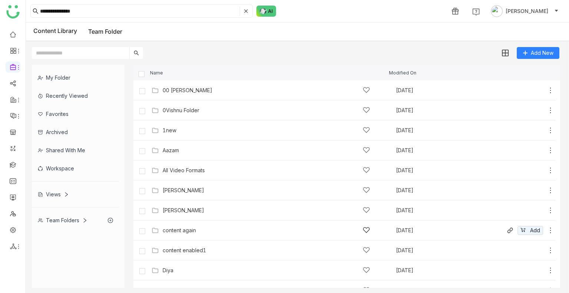
click at [195, 224] on div "content again [DATE] Add" at bounding box center [344, 230] width 422 height 20
click at [265, 231] on div "content again" at bounding box center [266, 230] width 207 height 8
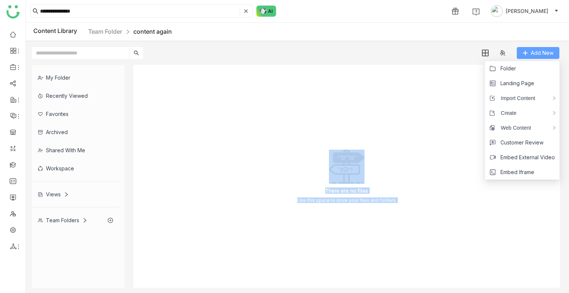
click at [527, 55] on icon at bounding box center [524, 52] width 5 height 5
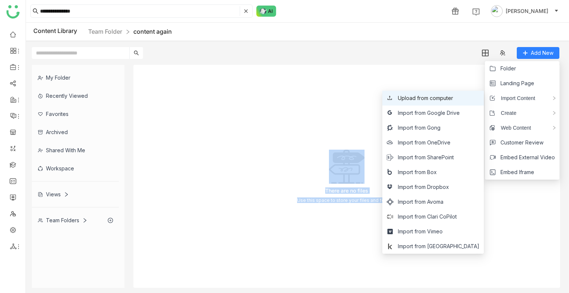
click at [450, 101] on span "Upload from computer" at bounding box center [425, 98] width 55 height 8
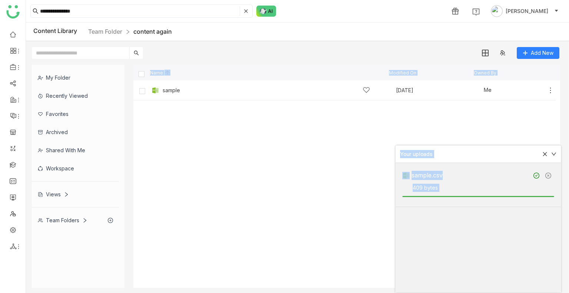
click at [331, 147] on cdk-virtual-scroll-viewport "sample [DATE] Me Add" at bounding box center [346, 183] width 426 height 207
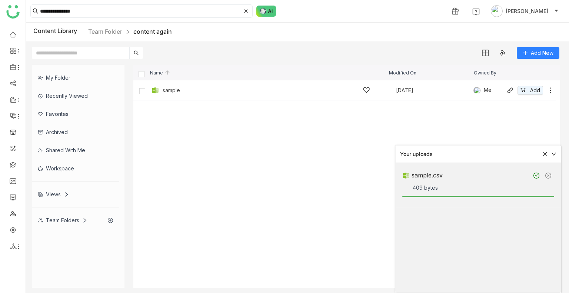
click at [550, 91] on icon at bounding box center [549, 90] width 7 height 7
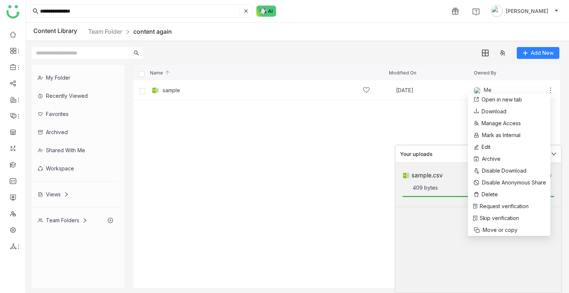
click at [406, 129] on cdk-virtual-scroll-viewport "sample [DATE] Me Add" at bounding box center [346, 183] width 426 height 207
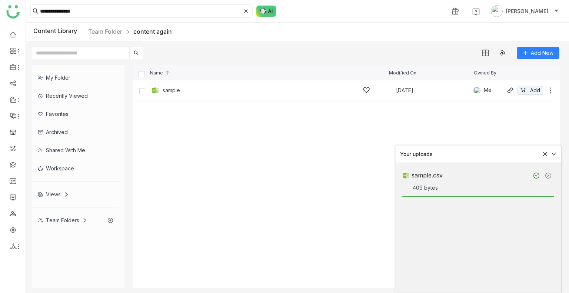
click at [212, 94] on div "sample [DATE] Me Add" at bounding box center [352, 89] width 404 height 11
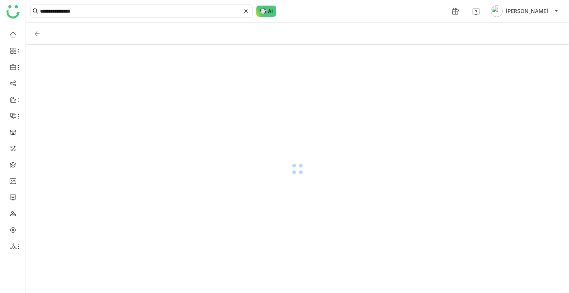
click at [212, 94] on div at bounding box center [297, 169] width 543 height 248
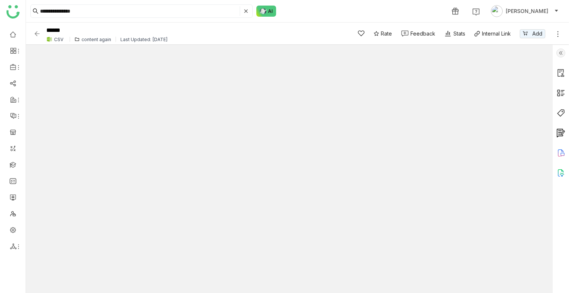
click at [556, 51] on img at bounding box center [560, 52] width 9 height 9
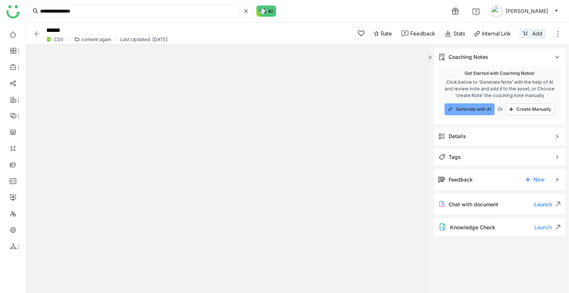
click at [475, 153] on span "Tags" at bounding box center [494, 157] width 112 height 8
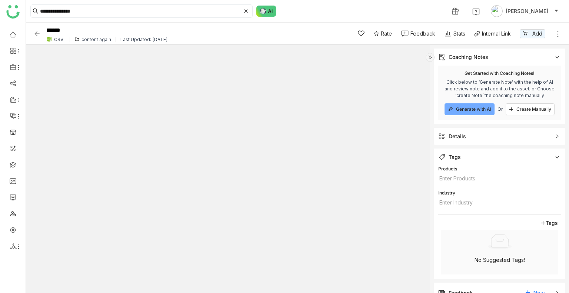
click at [474, 128] on div "Details" at bounding box center [498, 136] width 131 height 17
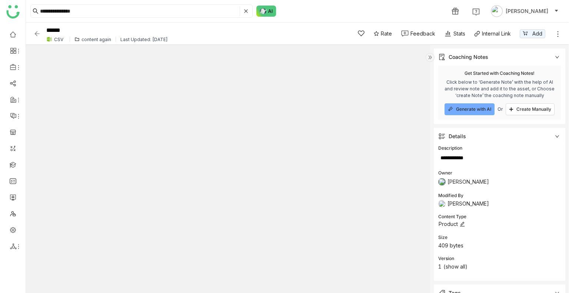
click at [450, 221] on nz-select-item "Product" at bounding box center [478, 223] width 81 height 11
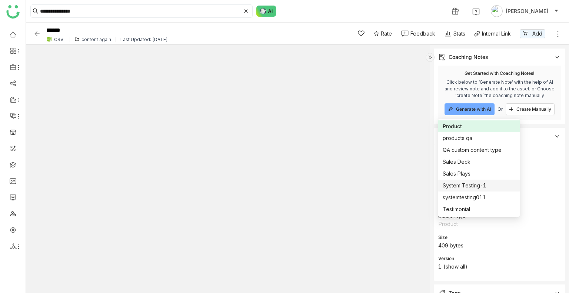
scroll to position [130, 0]
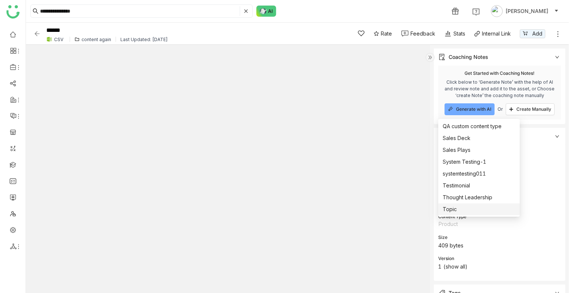
click at [457, 209] on div "Topic" at bounding box center [478, 209] width 73 height 8
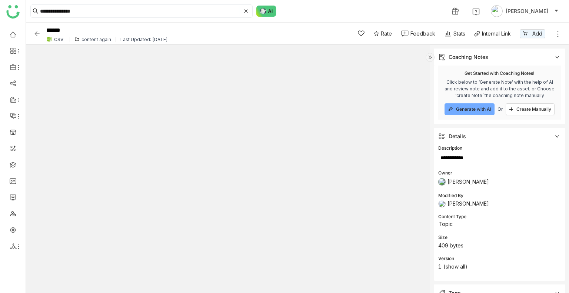
click at [36, 37] on img at bounding box center [36, 33] width 7 height 7
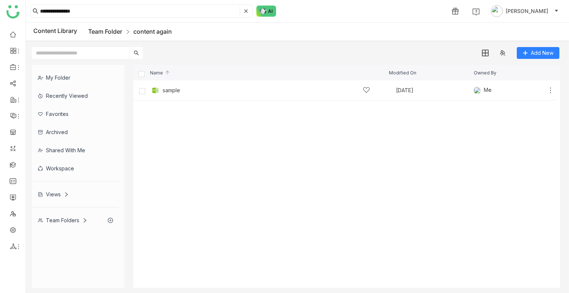
click at [120, 30] on link "Team Folder" at bounding box center [105, 31] width 34 height 7
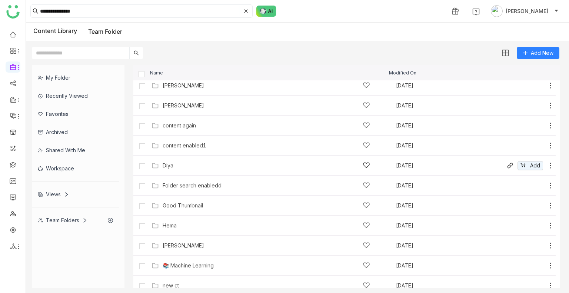
scroll to position [105, 0]
click at [546, 124] on icon at bounding box center [549, 124] width 7 height 7
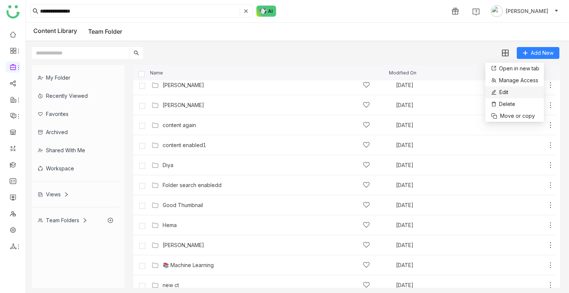
click at [516, 94] on li "Edit" at bounding box center [514, 92] width 58 height 12
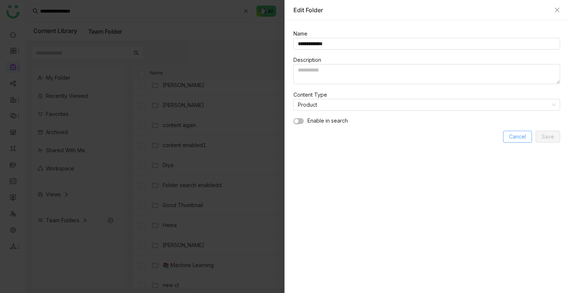
click at [514, 137] on span "Cancel" at bounding box center [517, 137] width 17 height 8
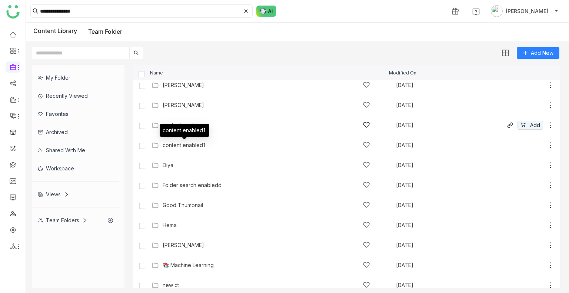
click at [213, 128] on div "content again" at bounding box center [266, 125] width 207 height 8
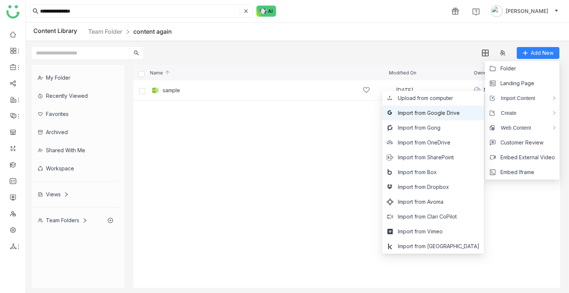
click at [444, 113] on span "Import from Google Drive" at bounding box center [429, 113] width 62 height 8
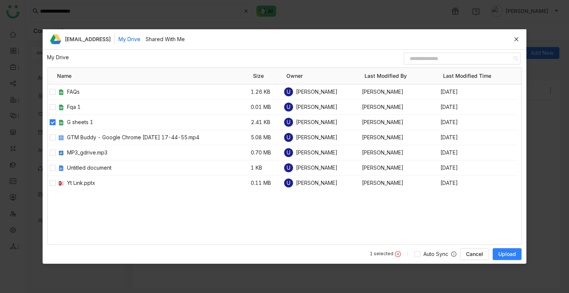
click at [507, 254] on span "Upload" at bounding box center [507, 253] width 18 height 7
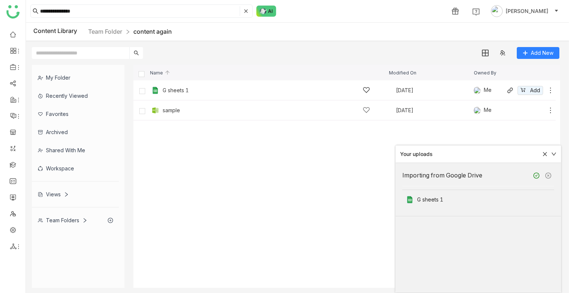
click at [203, 93] on div "G sheets 1" at bounding box center [266, 90] width 207 height 8
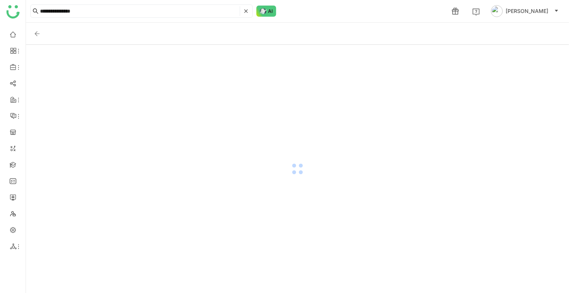
click at [203, 93] on div at bounding box center [297, 169] width 543 height 248
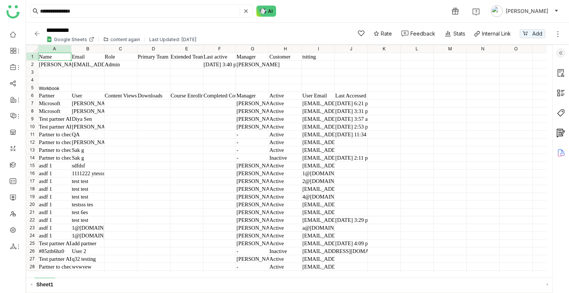
click at [560, 56] on img at bounding box center [560, 52] width 9 height 9
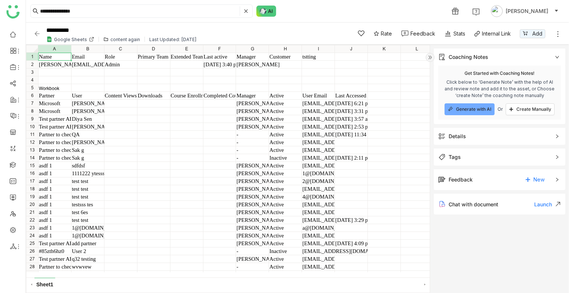
click at [462, 132] on div "Details" at bounding box center [456, 136] width 17 height 8
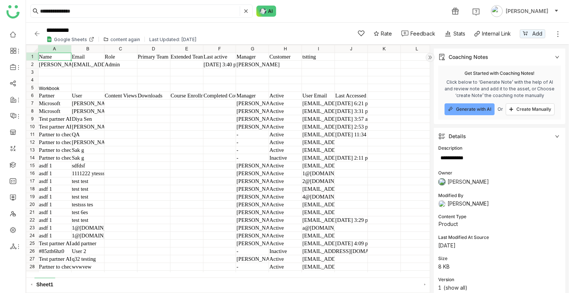
click at [36, 30] on img at bounding box center [36, 33] width 7 height 7
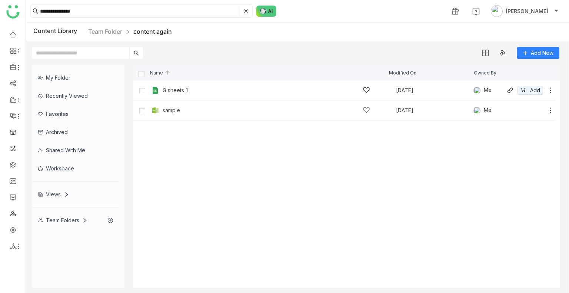
click at [276, 93] on div "G sheets 1" at bounding box center [266, 90] width 207 height 8
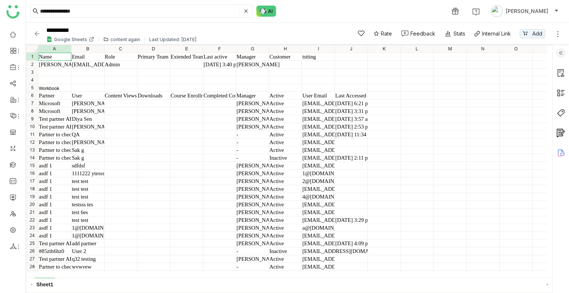
click at [560, 53] on img at bounding box center [560, 52] width 9 height 9
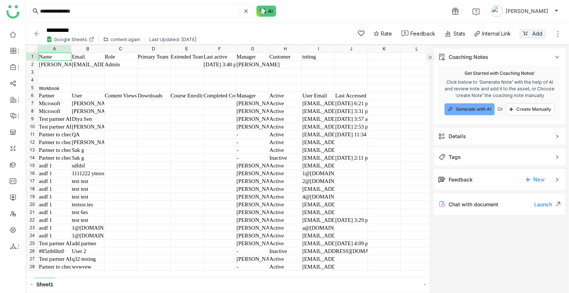
click at [34, 32] on img at bounding box center [36, 33] width 7 height 7
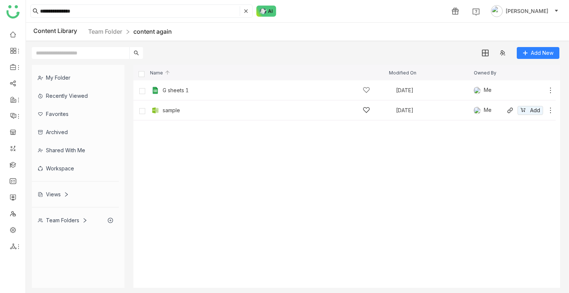
click at [163, 115] on div "sample [DATE] Me Add" at bounding box center [352, 109] width 404 height 11
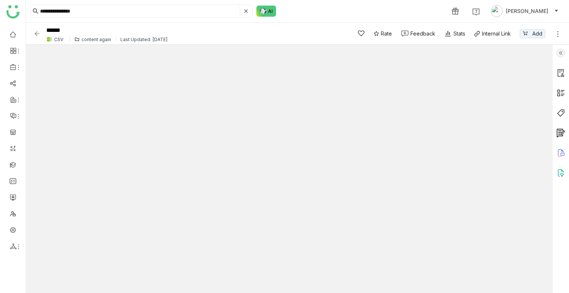
click at [559, 56] on img at bounding box center [560, 52] width 9 height 9
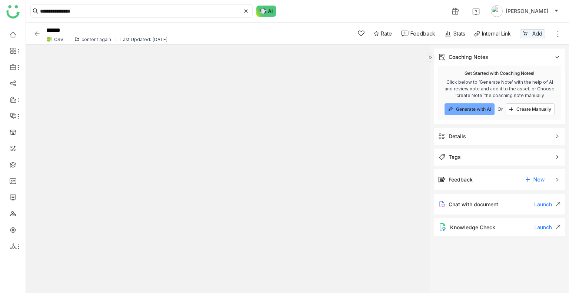
click at [475, 140] on span "Details" at bounding box center [494, 136] width 112 height 8
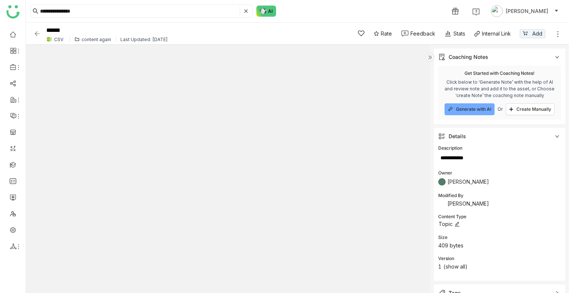
scroll to position [16, 0]
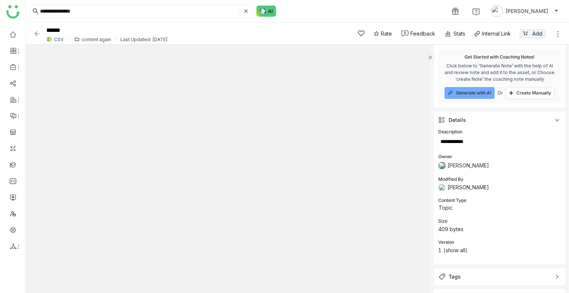
click at [36, 34] on img at bounding box center [36, 33] width 7 height 7
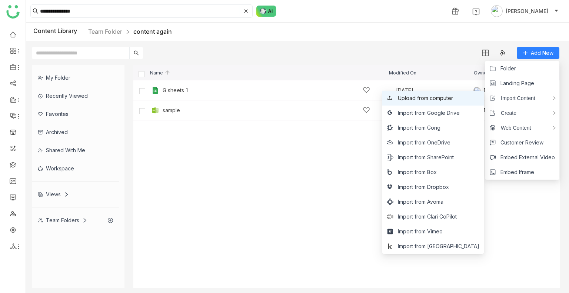
click at [453, 101] on span "Upload from computer" at bounding box center [425, 98] width 55 height 8
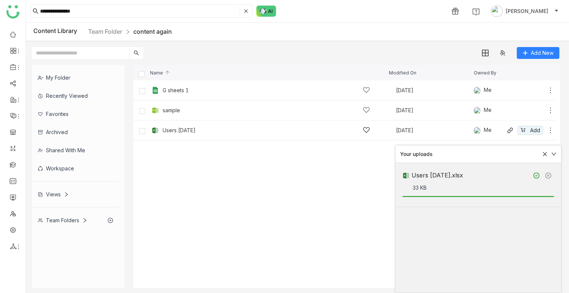
click at [290, 133] on div "Users [DATE]" at bounding box center [266, 130] width 207 height 8
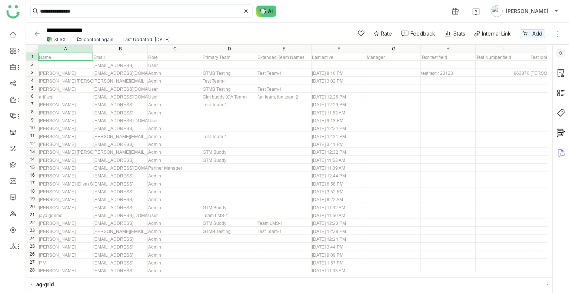
click at [558, 55] on img at bounding box center [560, 52] width 9 height 9
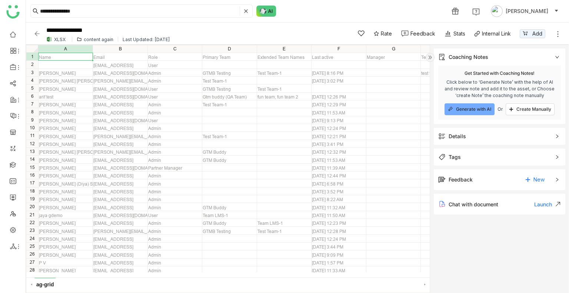
click at [466, 130] on div "Details" at bounding box center [498, 136] width 131 height 17
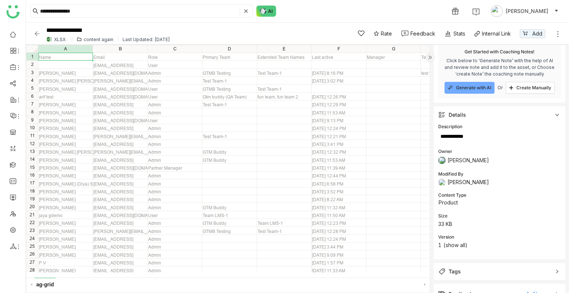
scroll to position [23, 0]
click at [37, 39] on div "**********" at bounding box center [187, 33] width 308 height 20
click at [37, 37] on img at bounding box center [36, 33] width 7 height 7
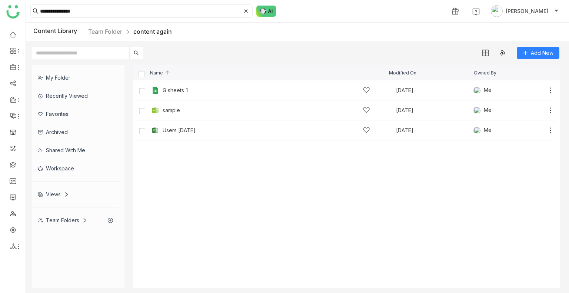
click at [291, 205] on cdk-virtual-scroll-viewport "G sheets 1 [DATE] Me Add sample [DATE] Me Add Users [DATE] [DATE] Me Add" at bounding box center [346, 183] width 426 height 207
click at [318, 192] on cdk-virtual-scroll-viewport "G sheets 1 [DATE] Me Add sample [DATE] Me Add Users [DATE] [DATE] Me Add" at bounding box center [346, 183] width 426 height 207
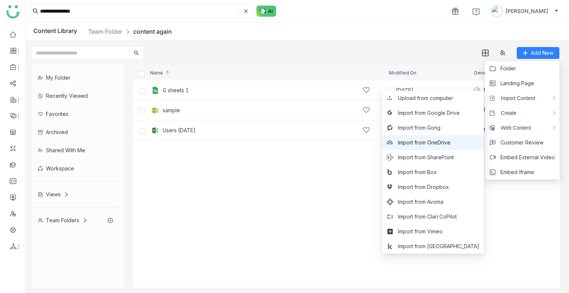
click at [450, 144] on span "Import from OneDrive" at bounding box center [424, 142] width 53 height 8
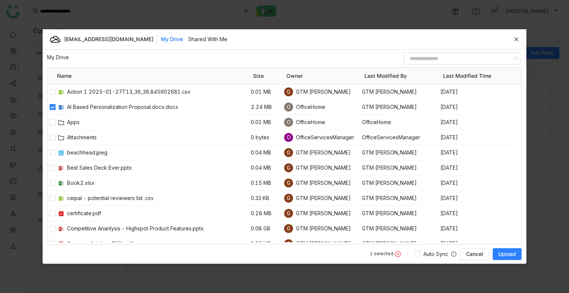
click at [505, 251] on span "Upload" at bounding box center [507, 253] width 18 height 7
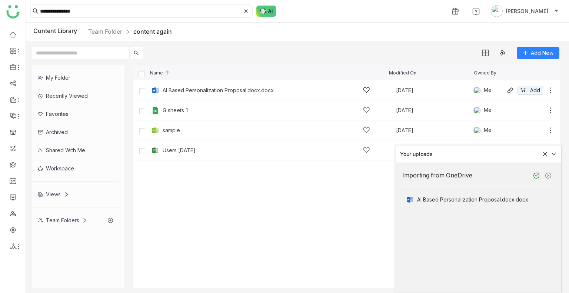
click at [249, 86] on div "AI Based Personalization Proposal.docx.docx [DATE] Me Add" at bounding box center [352, 89] width 404 height 11
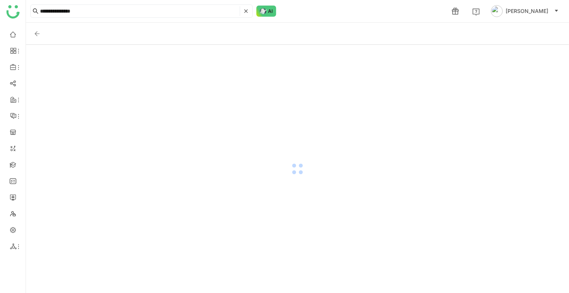
click at [249, 86] on div at bounding box center [297, 169] width 543 height 248
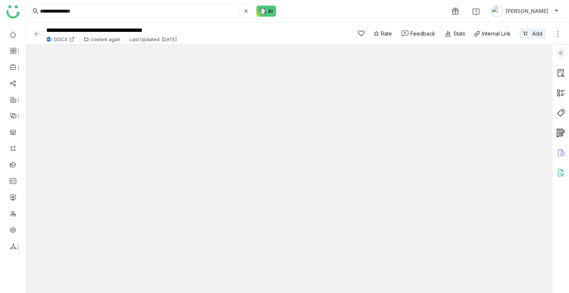
click at [559, 56] on img at bounding box center [560, 52] width 9 height 9
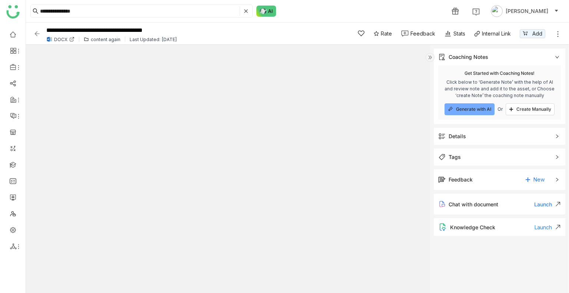
click at [469, 135] on span "Details" at bounding box center [494, 136] width 112 height 8
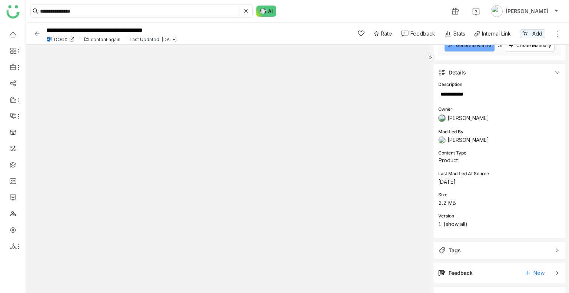
scroll to position [64, 0]
click at [36, 34] on img at bounding box center [36, 33] width 7 height 7
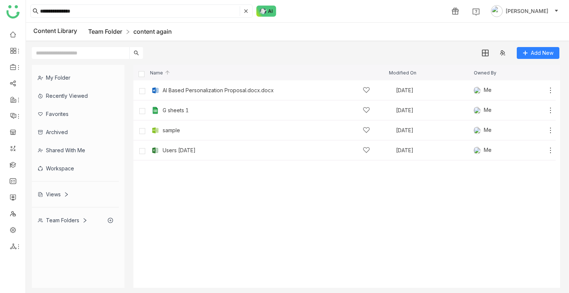
click at [110, 30] on link "Team Folder" at bounding box center [105, 31] width 34 height 7
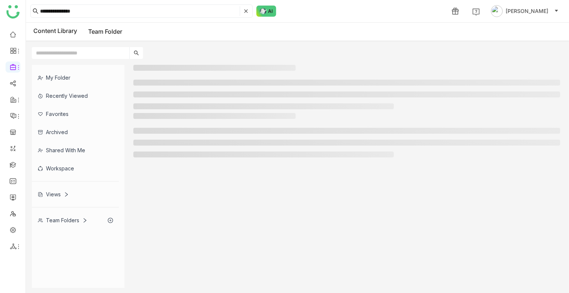
click at [110, 30] on link "Team Folder" at bounding box center [105, 31] width 34 height 7
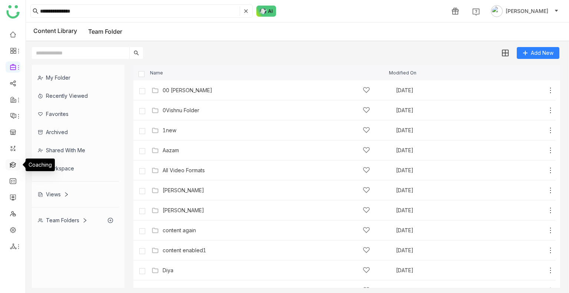
click at [13, 161] on link at bounding box center [13, 164] width 7 height 6
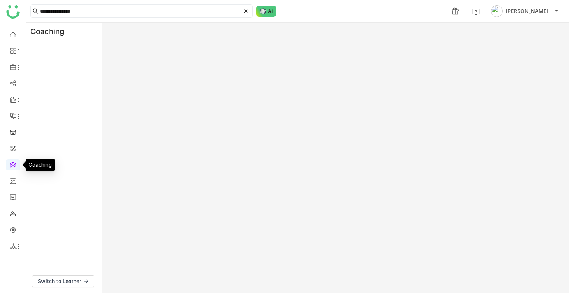
click at [13, 161] on link at bounding box center [13, 164] width 7 height 6
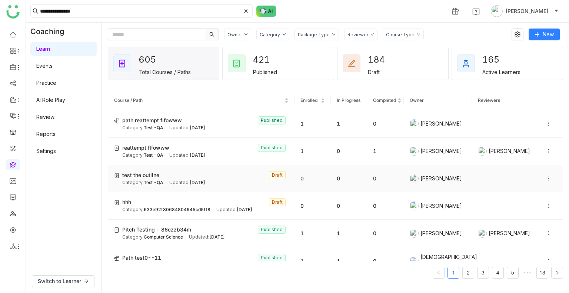
click at [201, 180] on span "[DATE]" at bounding box center [198, 183] width 16 height 6
click at [174, 152] on div "Updated: [DATE]" at bounding box center [187, 155] width 36 height 7
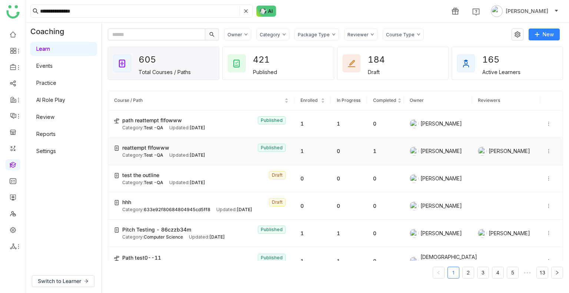
click at [172, 145] on div "reattempt flfowww Published" at bounding box center [205, 148] width 166 height 8
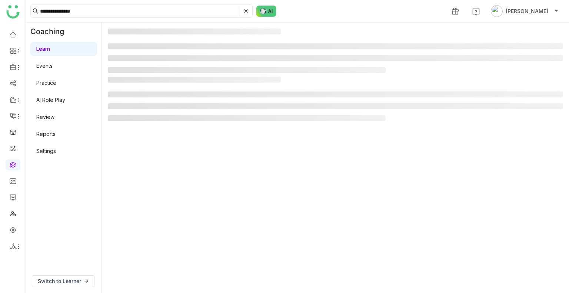
click at [172, 145] on gtmb-manage-detail-wrapper at bounding box center [335, 158] width 455 height 258
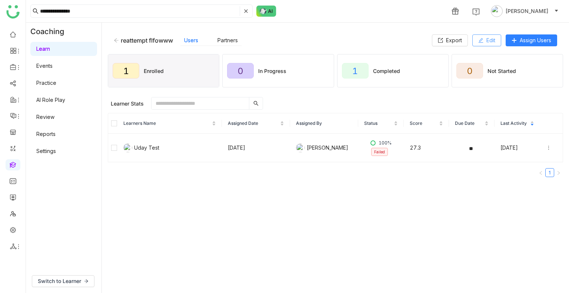
click at [489, 37] on span "Edit" at bounding box center [490, 40] width 9 height 8
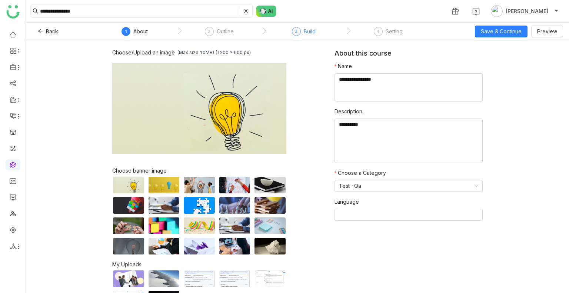
click at [301, 33] on div "3 Build" at bounding box center [304, 33] width 24 height 13
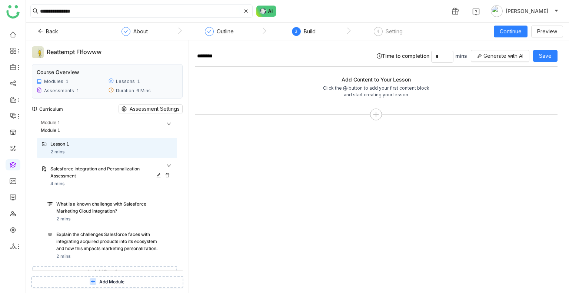
click at [165, 175] on icon at bounding box center [167, 175] width 4 height 4
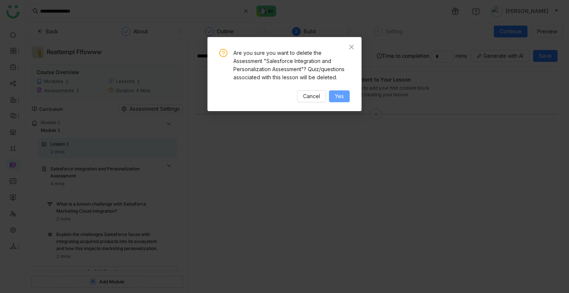
click at [330, 96] on button "Yes" at bounding box center [339, 96] width 21 height 12
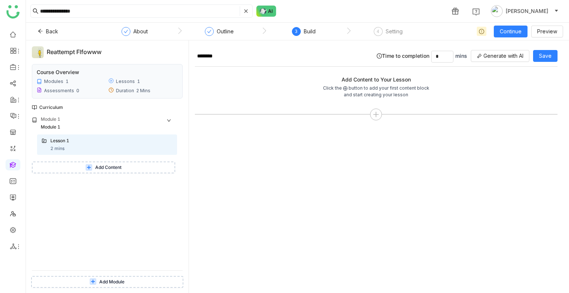
click at [121, 277] on button "Add Module" at bounding box center [107, 282] width 152 height 12
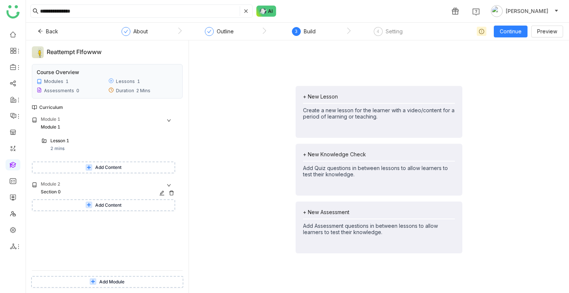
click at [172, 192] on icon at bounding box center [171, 192] width 5 height 5
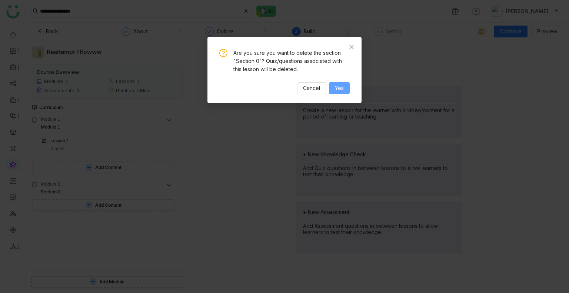
click at [341, 90] on span "Yes" at bounding box center [339, 88] width 9 height 8
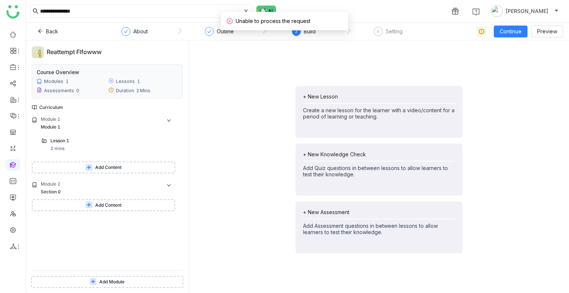
click at [126, 277] on button "Add Module" at bounding box center [107, 282] width 152 height 12
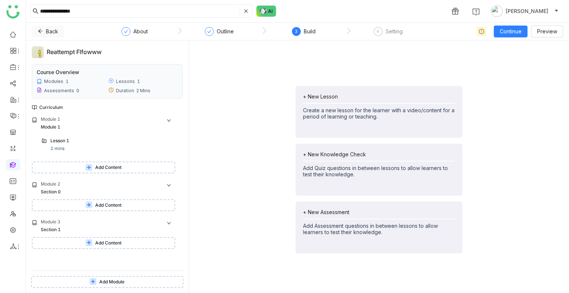
click at [42, 34] on icon at bounding box center [40, 31] width 5 height 5
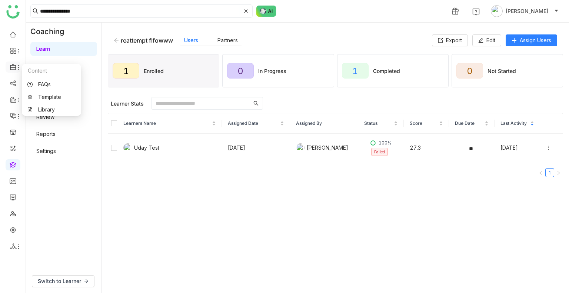
click at [13, 67] on span at bounding box center [13, 67] width 4 height 0
click at [47, 109] on link "Library" at bounding box center [51, 109] width 48 height 5
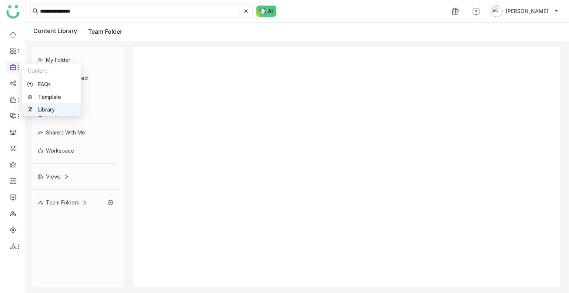
click at [47, 109] on link "Library" at bounding box center [51, 109] width 48 height 5
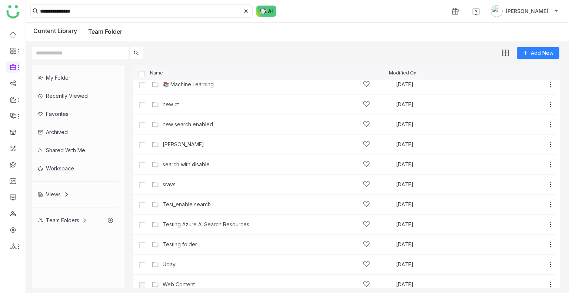
scroll to position [292, 0]
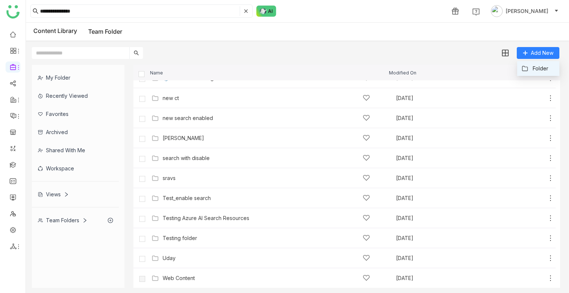
click at [532, 65] on span "Folder" at bounding box center [540, 68] width 16 height 8
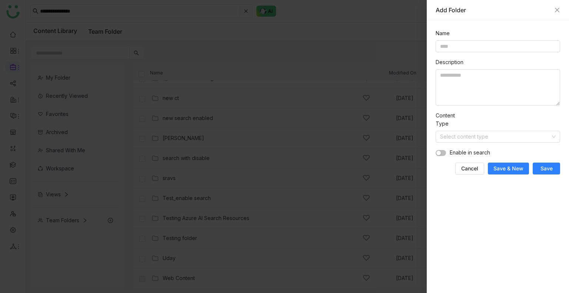
click at [532, 65] on nz-form-item "Description" at bounding box center [497, 81] width 124 height 47
click at [481, 47] on input at bounding box center [497, 46] width 124 height 12
click at [481, 41] on input "**********" at bounding box center [497, 46] width 124 height 12
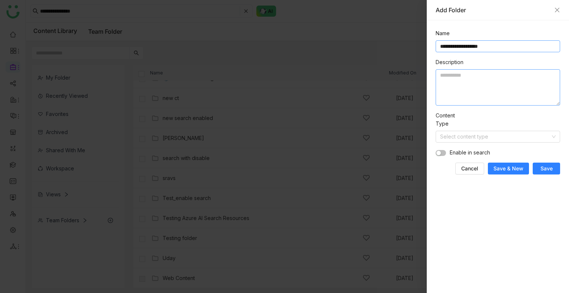
type input "**********"
click at [464, 82] on textarea at bounding box center [497, 87] width 124 height 36
paste textarea "**********"
type textarea "**********"
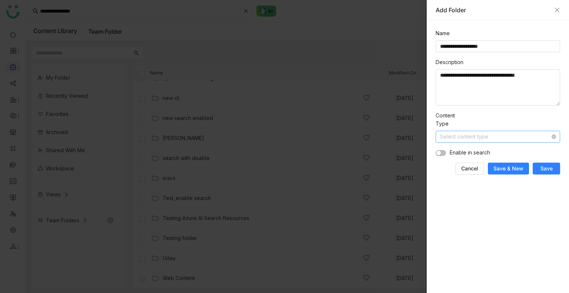
click at [465, 135] on input at bounding box center [495, 136] width 110 height 11
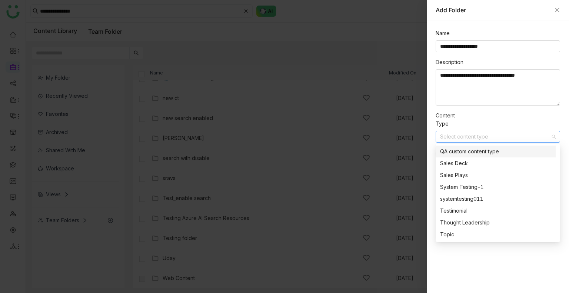
scroll to position [93, 0]
click at [464, 185] on div "QA custom content type" at bounding box center [495, 188] width 111 height 8
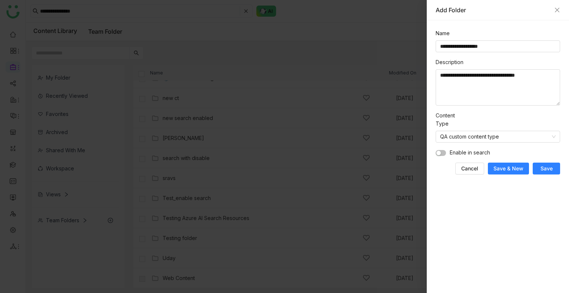
click at [555, 162] on form "**********" at bounding box center [497, 101] width 124 height 145
click at [442, 154] on button "button" at bounding box center [440, 153] width 10 height 6
click at [541, 167] on span "Save" at bounding box center [546, 168] width 12 height 7
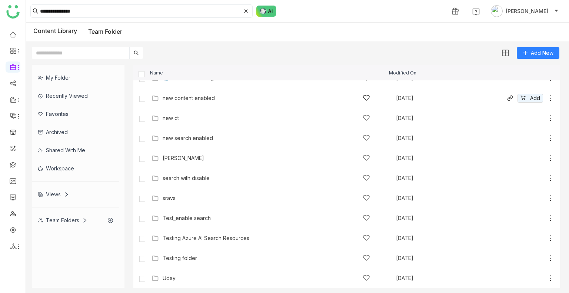
click at [205, 101] on div "new content enabled" at bounding box center [266, 98] width 207 height 8
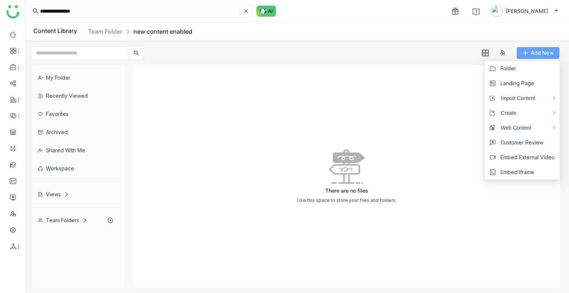
click at [536, 52] on span "Add New" at bounding box center [541, 53] width 23 height 8
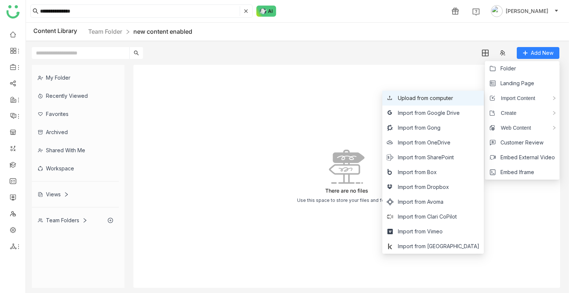
click at [441, 102] on li "Upload from computer" at bounding box center [432, 98] width 101 height 15
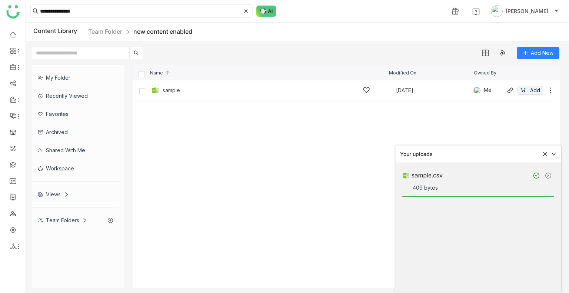
click at [251, 94] on div "sample" at bounding box center [266, 90] width 207 height 8
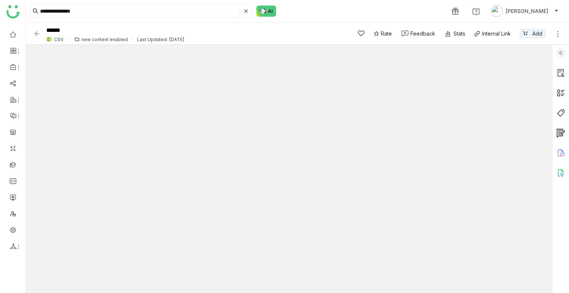
click at [562, 53] on img at bounding box center [560, 52] width 9 height 9
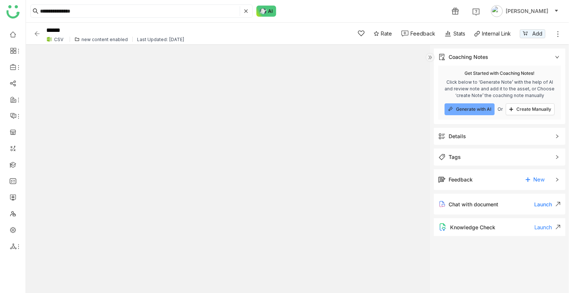
click at [449, 136] on div "Details" at bounding box center [456, 136] width 17 height 8
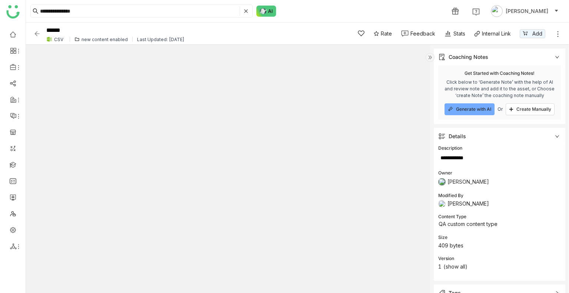
click at [559, 61] on div "Coaching Notes" at bounding box center [498, 56] width 131 height 17
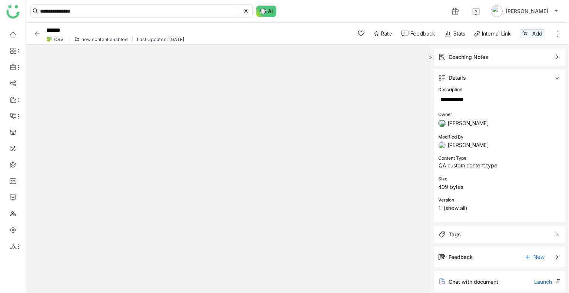
click at [429, 55] on img at bounding box center [429, 57] width 9 height 9
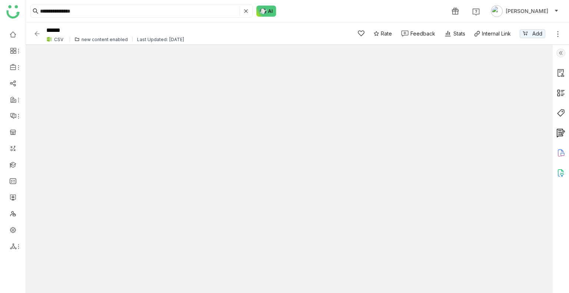
click at [37, 34] on img at bounding box center [36, 33] width 7 height 7
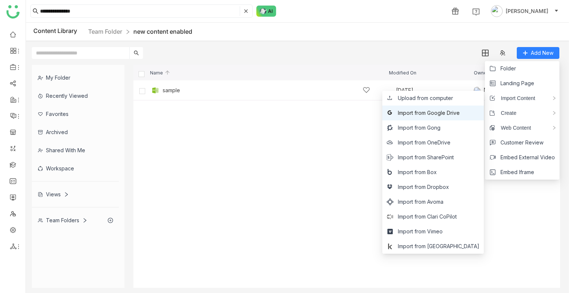
click at [458, 113] on span "Import from Google Drive" at bounding box center [429, 113] width 62 height 8
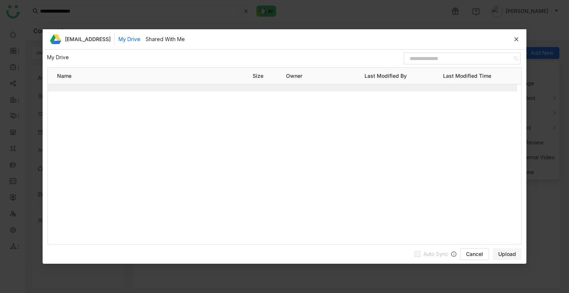
click at [458, 113] on gtmb-unified-file-items-table "[EMAIL_ADDRESS] My Drive Shared With Me My Drive / Name Size Owner Last Modifie…" at bounding box center [284, 136] width 483 height 215
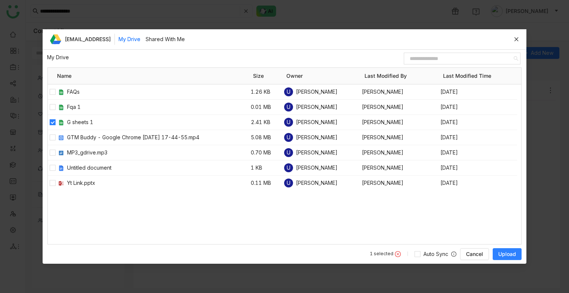
click at [502, 249] on button "Upload" at bounding box center [506, 254] width 29 height 12
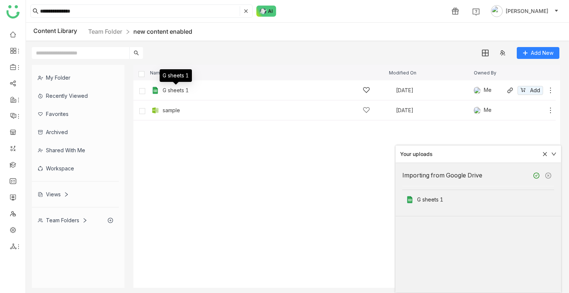
click at [181, 92] on div "G sheets 1" at bounding box center [176, 90] width 26 height 6
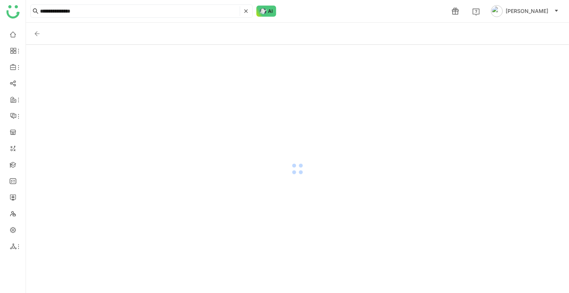
click at [181, 92] on div at bounding box center [297, 169] width 543 height 248
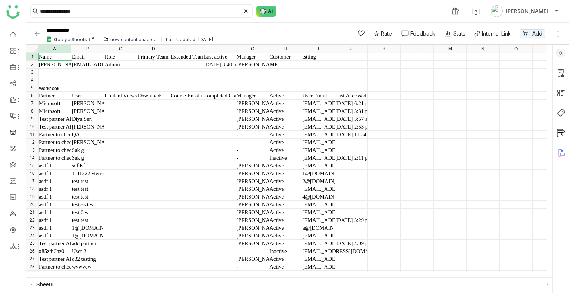
click at [563, 55] on img at bounding box center [560, 52] width 9 height 9
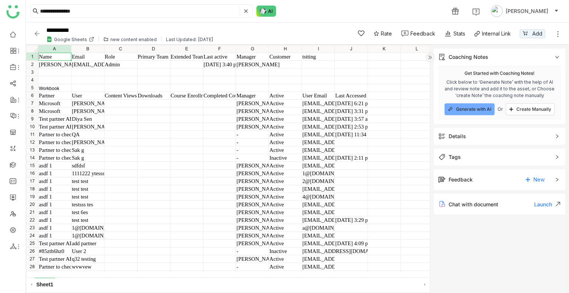
click at [481, 131] on div "Details" at bounding box center [498, 136] width 131 height 17
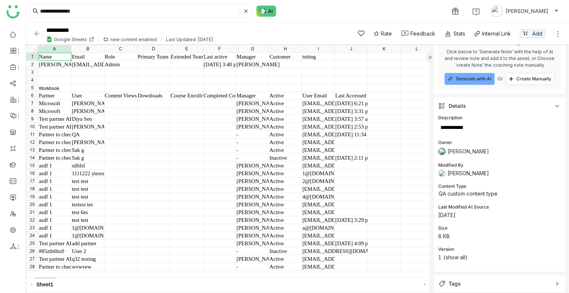
scroll to position [31, 0]
click at [38, 35] on img at bounding box center [36, 33] width 7 height 7
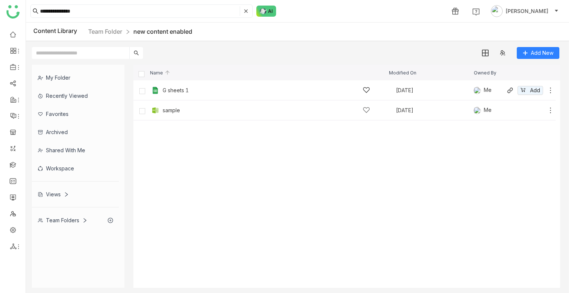
click at [347, 89] on div "G sheets 1" at bounding box center [266, 90] width 207 height 8
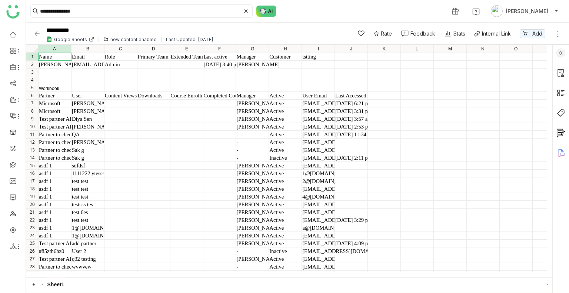
click at [558, 52] on img at bounding box center [560, 52] width 9 height 9
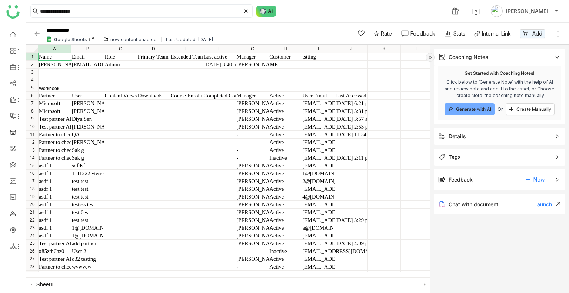
click at [471, 141] on div "Details" at bounding box center [498, 136] width 131 height 17
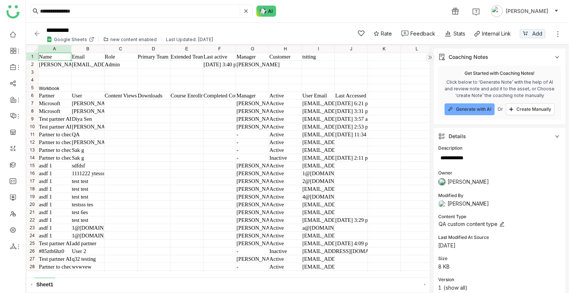
click at [462, 224] on nz-select-item "QA custom content type" at bounding box center [478, 223] width 81 height 11
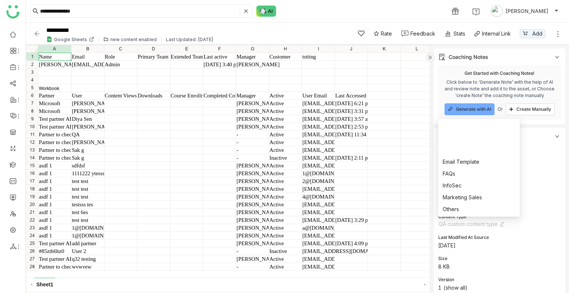
scroll to position [130, 0]
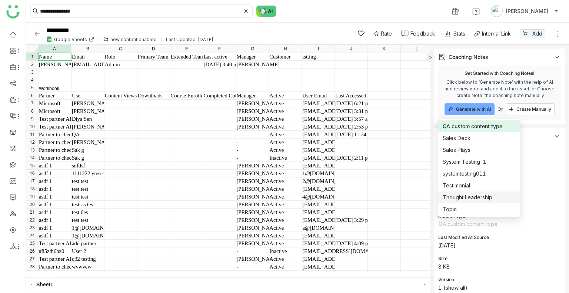
click at [456, 199] on div "Thought Leadership" at bounding box center [478, 197] width 73 height 8
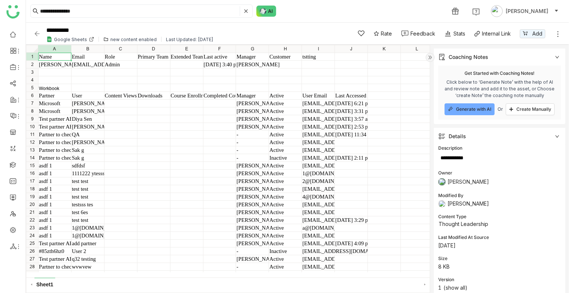
click at [40, 31] on img at bounding box center [36, 33] width 7 height 7
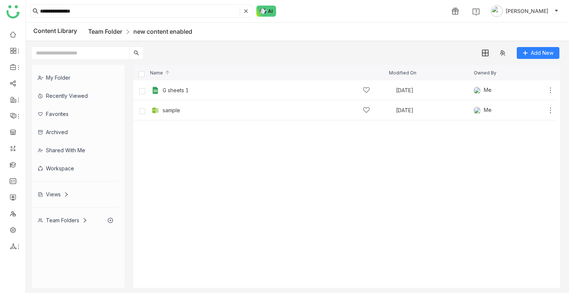
click at [119, 34] on link "Team Folder" at bounding box center [105, 31] width 34 height 7
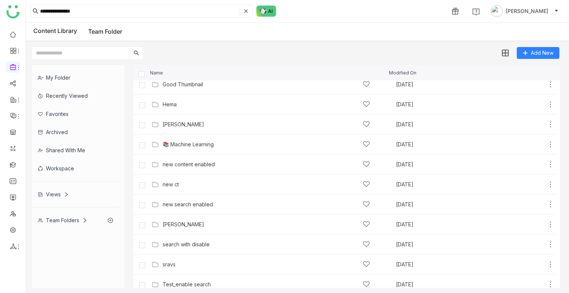
scroll to position [312, 0]
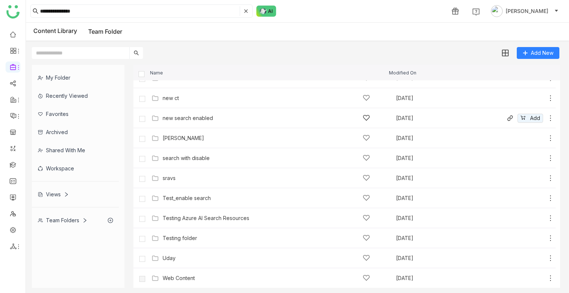
click at [546, 116] on icon at bounding box center [549, 117] width 7 height 7
click at [503, 87] on span "Edit" at bounding box center [503, 84] width 9 height 8
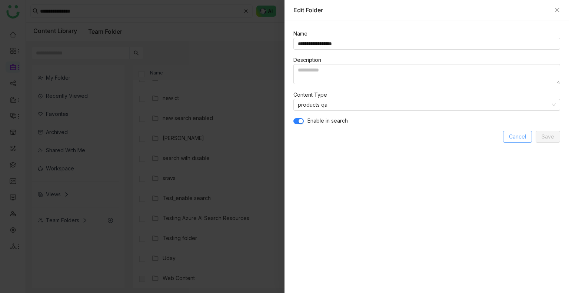
click at [508, 137] on button "Cancel" at bounding box center [517, 137] width 29 height 12
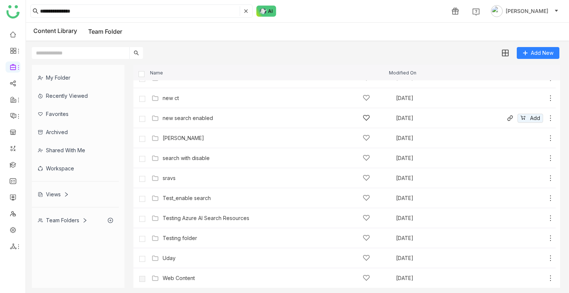
click at [546, 115] on icon at bounding box center [549, 117] width 7 height 7
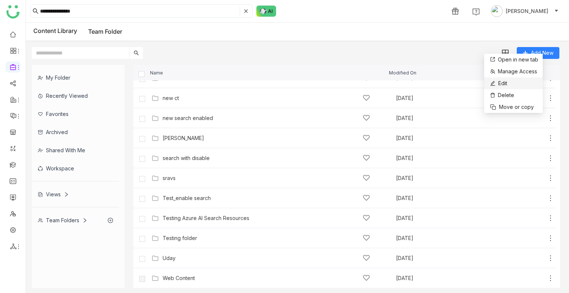
click at [514, 80] on li "Edit" at bounding box center [513, 83] width 58 height 12
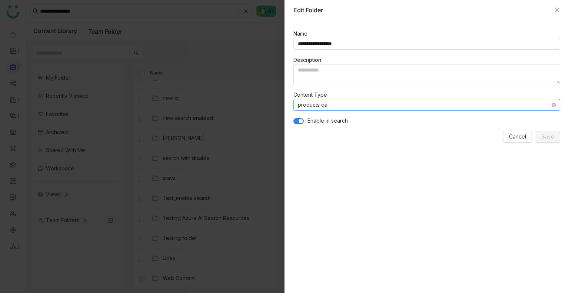
click at [332, 101] on nz-select-item "products qa" at bounding box center [427, 104] width 258 height 11
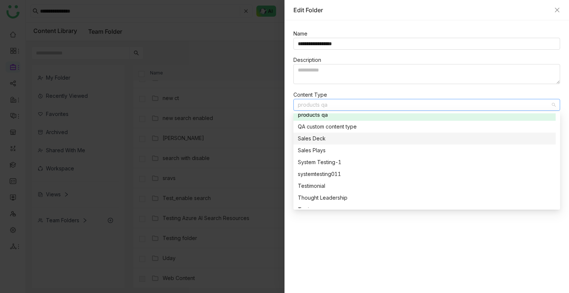
scroll to position [123, 0]
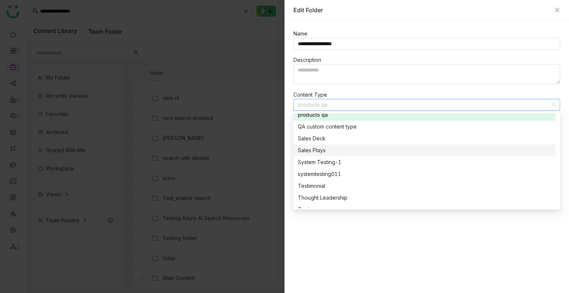
click at [312, 149] on div "Sales Plays" at bounding box center [424, 150] width 253 height 8
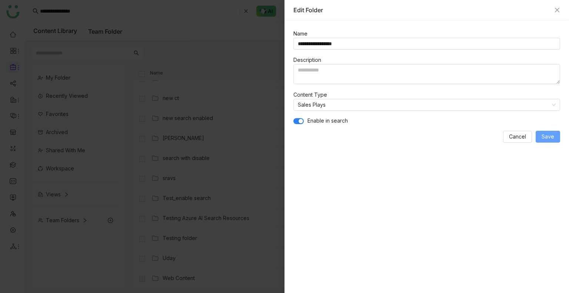
click at [559, 137] on button "Save" at bounding box center [547, 137] width 24 height 12
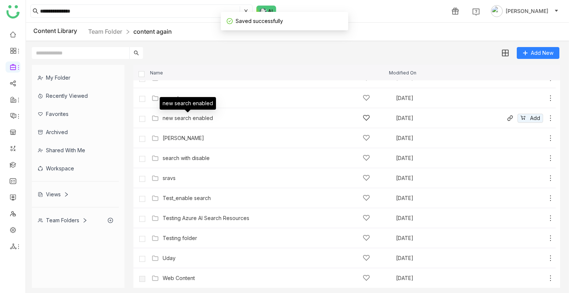
click at [195, 120] on div "new search enabled" at bounding box center [188, 118] width 50 height 6
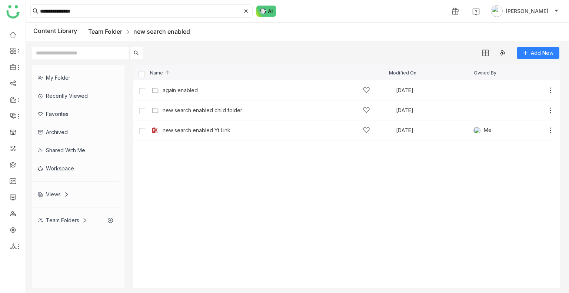
click at [108, 34] on link "Team Folder" at bounding box center [105, 31] width 34 height 7
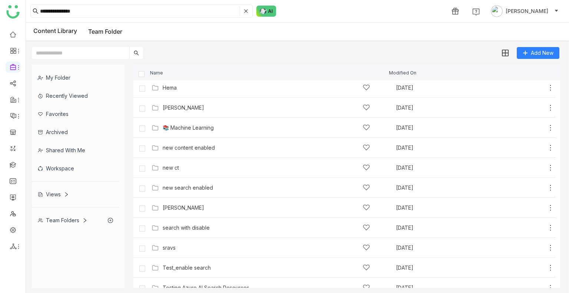
scroll to position [247, 0]
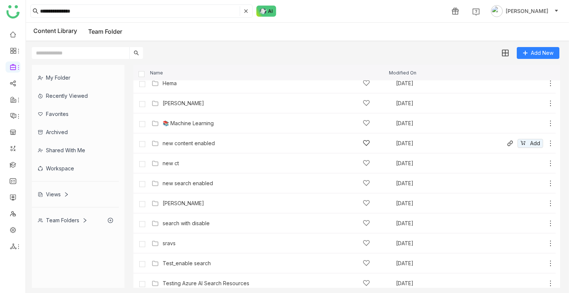
click at [546, 141] on icon at bounding box center [549, 143] width 7 height 7
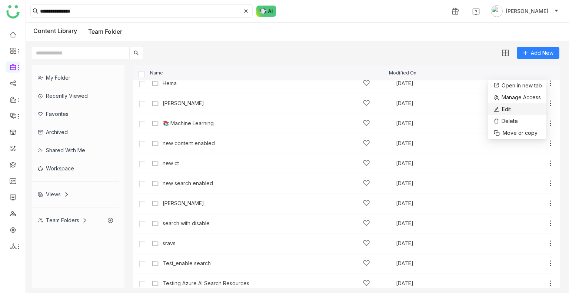
click at [521, 104] on li "Edit" at bounding box center [517, 109] width 58 height 12
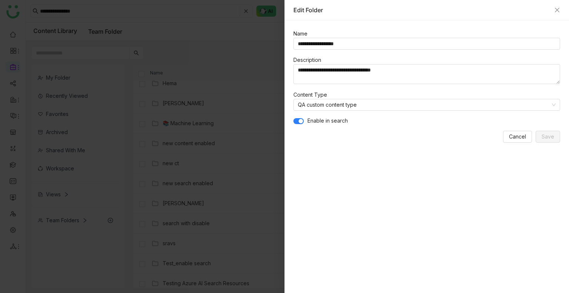
click at [377, 114] on form "**********" at bounding box center [426, 85] width 267 height 113
click at [377, 104] on nz-select-item "QA custom content type" at bounding box center [427, 104] width 258 height 11
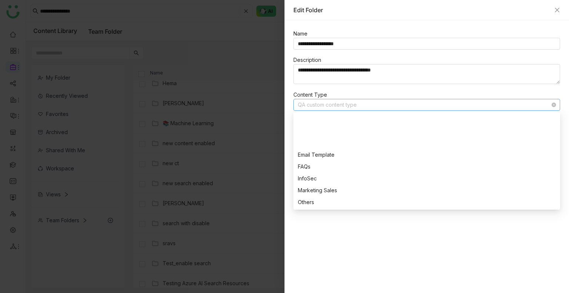
scroll to position [130, 0]
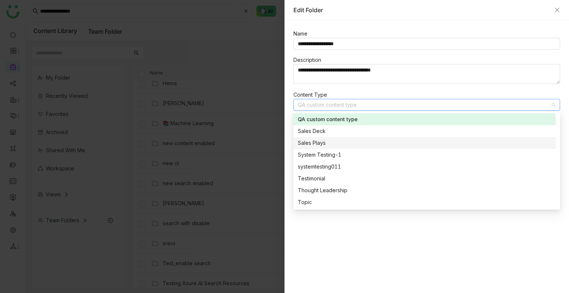
click at [337, 140] on div "Sales Plays" at bounding box center [424, 143] width 253 height 8
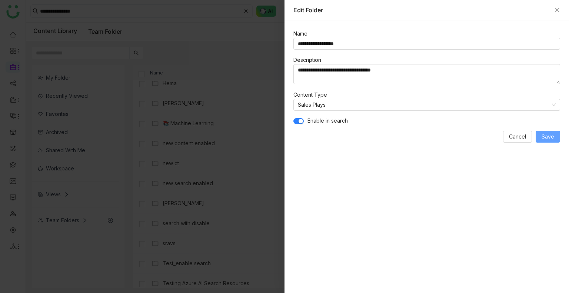
click at [547, 141] on button "Save" at bounding box center [547, 137] width 24 height 12
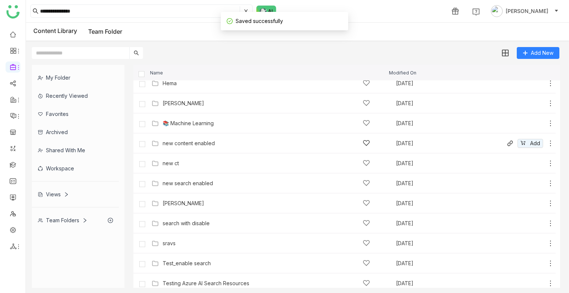
click at [247, 144] on div "new content enabled" at bounding box center [266, 143] width 207 height 8
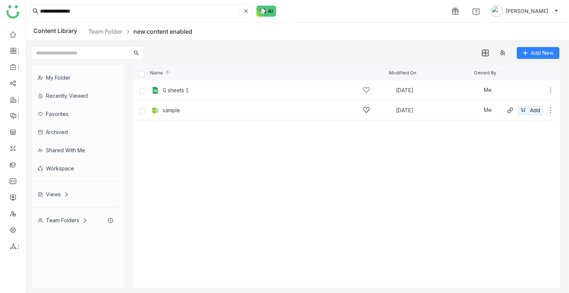
click at [268, 108] on div "sample" at bounding box center [266, 110] width 207 height 8
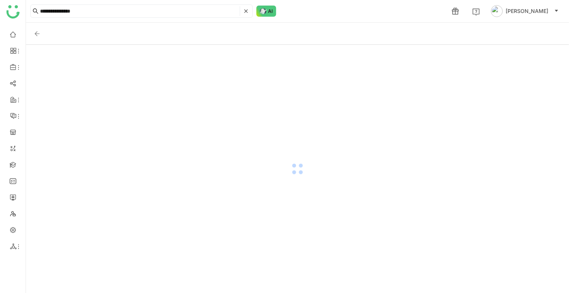
click at [268, 108] on div at bounding box center [297, 169] width 543 height 248
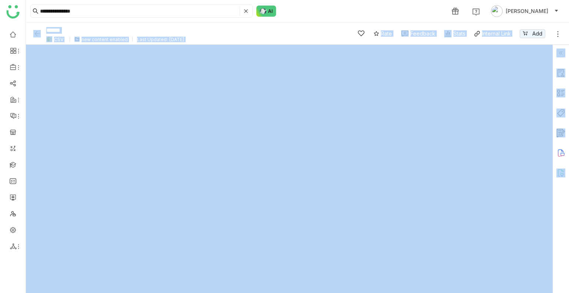
click at [561, 53] on img at bounding box center [560, 52] width 9 height 9
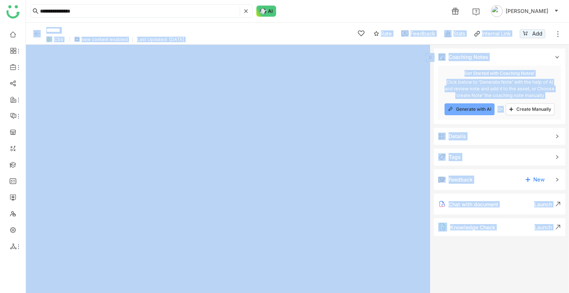
click at [493, 134] on span "Details" at bounding box center [494, 136] width 112 height 8
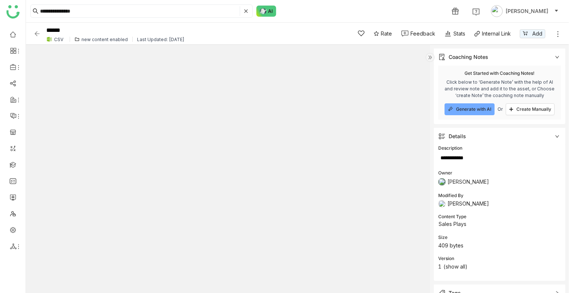
click at [37, 34] on img at bounding box center [36, 33] width 7 height 7
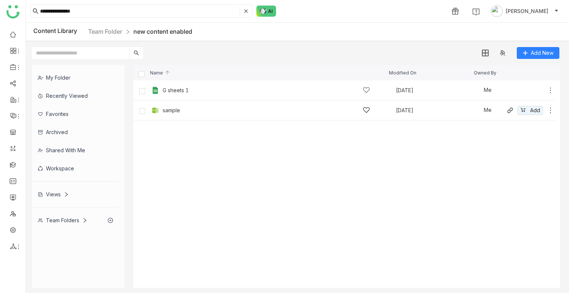
click at [192, 104] on div "sample [DATE] Me Add" at bounding box center [344, 110] width 422 height 20
click at [221, 111] on div "sample" at bounding box center [266, 110] width 207 height 8
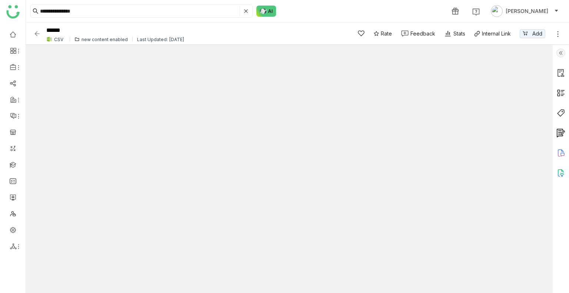
click at [561, 59] on div at bounding box center [560, 169] width 16 height 248
click at [560, 53] on img at bounding box center [560, 52] width 9 height 9
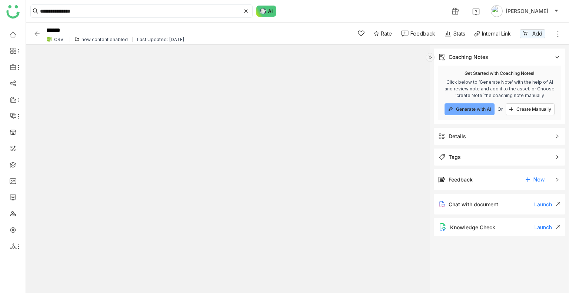
click at [461, 155] on span "Tags" at bounding box center [494, 157] width 112 height 8
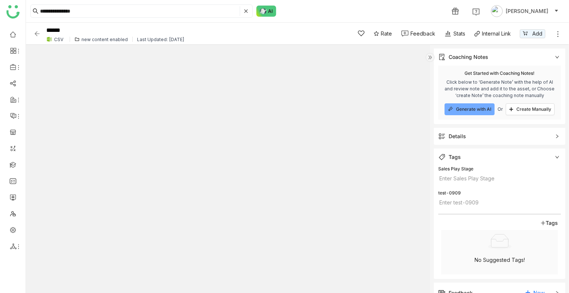
click at [459, 143] on div "Details" at bounding box center [498, 136] width 131 height 17
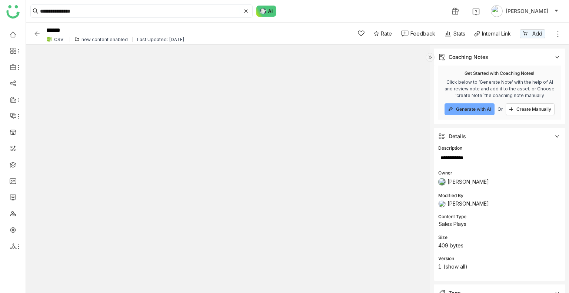
click at [35, 31] on img at bounding box center [36, 33] width 7 height 7
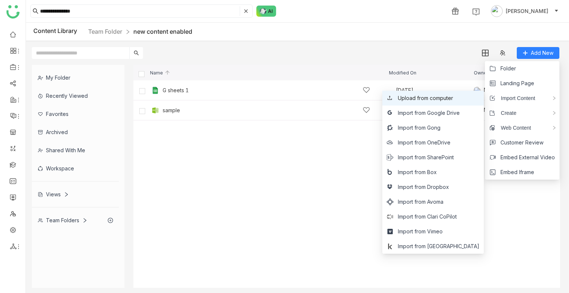
click at [441, 96] on span "Upload from computer" at bounding box center [425, 98] width 55 height 8
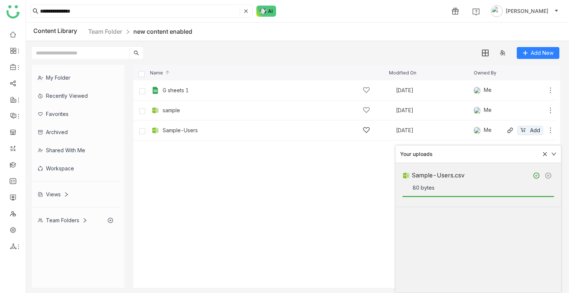
click at [292, 132] on div "Sample-Users" at bounding box center [266, 130] width 207 height 8
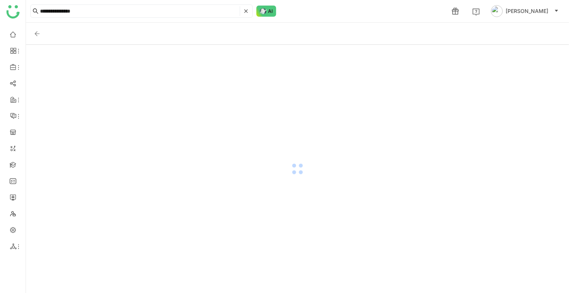
click at [292, 132] on div at bounding box center [297, 169] width 543 height 248
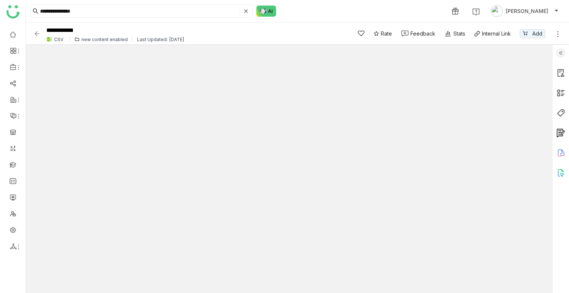
click at [563, 51] on img at bounding box center [560, 52] width 9 height 9
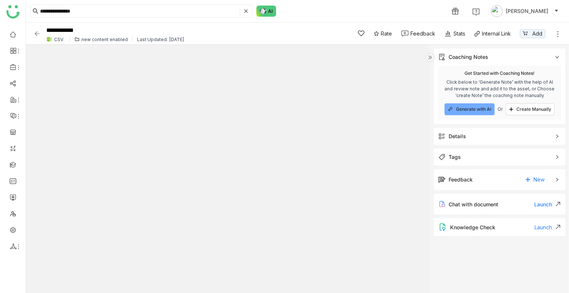
click at [466, 140] on div "Details" at bounding box center [498, 136] width 131 height 17
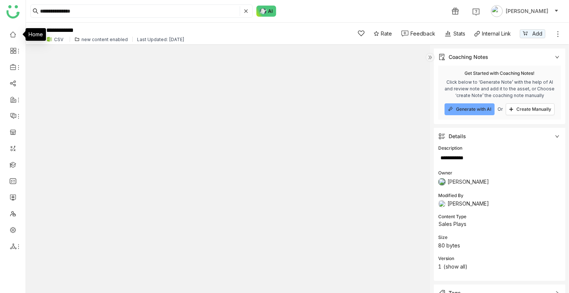
click at [36, 34] on div "Home" at bounding box center [36, 34] width 20 height 13
click at [38, 30] on img at bounding box center [36, 33] width 7 height 7
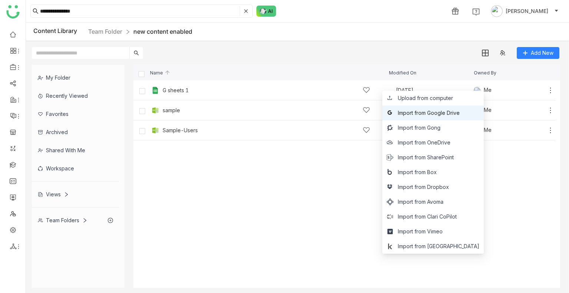
click at [459, 111] on span "Import from Google Drive" at bounding box center [429, 113] width 62 height 8
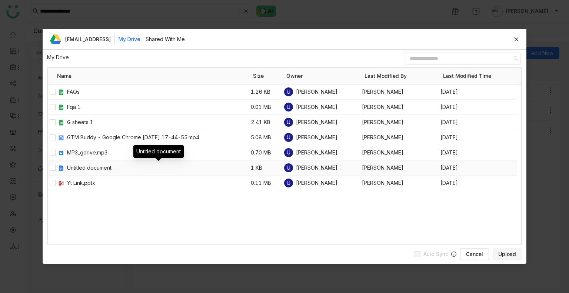
click at [72, 168] on span "Untitled document" at bounding box center [159, 168] width 184 height 8
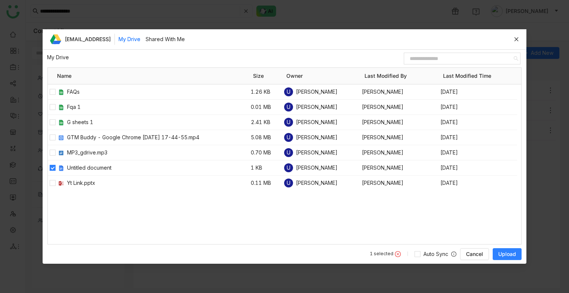
click at [515, 253] on span "Upload" at bounding box center [507, 253] width 18 height 7
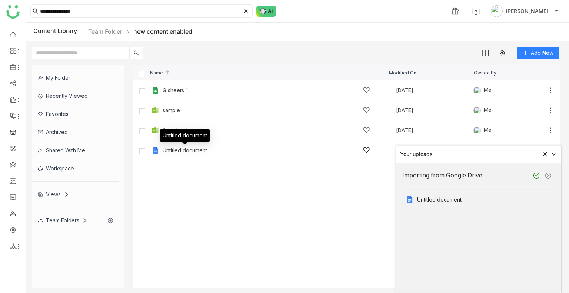
click at [190, 149] on div "Untitled document" at bounding box center [185, 150] width 44 height 6
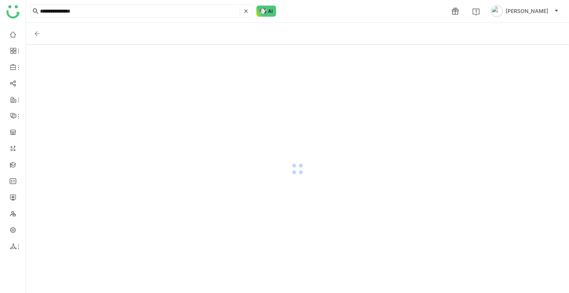
click at [190, 149] on div at bounding box center [297, 169] width 543 height 248
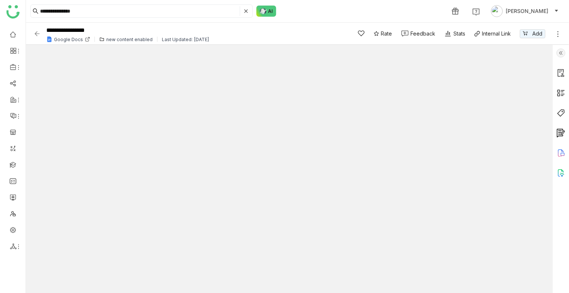
click at [555, 54] on div at bounding box center [560, 169] width 16 height 248
click at [561, 55] on img at bounding box center [560, 52] width 9 height 9
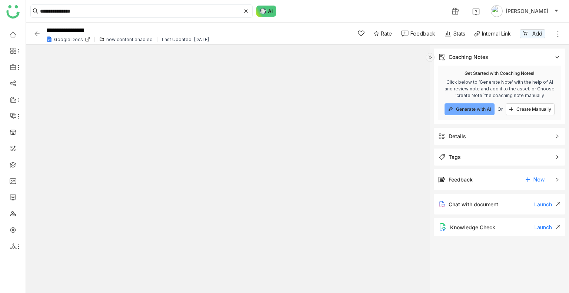
click at [471, 140] on span "Details" at bounding box center [494, 136] width 112 height 8
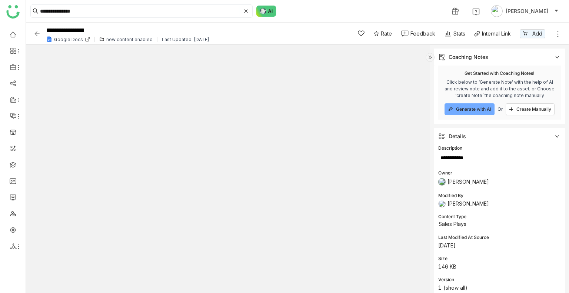
click at [36, 37] on img at bounding box center [36, 33] width 7 height 7
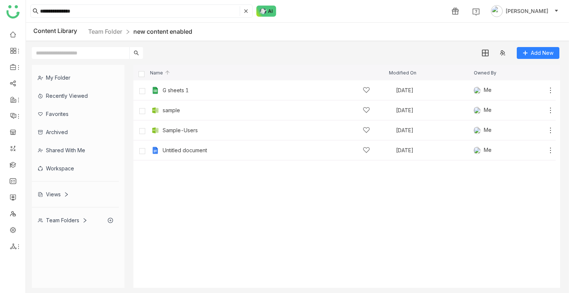
click at [34, 57] on input "text" at bounding box center [80, 53] width 97 height 12
